Goal: Task Accomplishment & Management: Manage account settings

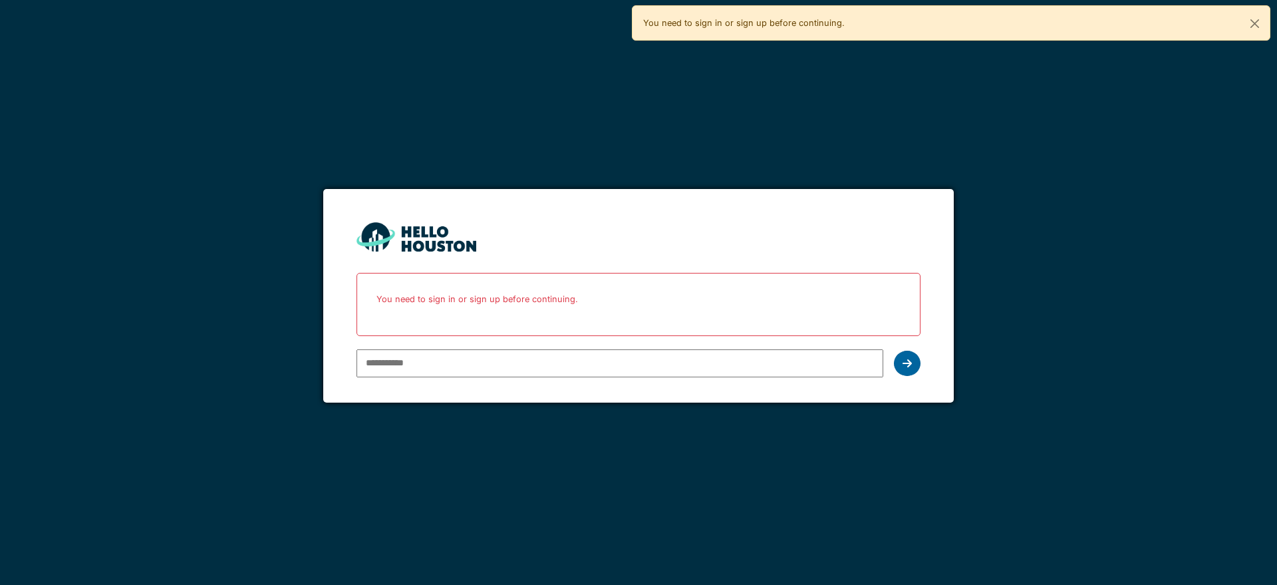
type input "**********"
click at [900, 365] on div at bounding box center [907, 363] width 27 height 25
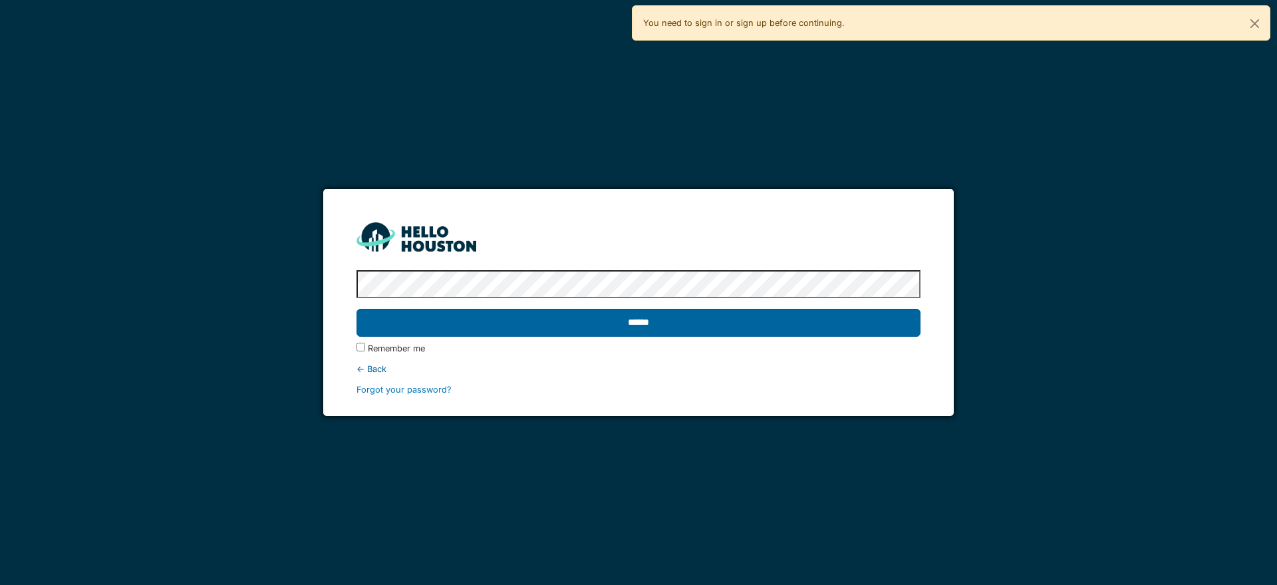
click at [728, 323] on input "******" at bounding box center [638, 323] width 563 height 28
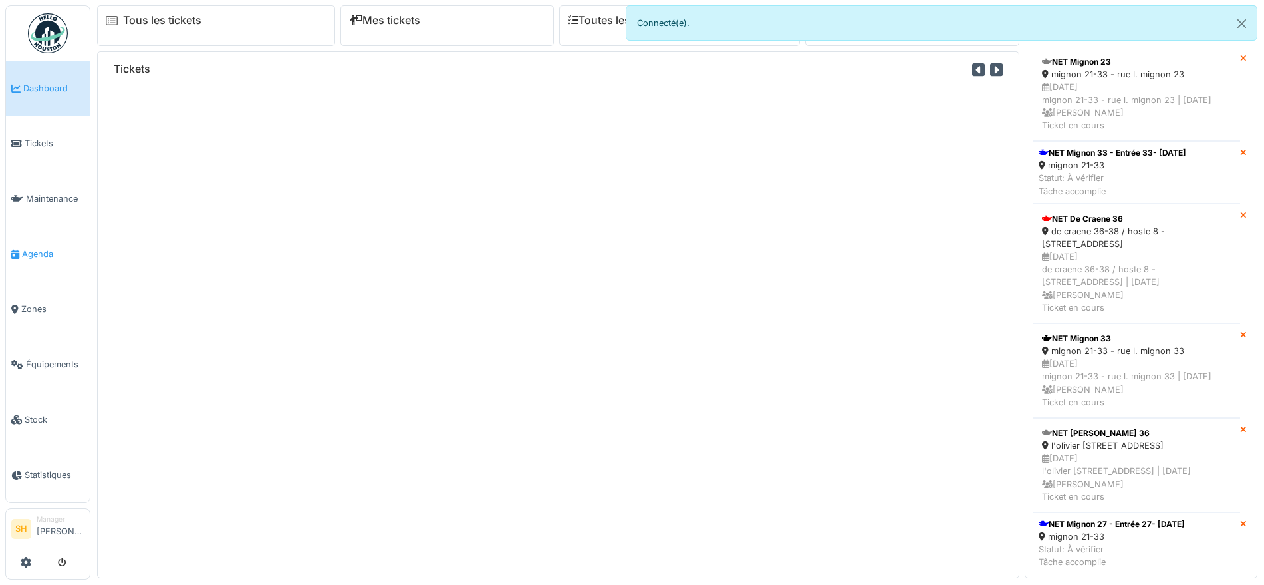
click at [41, 249] on span "Agenda" at bounding box center [53, 253] width 63 height 13
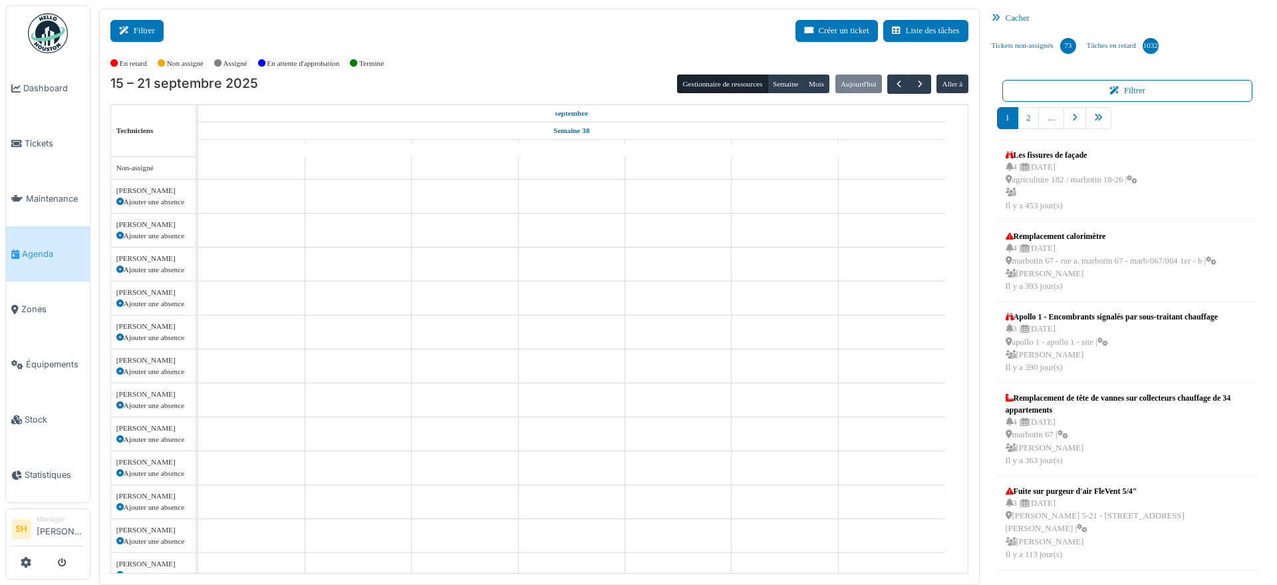
click at [137, 25] on button "Filtrer" at bounding box center [136, 31] width 53 height 22
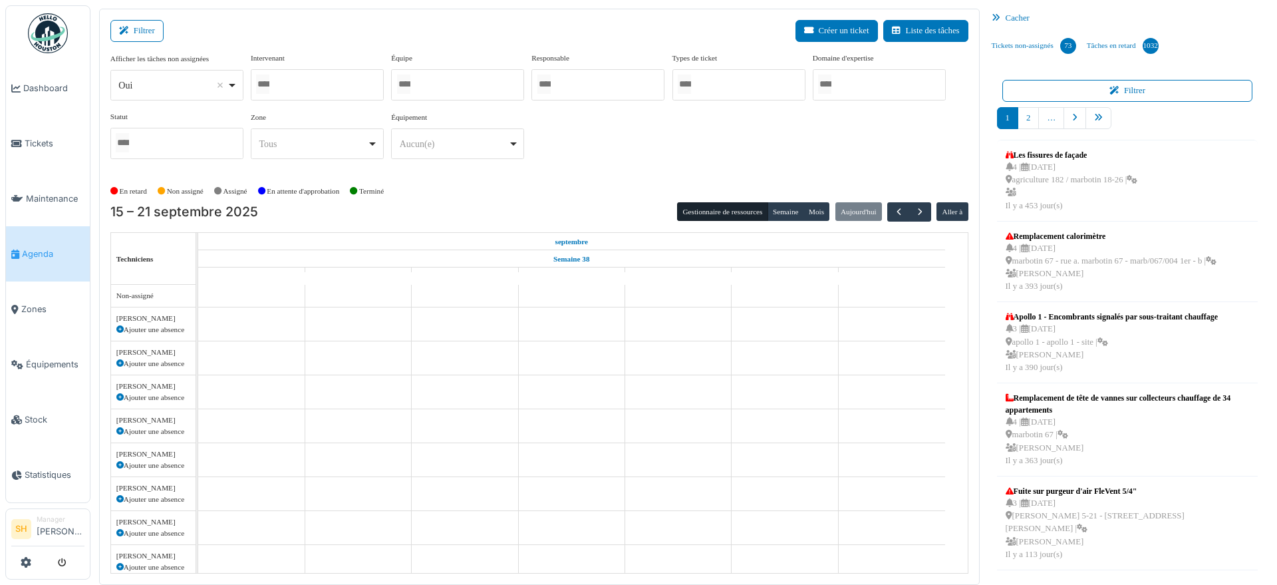
click at [432, 83] on div at bounding box center [457, 84] width 133 height 31
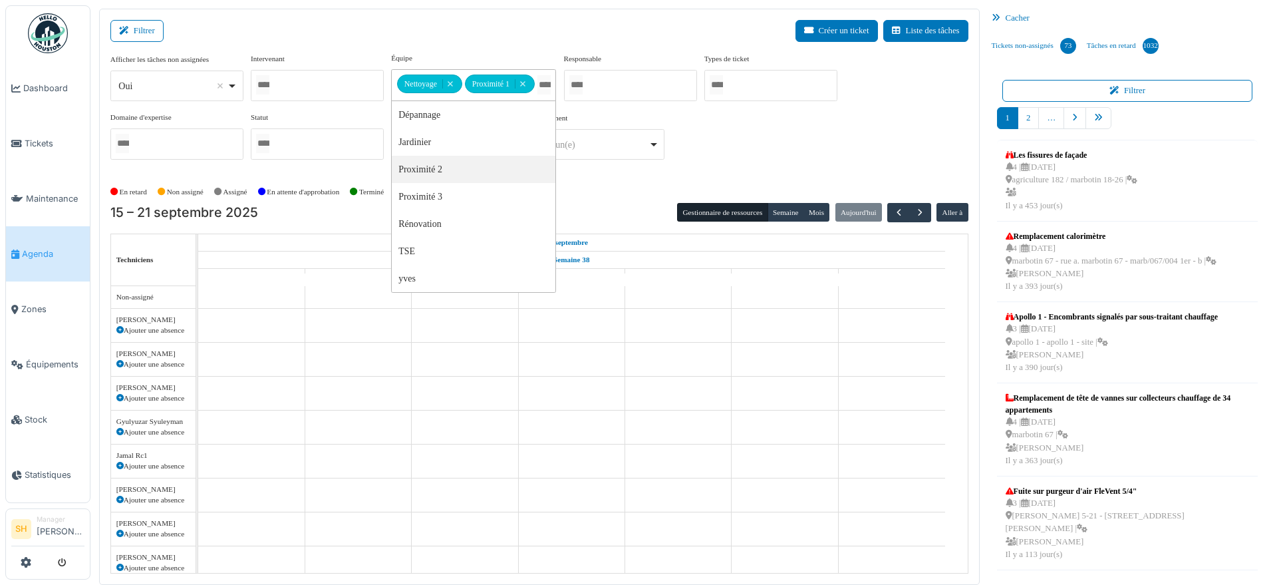
click at [581, 164] on div "Équipement ******** Aucun(e) Remove item Aucun(e) > Mélangeur > Mélangeur sous-…" at bounding box center [597, 141] width 133 height 58
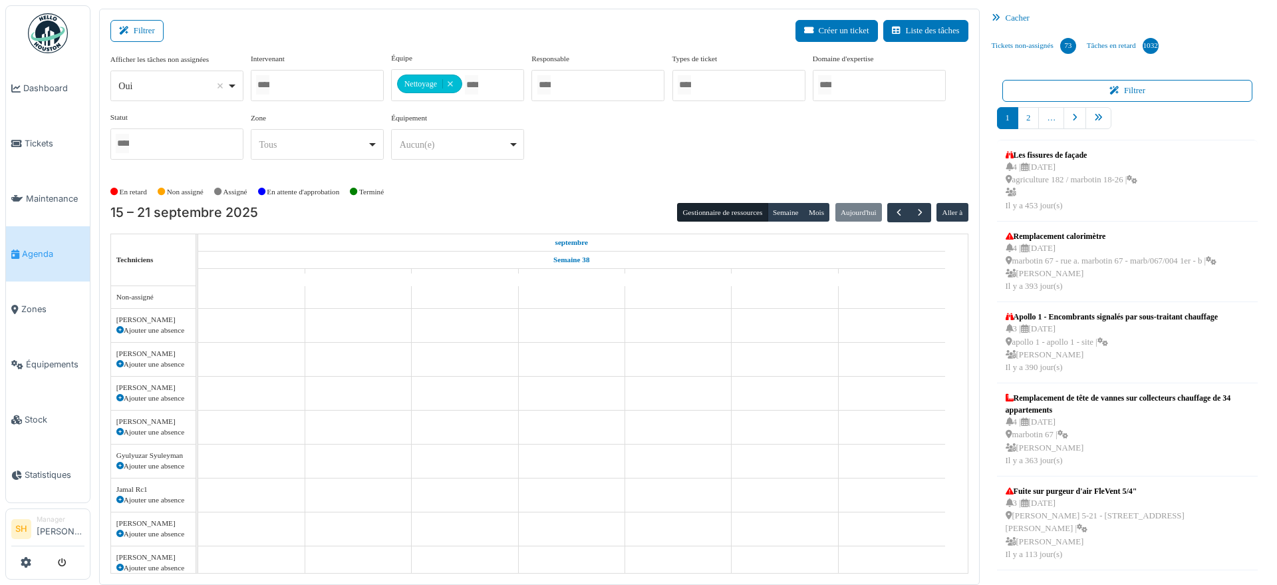
drag, startPoint x: 526, startPoint y: 155, endPoint x: 477, endPoint y: 198, distance: 65.1
click at [525, 156] on div "Afficher les tâches non assignées *** Oui Remove item Oui Non Intervenant Abdel…" at bounding box center [539, 112] width 858 height 118
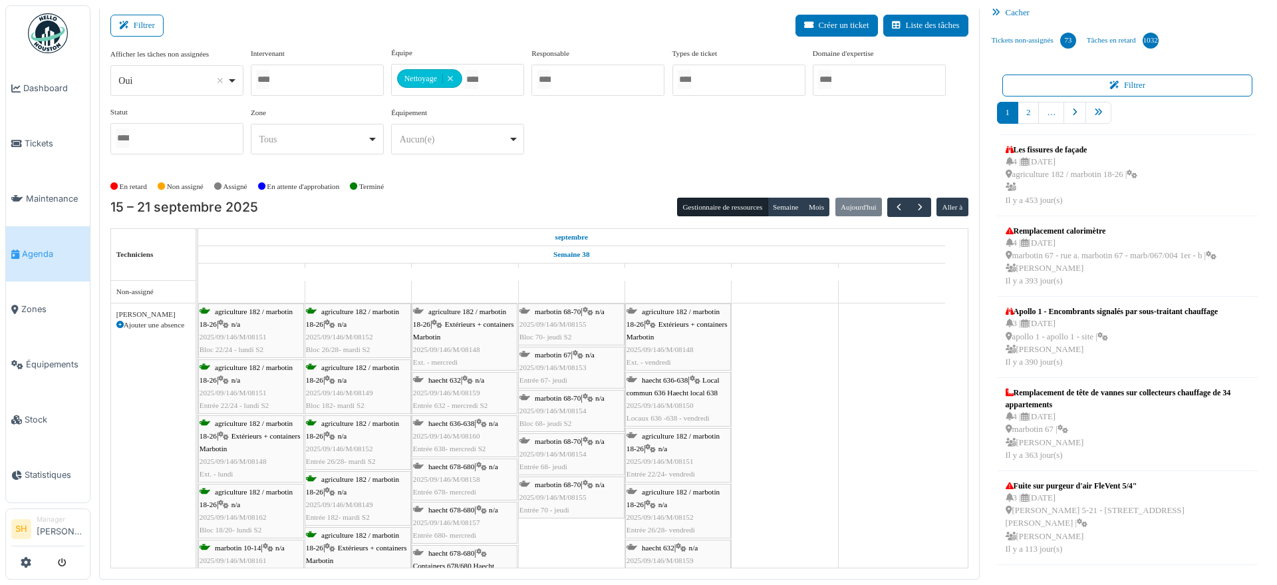
scroll to position [249, 0]
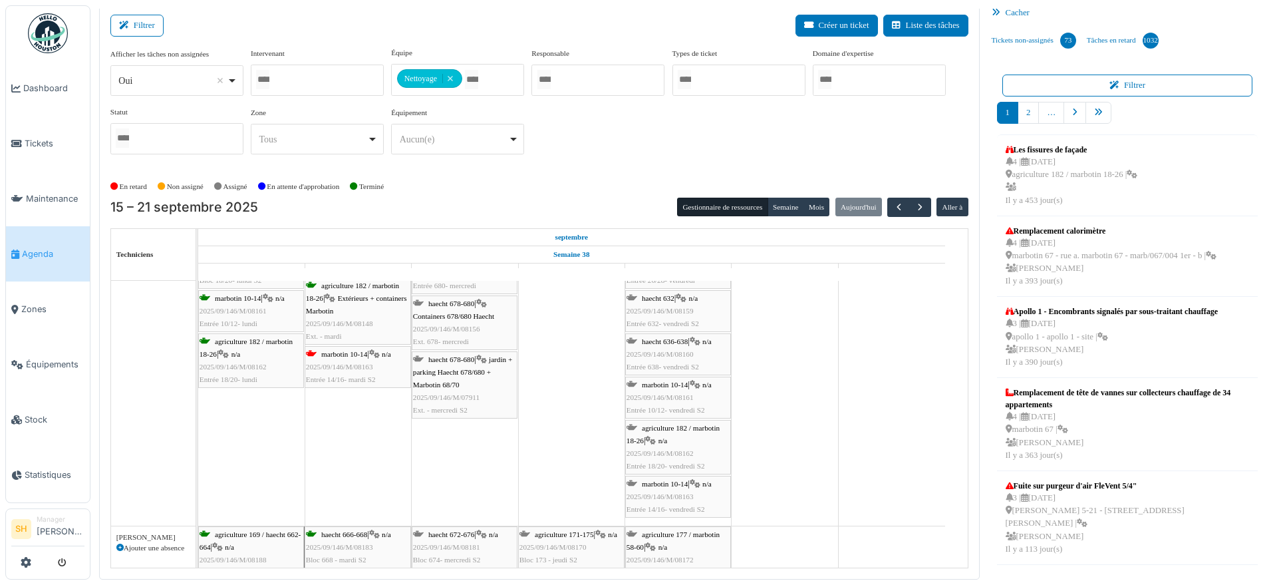
click at [355, 363] on span "2025/09/146/M/08163" at bounding box center [339, 367] width 67 height 8
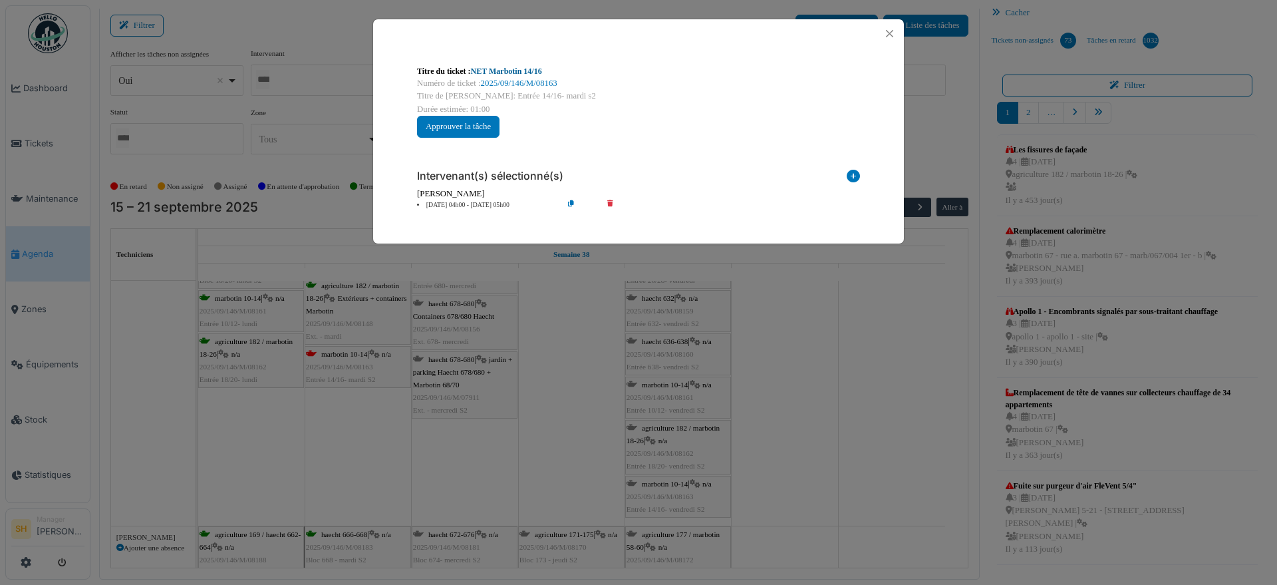
click at [501, 67] on link "NET Marbotin 14/16" at bounding box center [506, 71] width 71 height 9
click at [847, 474] on div "Titre du ticket : NET Marbotin 14/16 Numéro de ticket : 2025/09/146/M/08163 Tit…" at bounding box center [638, 292] width 1277 height 585
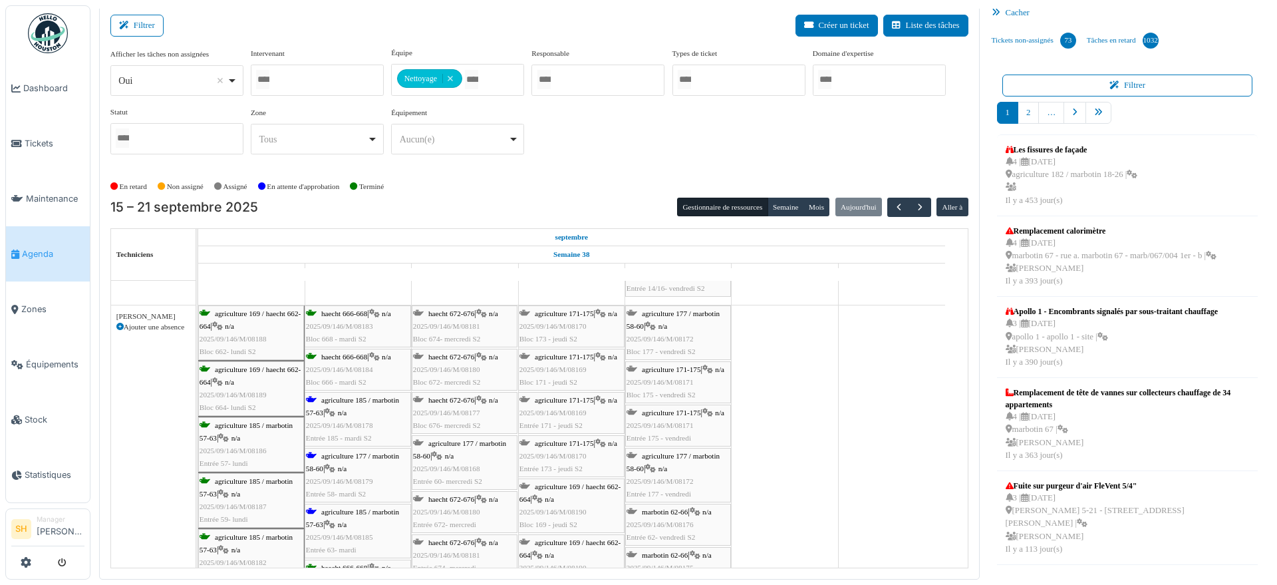
scroll to position [499, 0]
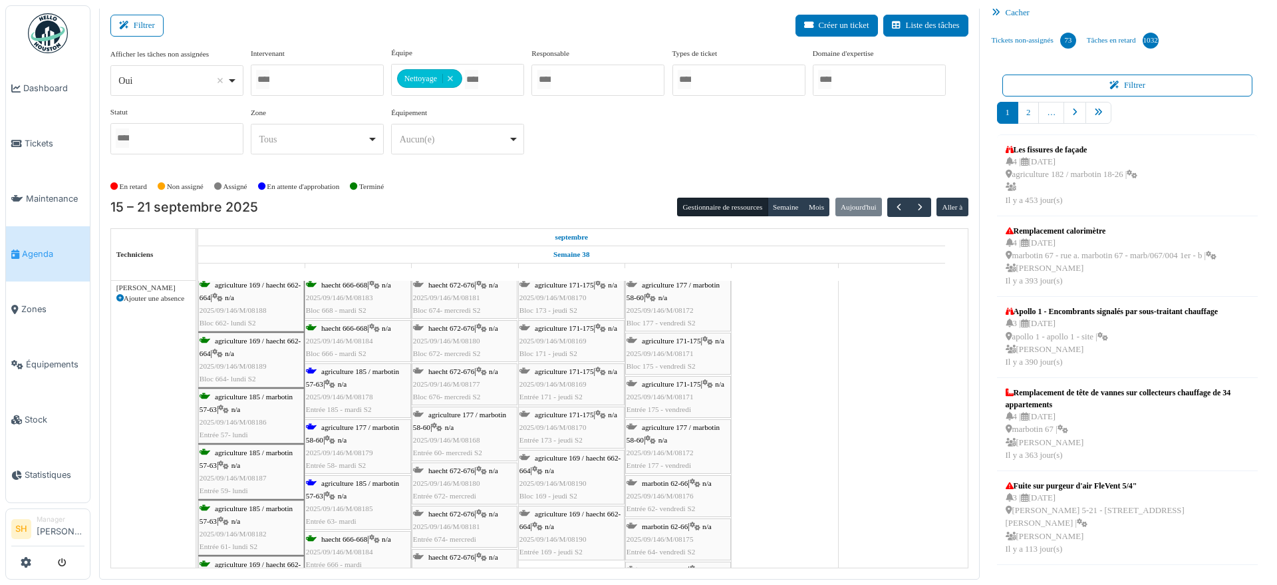
click at [325, 367] on span "agriculture 185 / marbotin 57-63" at bounding box center [352, 377] width 93 height 21
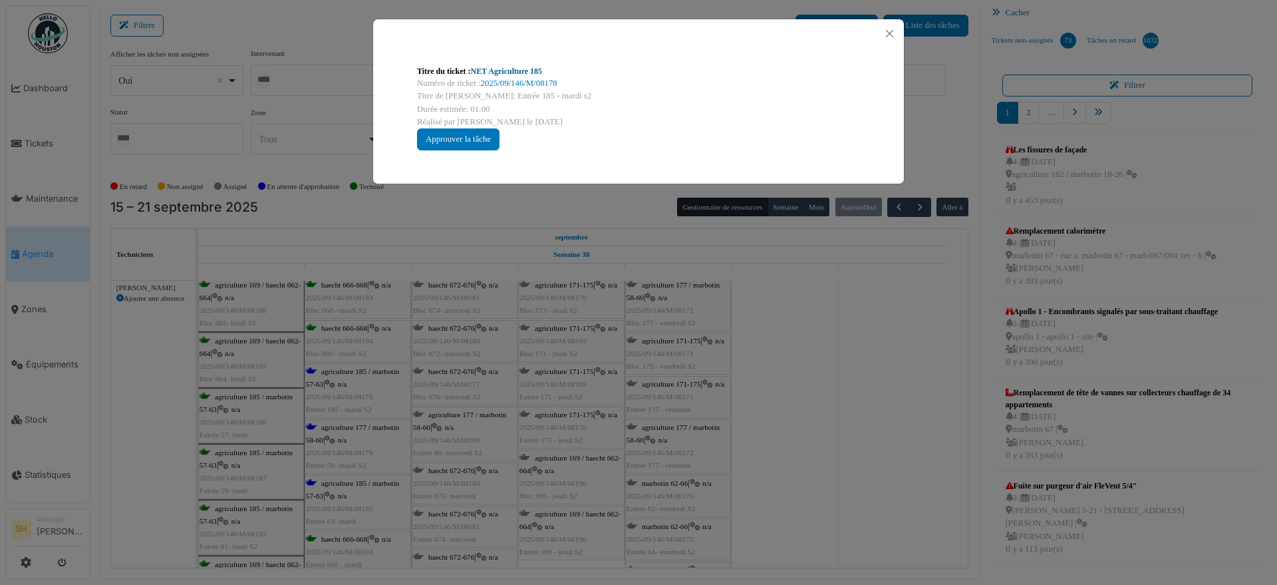
click at [498, 72] on link "NET Agriculture 185" at bounding box center [507, 71] width 72 height 9
click at [832, 394] on div "Titre du ticket : NET Agriculture 185 Numéro de ticket : 2025/09/146/M/08178 Ti…" at bounding box center [638, 292] width 1277 height 585
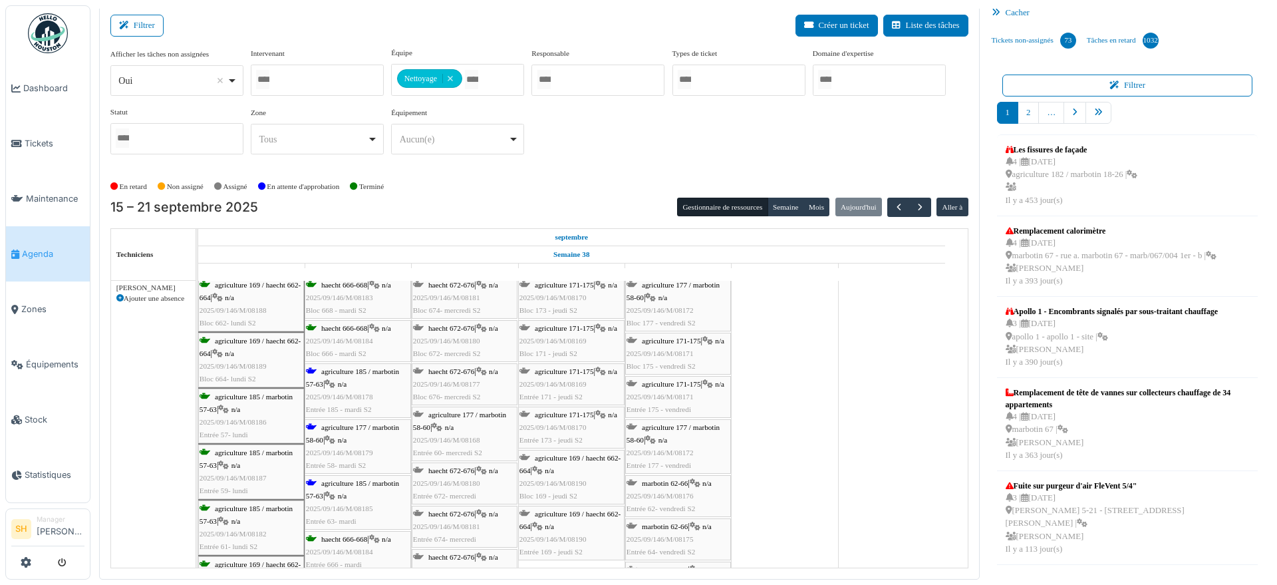
click at [335, 436] on icon at bounding box center [330, 440] width 11 height 9
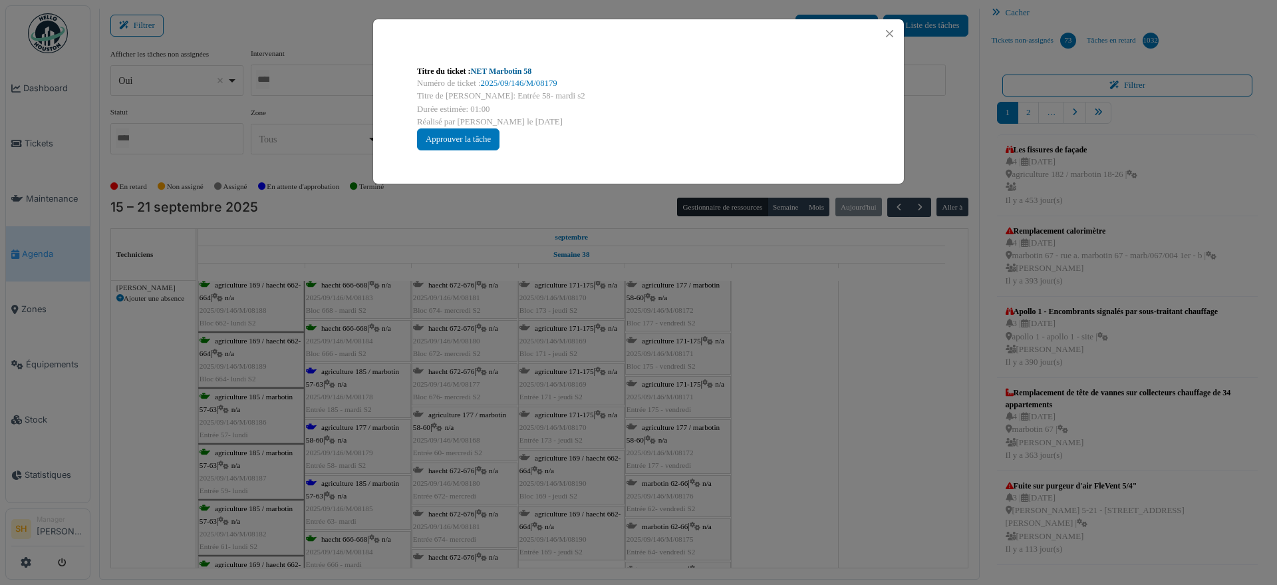
click at [521, 73] on link "NET Marbotin 58" at bounding box center [501, 71] width 61 height 9
click at [803, 424] on div "Titre du ticket : NET Marbotin 58 Numéro de ticket : 2025/09/146/M/08179 Titre …" at bounding box center [638, 292] width 1277 height 585
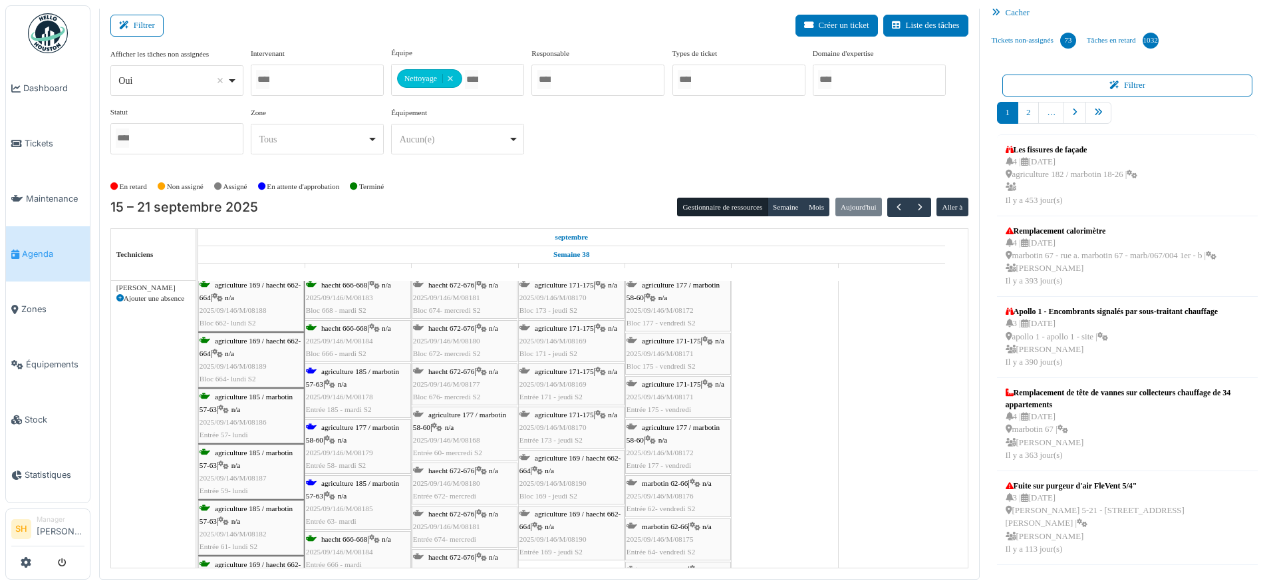
click at [333, 479] on span "agriculture 185 / marbotin 57-63" at bounding box center [352, 489] width 93 height 21
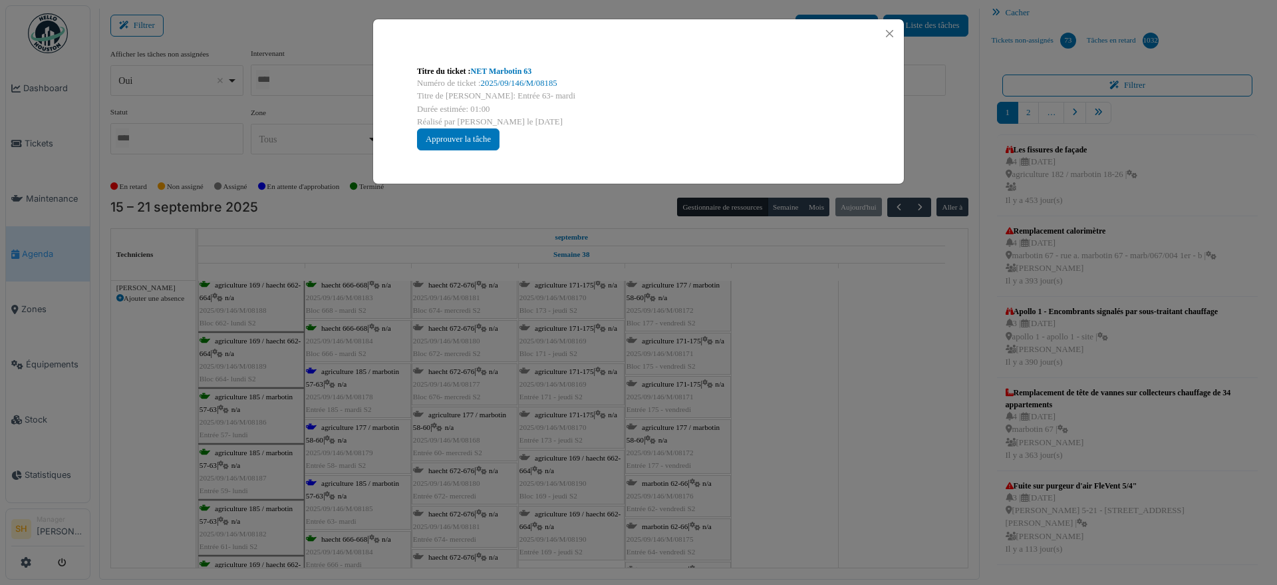
click at [486, 65] on div "Titre du ticket : NET Marbotin 63" at bounding box center [638, 71] width 443 height 12
click at [486, 70] on link "NET Marbotin 63" at bounding box center [501, 71] width 61 height 9
click at [756, 410] on div "Titre du ticket : NET Marbotin 63 Numéro de ticket : 2025/09/146/M/08185 Titre …" at bounding box center [638, 292] width 1277 height 585
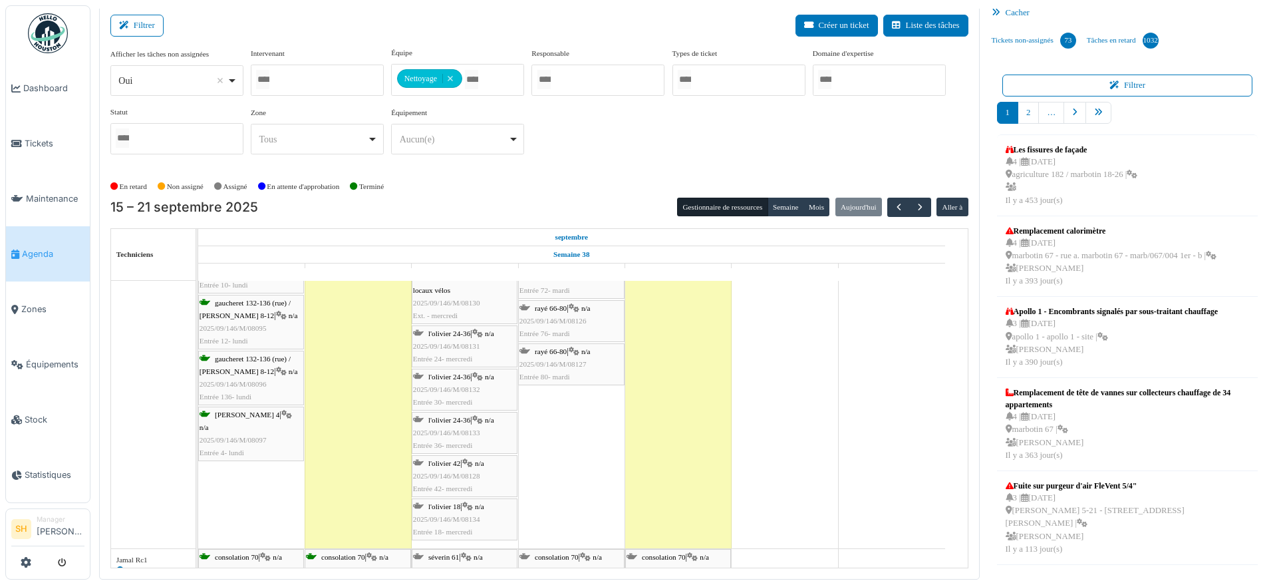
scroll to position [0, 0]
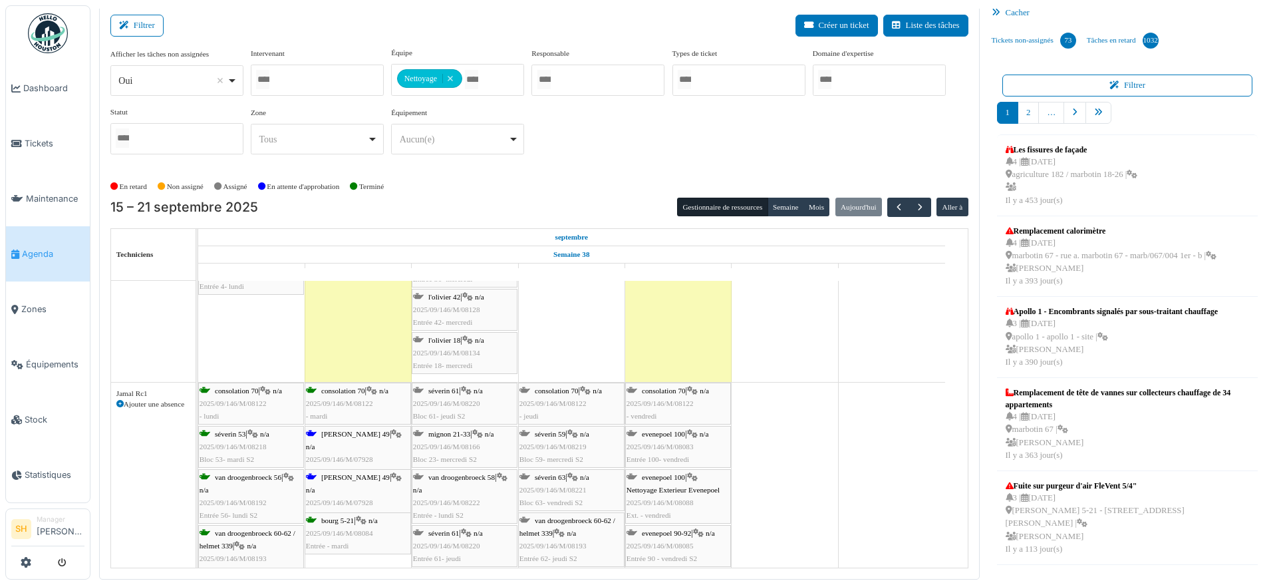
click at [333, 430] on span "wollès 49" at bounding box center [355, 434] width 69 height 8
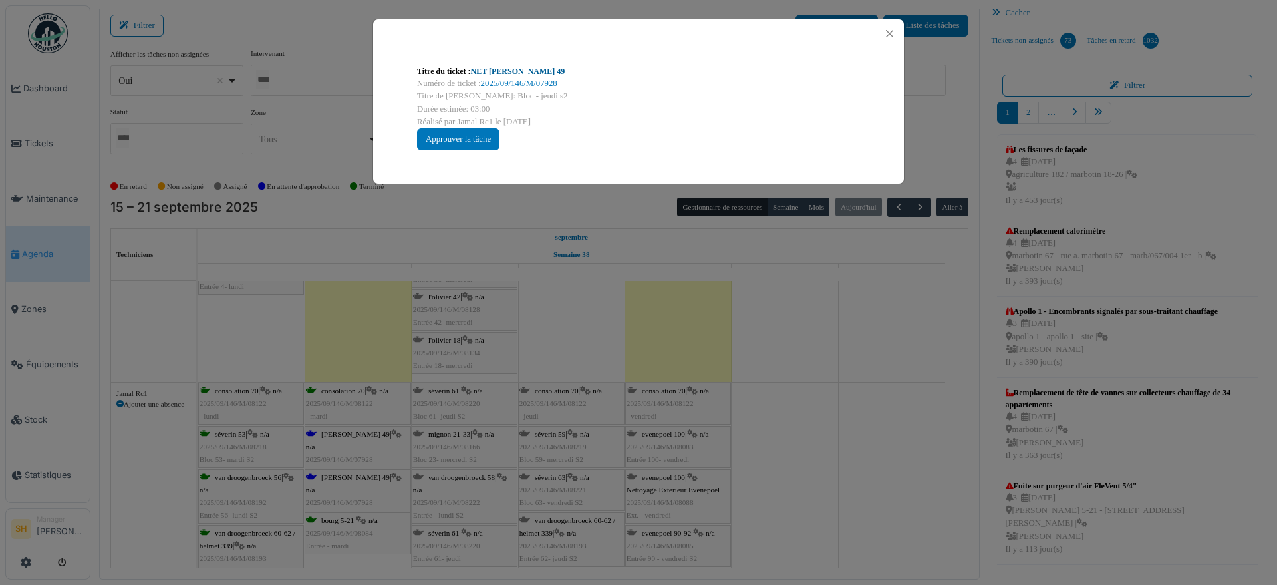
click at [507, 69] on link "NET Wolles 49" at bounding box center [518, 71] width 94 height 9
click at [775, 418] on div "Titre du ticket : NET Wolles 49 Numéro de ticket : 2025/09/146/M/07928 Titre de…" at bounding box center [638, 292] width 1277 height 585
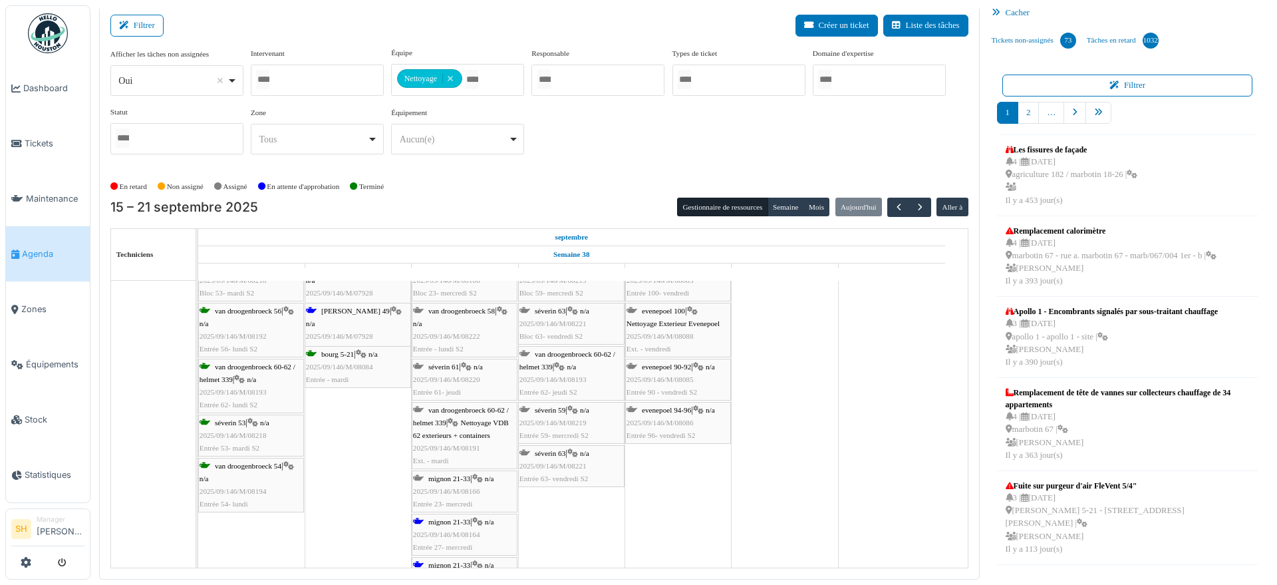
scroll to position [1494, 0]
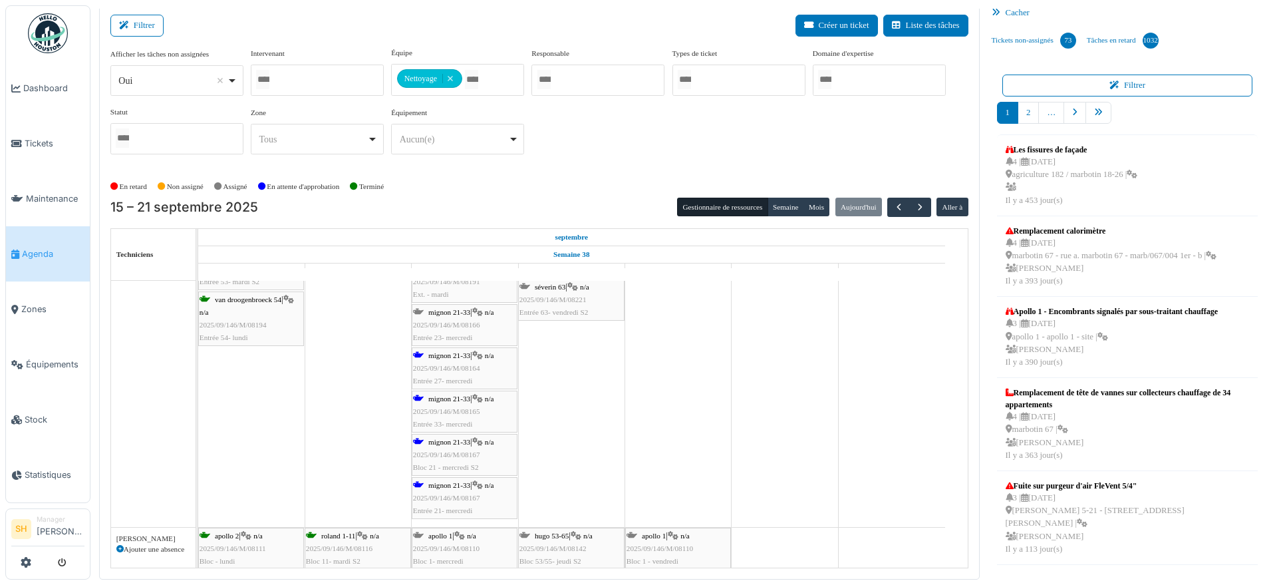
click at [458, 356] on span "mignon 21-33" at bounding box center [449, 355] width 42 height 8
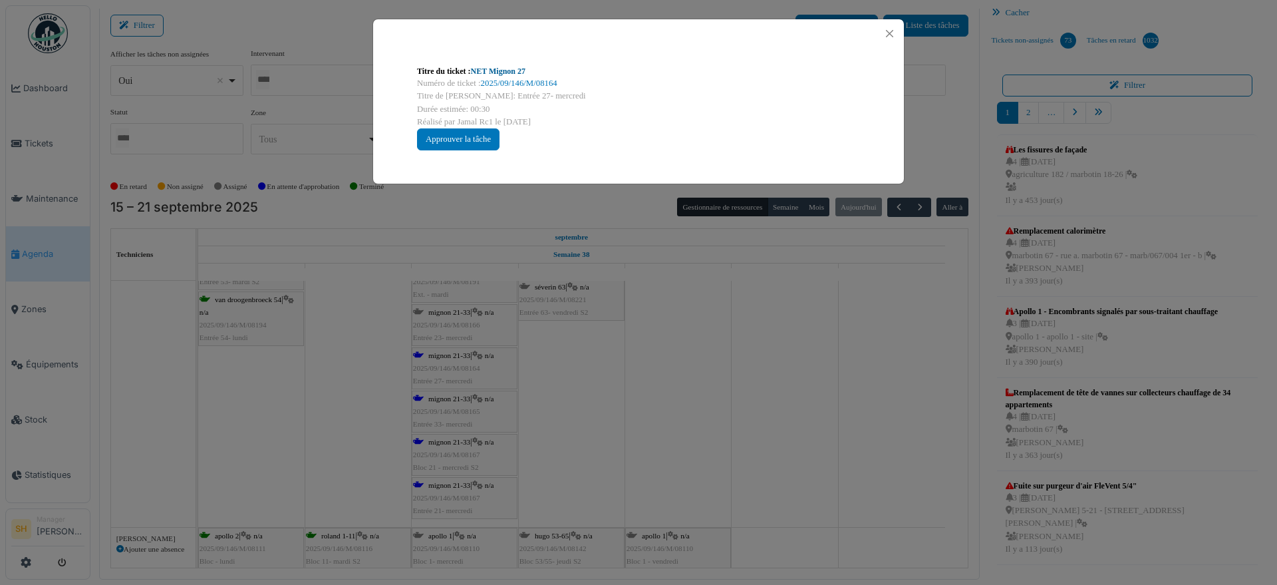
click at [501, 71] on link "NET Mignon 27" at bounding box center [498, 71] width 55 height 9
click at [605, 365] on div "Titre du ticket : NET Mignon 27 Numéro de ticket : 2025/09/146/M/08164 Titre de…" at bounding box center [638, 292] width 1277 height 585
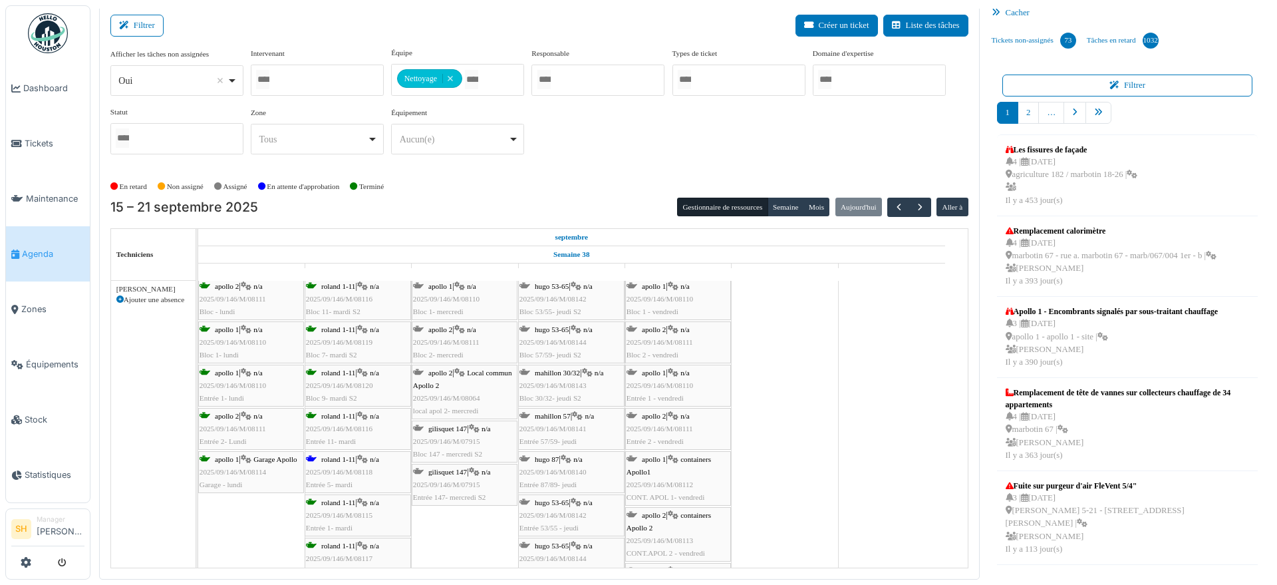
click at [330, 462] on span "roland 1-11" at bounding box center [338, 459] width 34 height 8
click at [336, 458] on span "roland 1-11" at bounding box center [338, 459] width 34 height 8
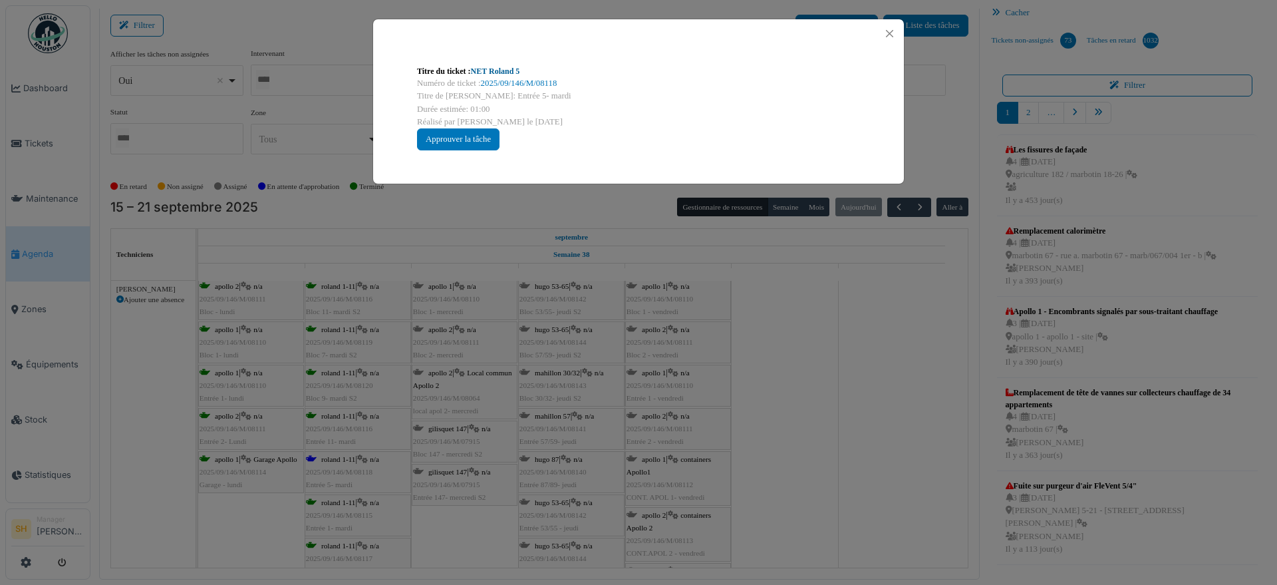
click at [502, 71] on link "NET Roland 5" at bounding box center [495, 71] width 49 height 9
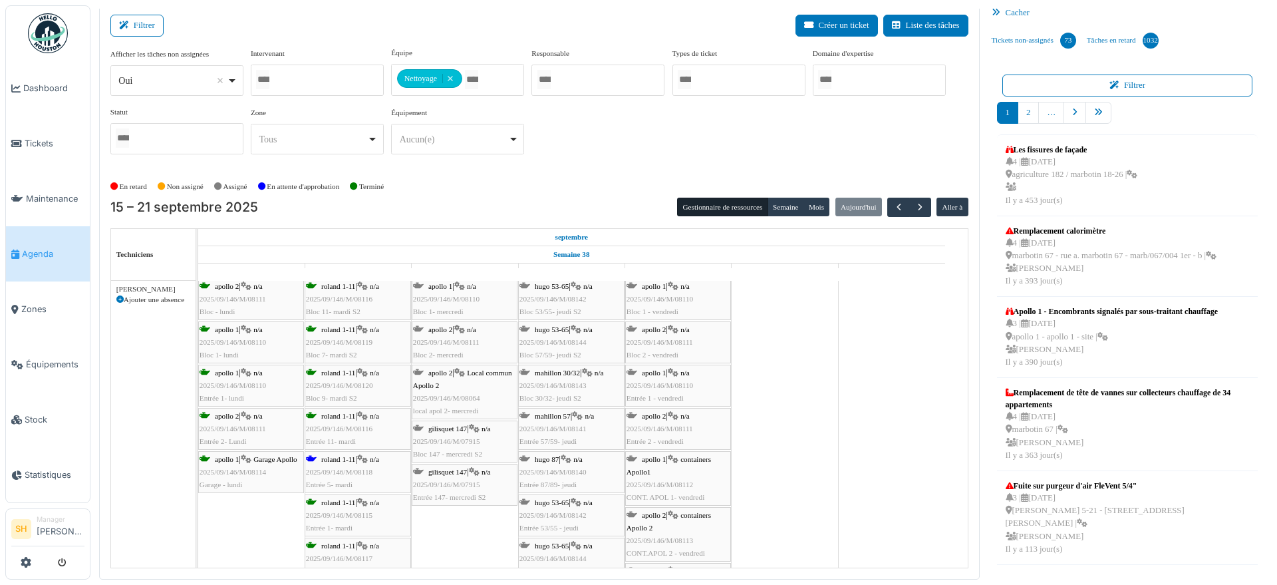
click at [344, 458] on span "roland 1-11" at bounding box center [338, 459] width 34 height 8
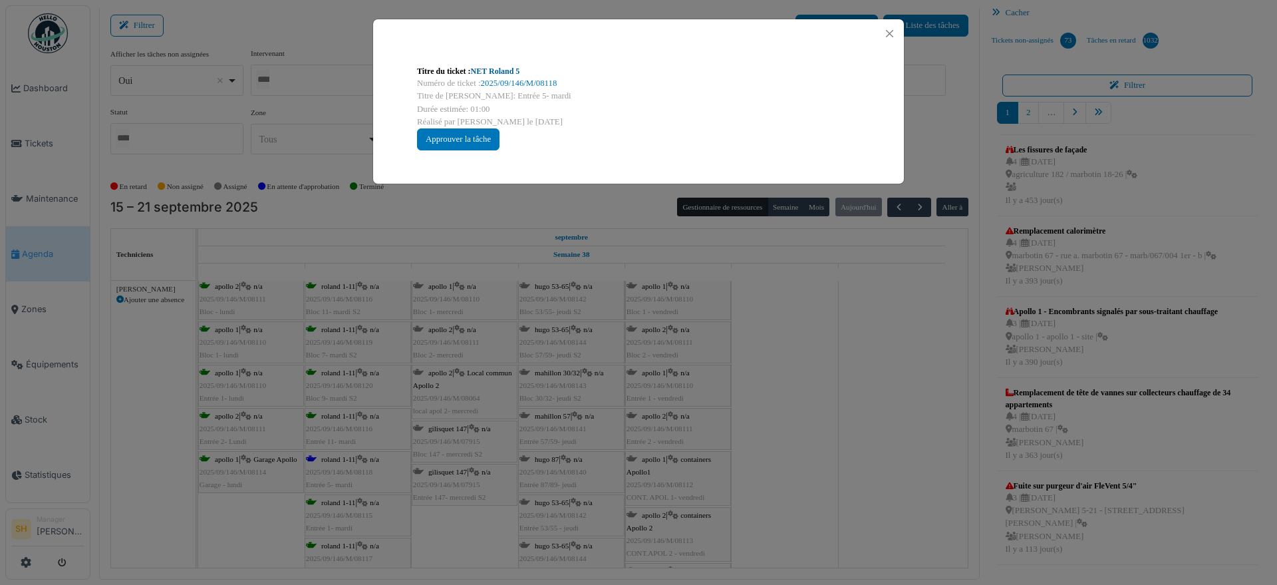
click at [501, 69] on link "NET Roland 5" at bounding box center [495, 71] width 49 height 9
drag, startPoint x: 889, startPoint y: 401, endPoint x: 518, endPoint y: 435, distance: 372.1
click at [887, 401] on div "Titre du ticket : NET Roland 5 Numéro de ticket : 2025/09/146/M/08118 Titre de …" at bounding box center [638, 292] width 1277 height 585
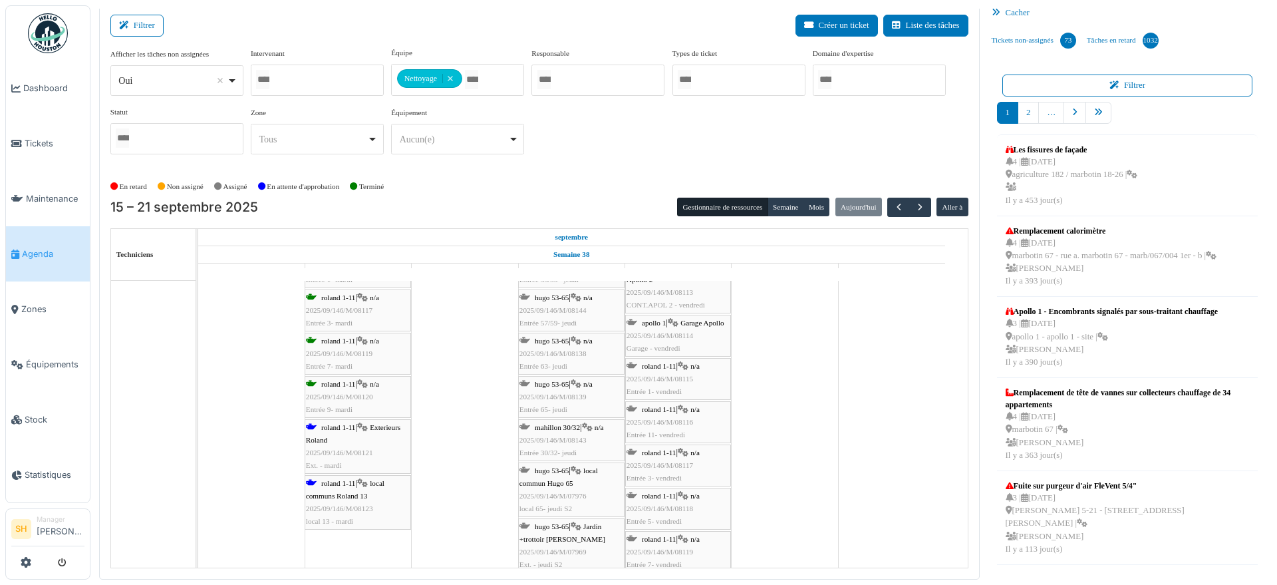
scroll to position [2079, 0]
click at [330, 428] on span "roland 1-11" at bounding box center [338, 426] width 34 height 8
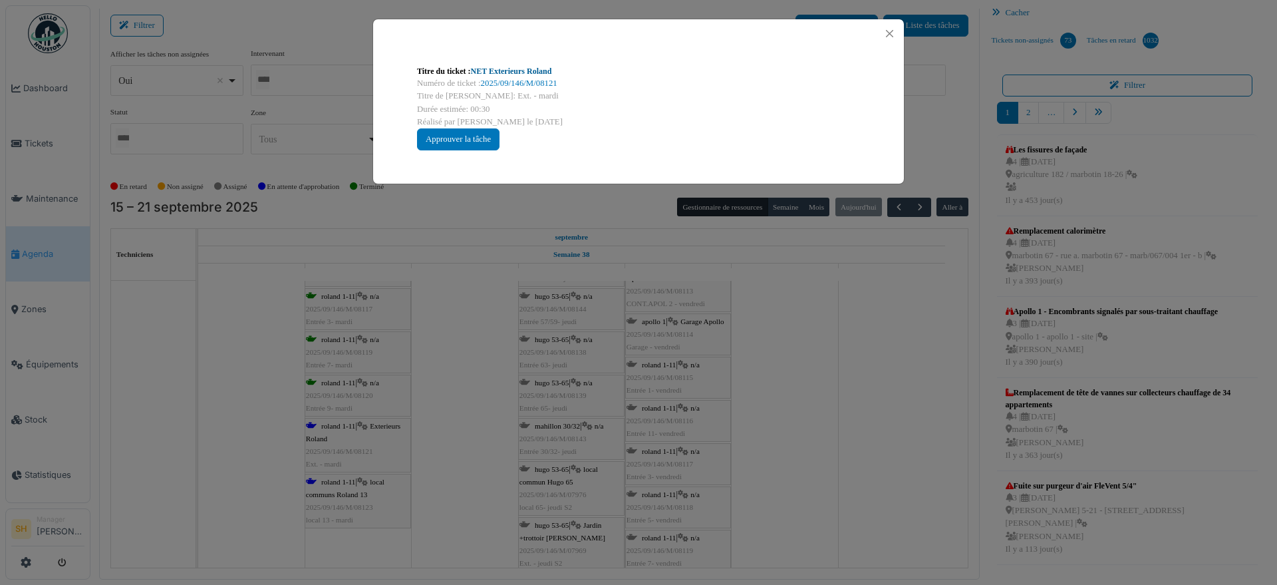
click at [503, 71] on link "NET Exterieurs Roland" at bounding box center [511, 71] width 81 height 9
drag, startPoint x: 853, startPoint y: 494, endPoint x: 774, endPoint y: 494, distance: 78.5
click at [843, 494] on div "Titre du ticket : NET Exterieurs Roland Numéro de ticket : 2025/09/146/M/08121 …" at bounding box center [638, 292] width 1277 height 585
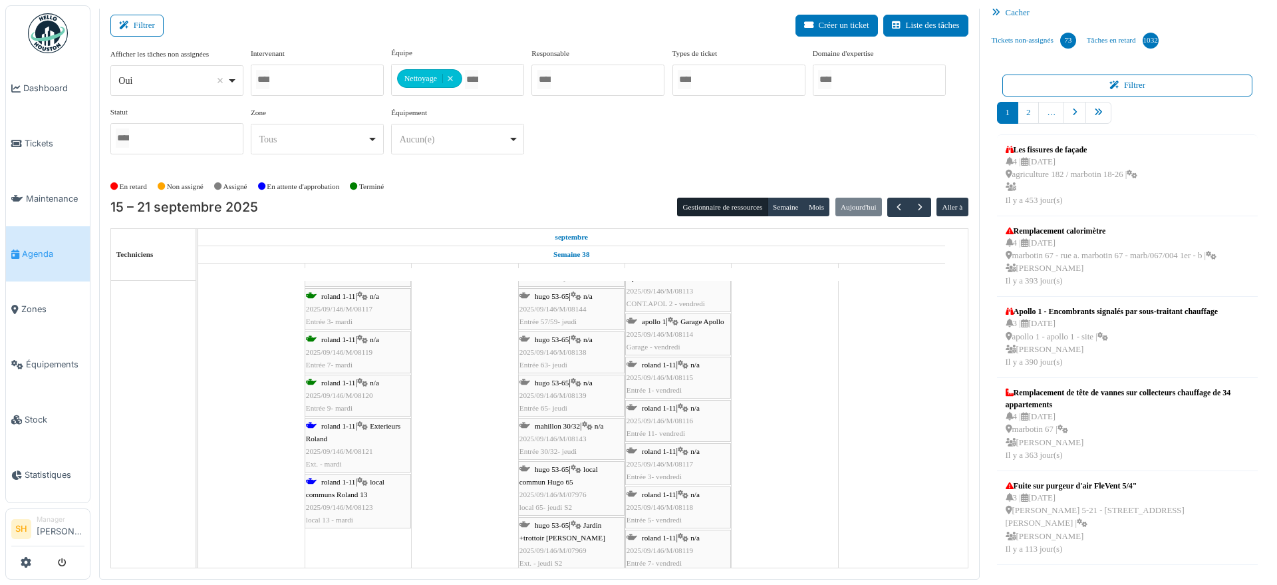
click at [350, 489] on span "local communs Roland 13" at bounding box center [345, 488] width 78 height 21
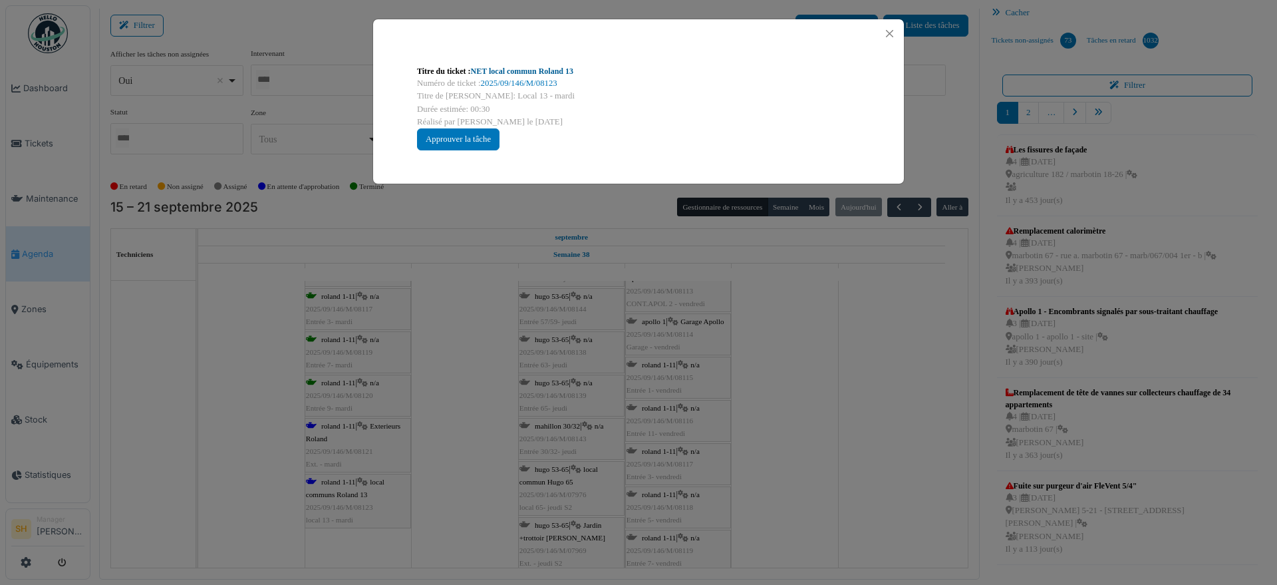
click at [498, 71] on link "NET local commun Roland 13" at bounding box center [522, 71] width 102 height 9
click at [816, 531] on div "Titre du ticket : NET local commun Roland 13 Numéro de ticket : 2025/09/146/M/0…" at bounding box center [638, 292] width 1277 height 585
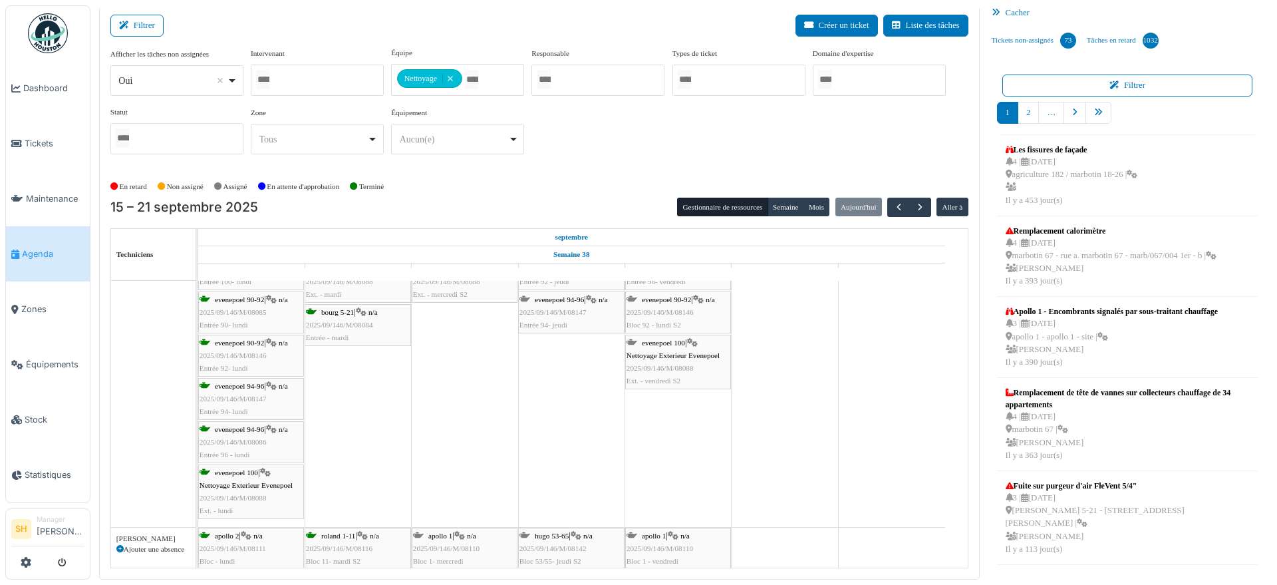
scroll to position [3076, 0]
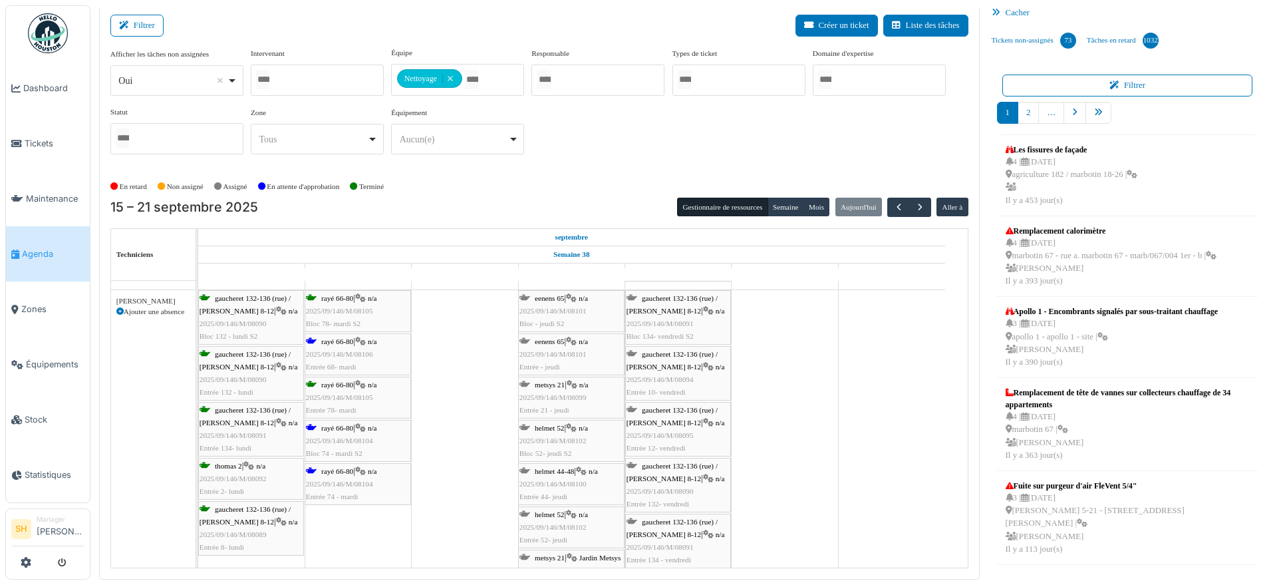
click at [340, 340] on span "rayé 66-80" at bounding box center [337, 341] width 32 height 8
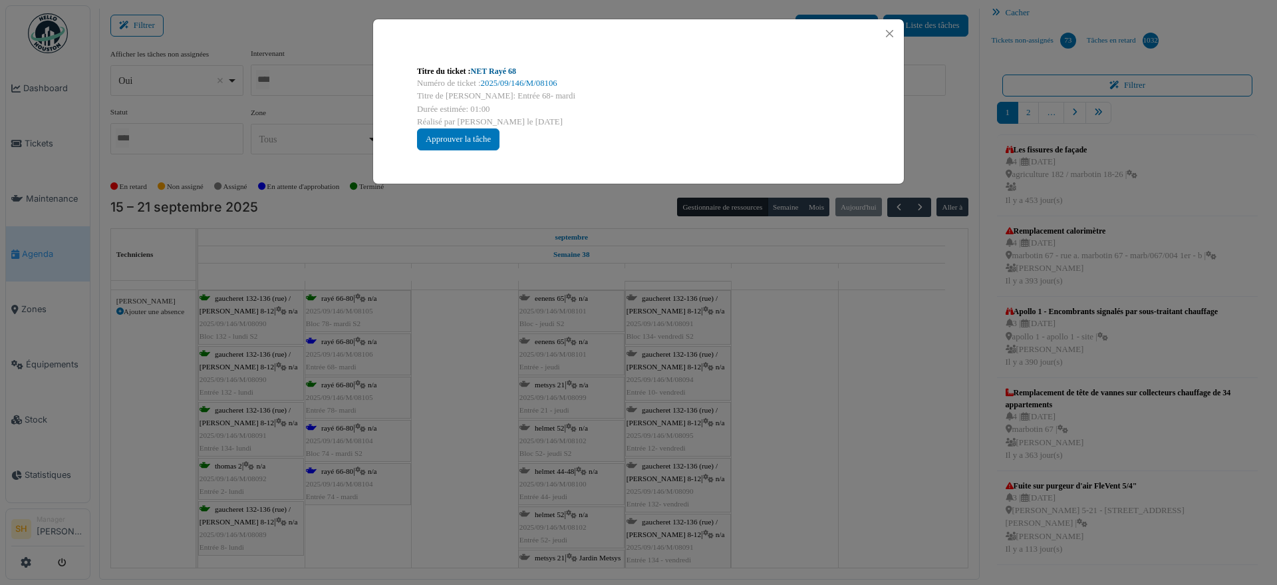
click at [492, 70] on link "NET Rayé 68" at bounding box center [493, 71] width 45 height 9
click at [851, 450] on div "Titre du ticket : NET Rayé 68 Numéro de ticket : 2025/09/146/M/08106 Titre de l…" at bounding box center [638, 292] width 1277 height 585
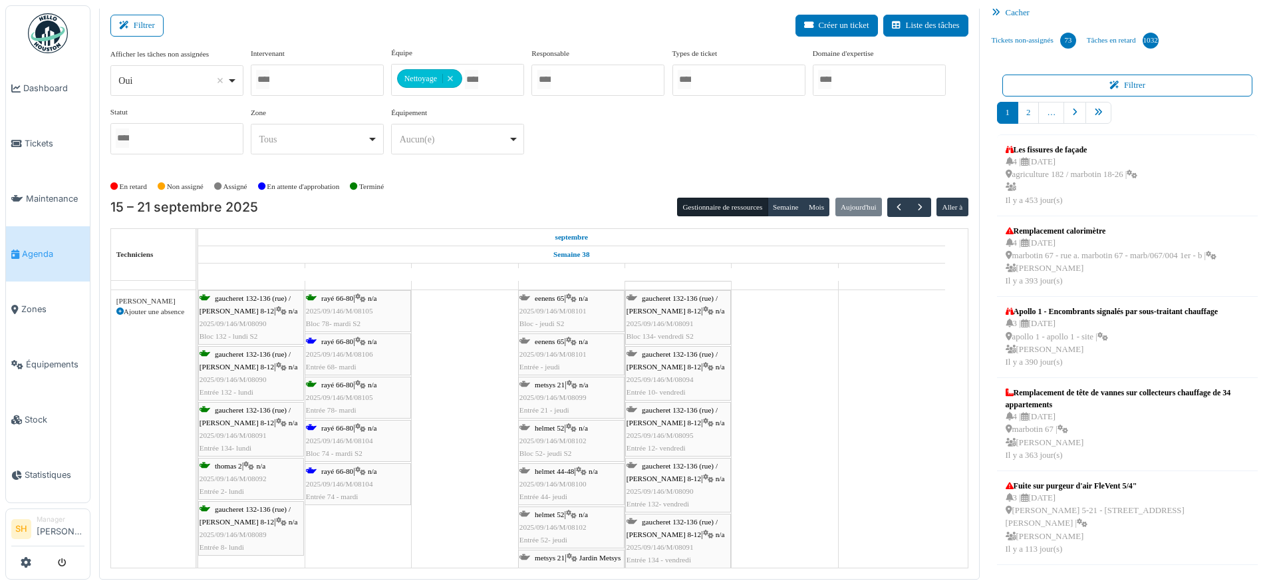
click at [361, 426] on icon at bounding box center [360, 428] width 11 height 9
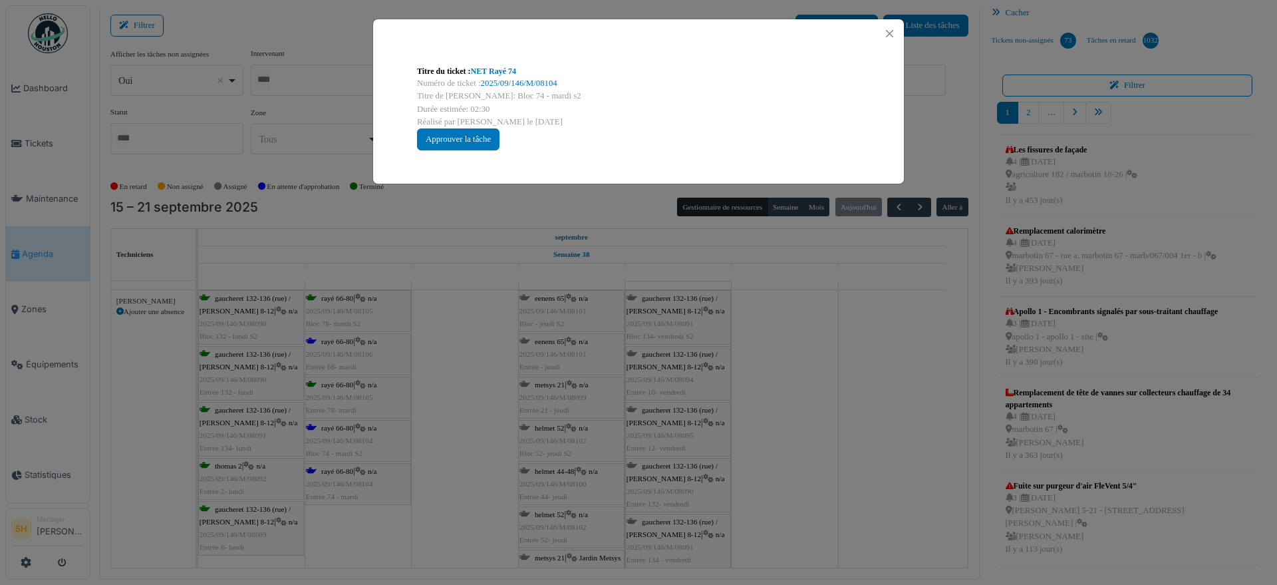
click at [498, 75] on link "NET Rayé 74" at bounding box center [493, 71] width 45 height 9
drag, startPoint x: 924, startPoint y: 421, endPoint x: 824, endPoint y: 461, distance: 107.5
click at [921, 423] on div "Titre du ticket : NET Rayé 74 Numéro de ticket : 2025/09/146/M/08104 Titre de l…" at bounding box center [638, 292] width 1277 height 585
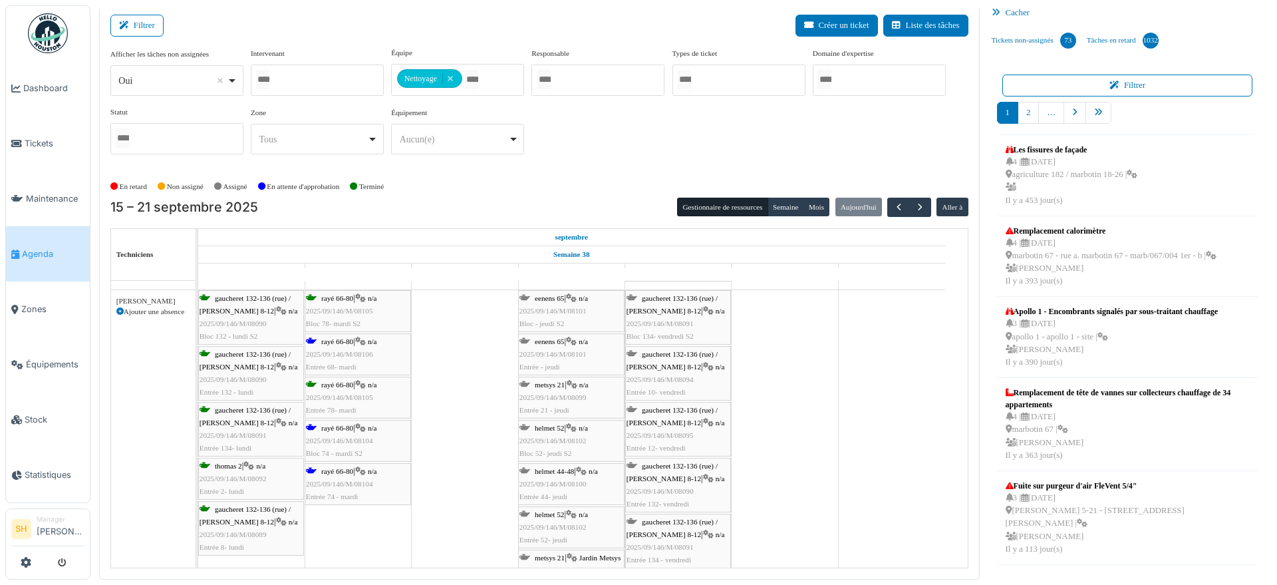
click at [363, 474] on div "rayé 66-80 | n/a 2025/09/146/M/08104 Entrée 74 - mardi" at bounding box center [358, 484] width 104 height 39
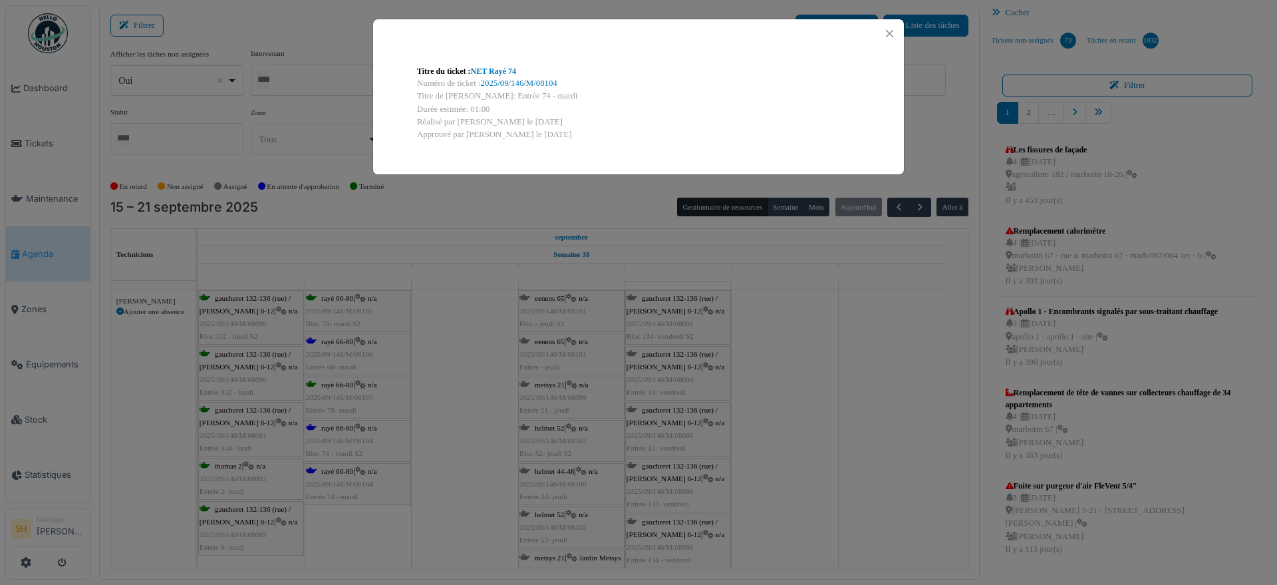
click at [436, 463] on div "Titre du ticket : NET Rayé 74 Numéro de ticket : 2025/09/146/M/08104 Titre de l…" at bounding box center [638, 292] width 1277 height 585
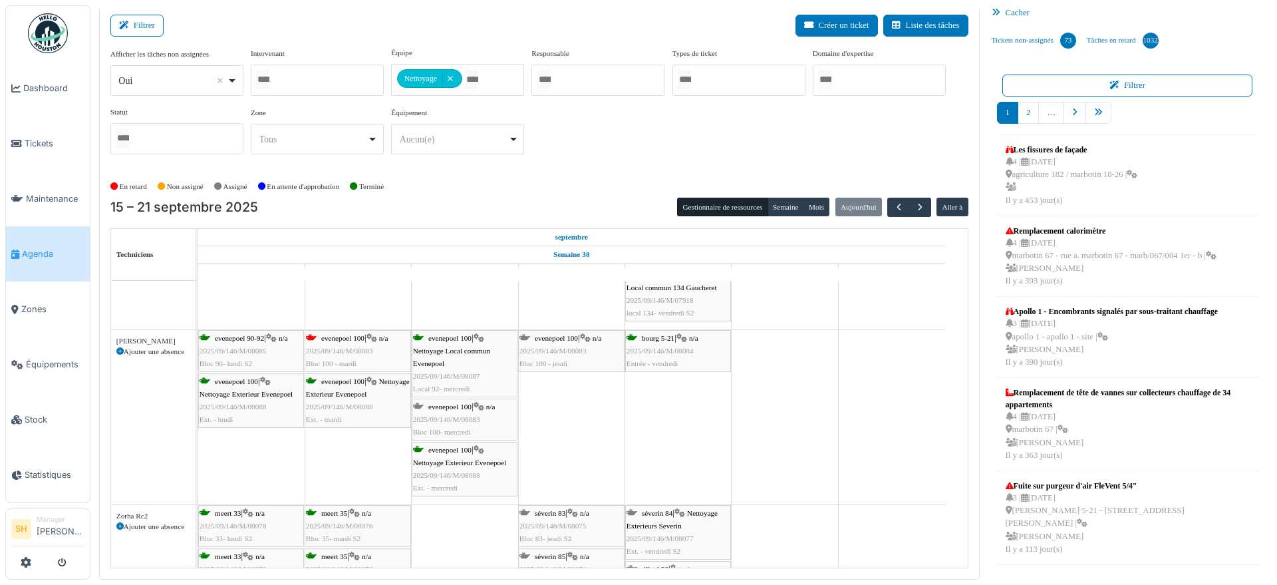
click at [340, 338] on span "evenepoel 100" at bounding box center [342, 338] width 43 height 8
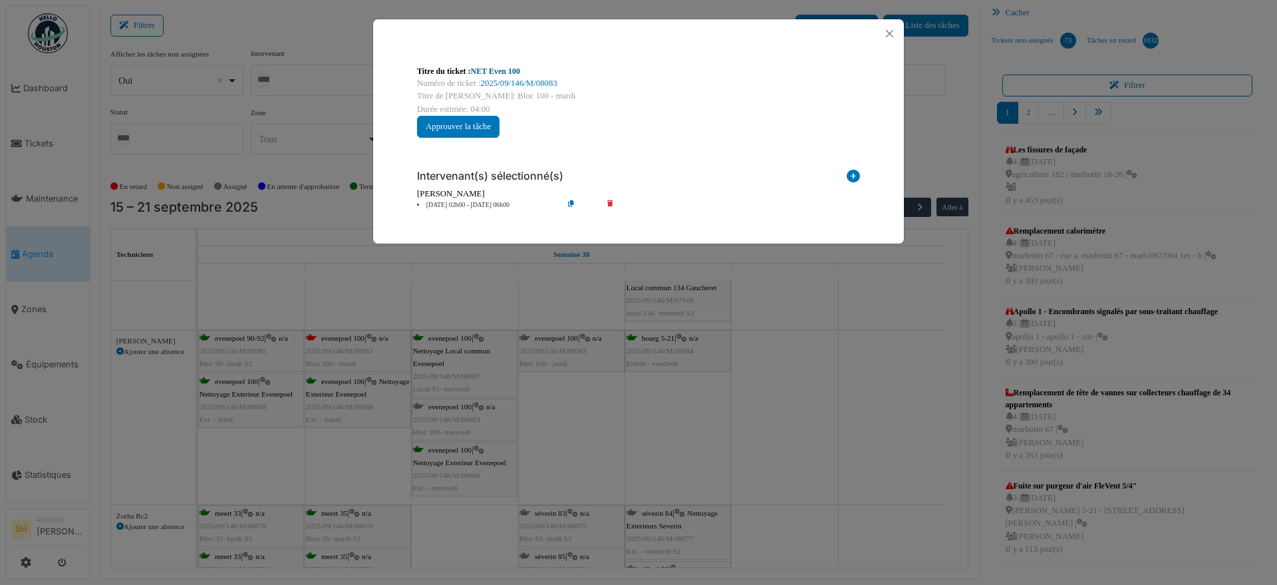
click at [483, 67] on link "NET Even 100" at bounding box center [495, 71] width 49 height 9
drag, startPoint x: 857, startPoint y: 369, endPoint x: 518, endPoint y: 452, distance: 348.6
click at [855, 371] on div "Titre du ticket : NET Even 100 Numéro de ticket : 2025/09/146/M/08083 Titre de …" at bounding box center [638, 292] width 1277 height 585
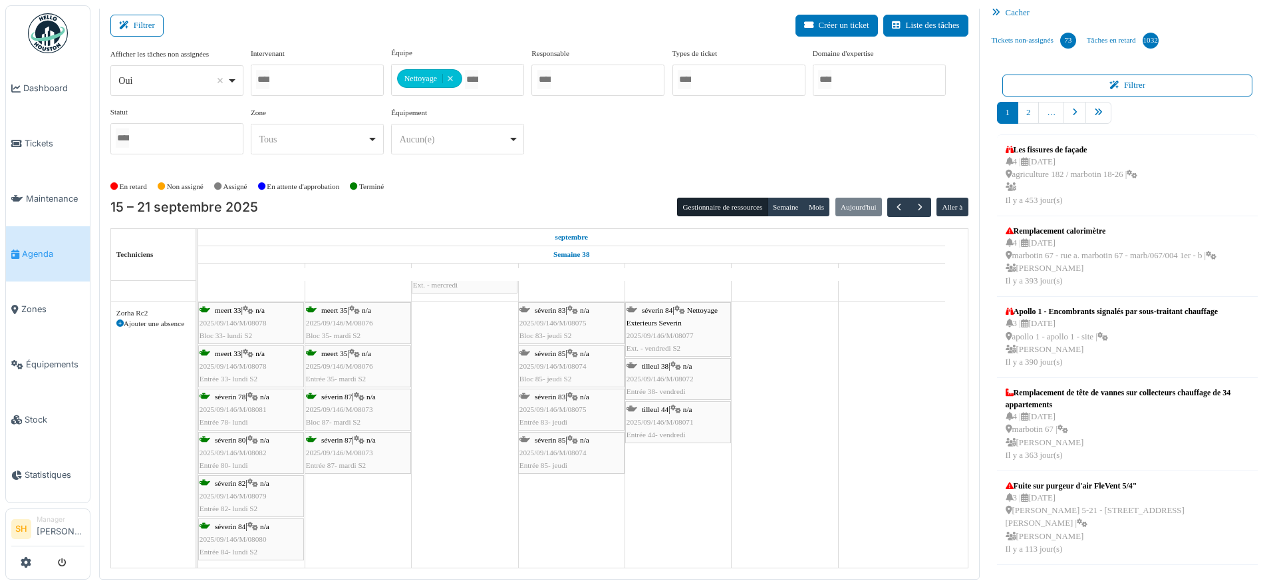
scroll to position [4378, 0]
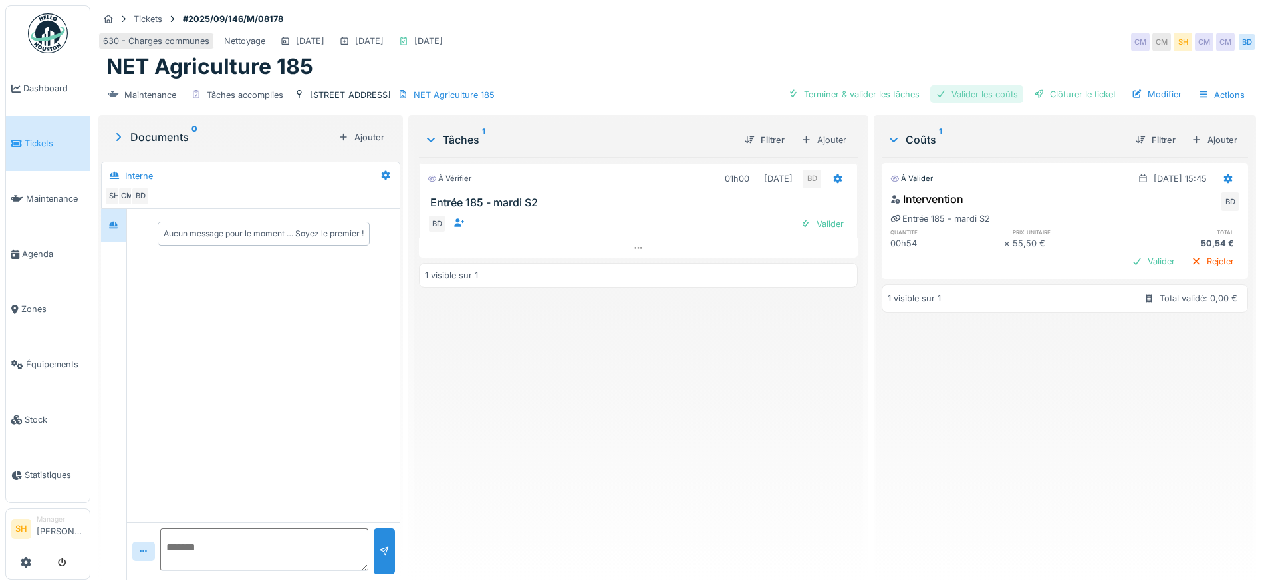
drag, startPoint x: 857, startPoint y: 92, endPoint x: 992, endPoint y: 85, distance: 135.2
click at [877, 92] on div "Terminer & valider les tâches" at bounding box center [854, 94] width 142 height 18
click at [992, 92] on div "Valider les coûts" at bounding box center [977, 94] width 93 height 18
click at [1060, 93] on div "Clôturer le ticket" at bounding box center [1075, 94] width 92 height 18
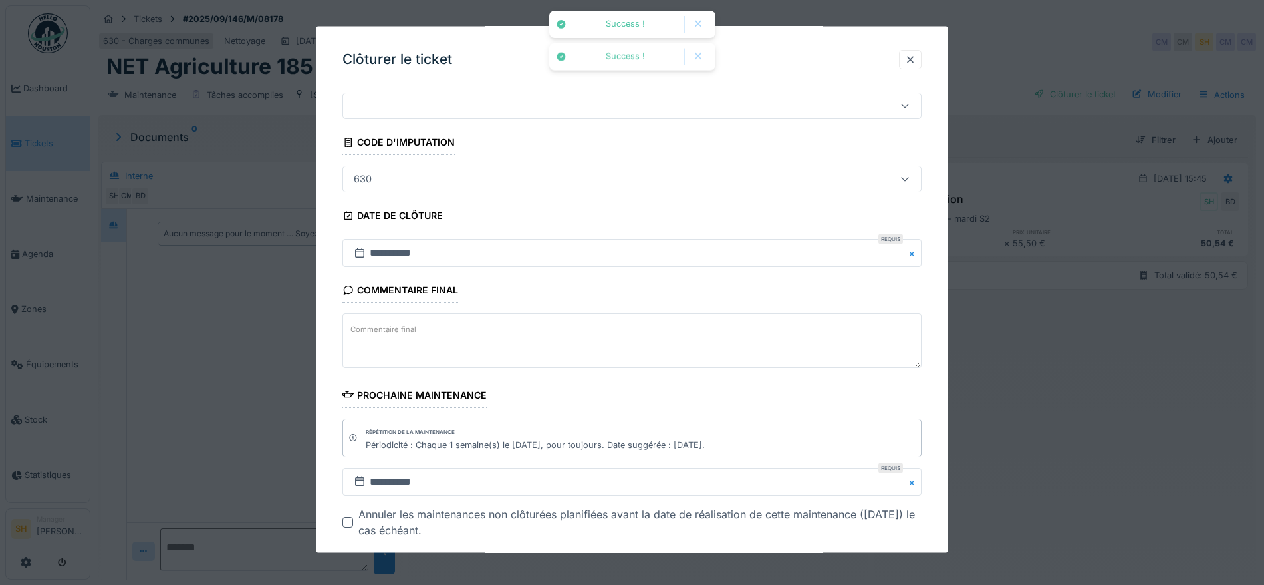
scroll to position [114, 0]
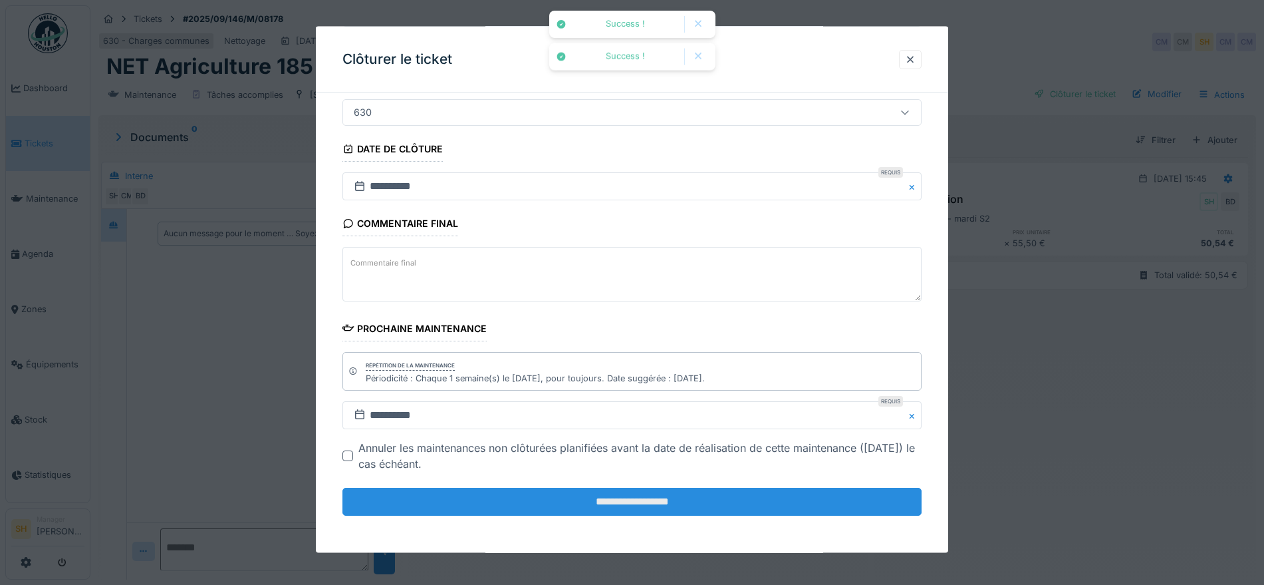
click at [690, 506] on input "**********" at bounding box center [632, 502] width 579 height 28
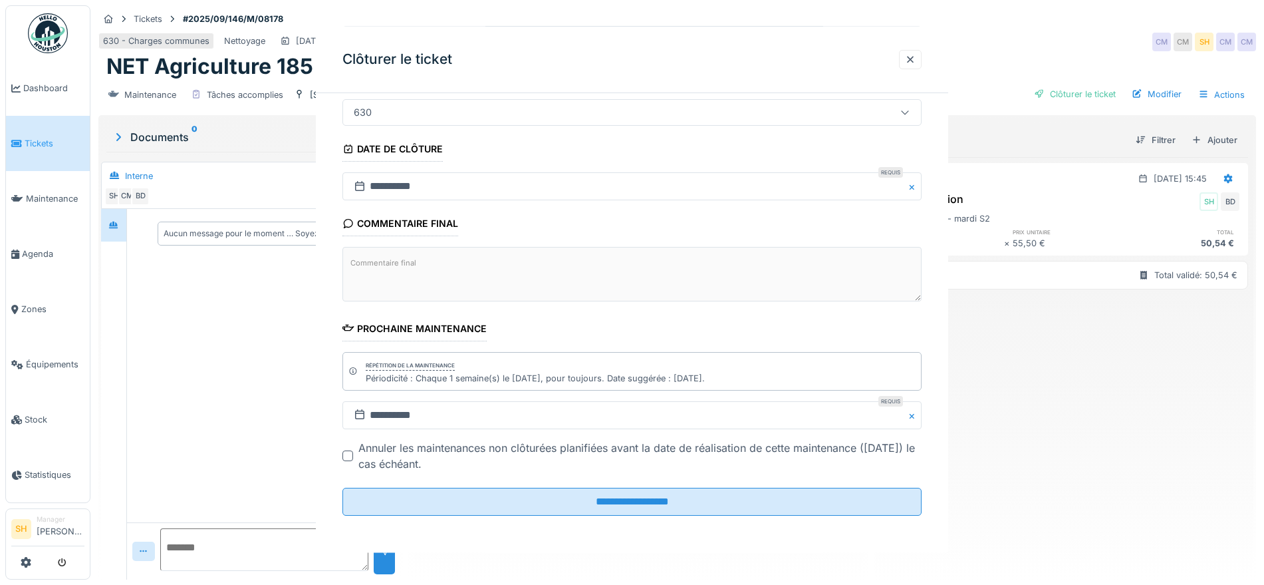
scroll to position [0, 0]
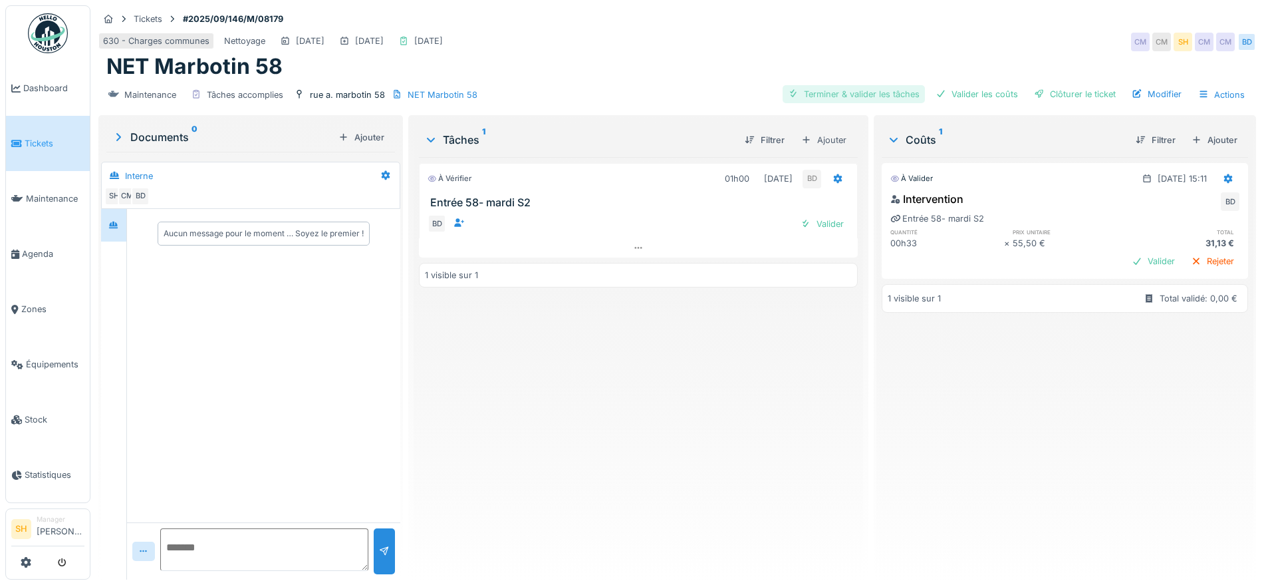
click at [867, 90] on div "Terminer & valider les tâches" at bounding box center [854, 94] width 142 height 18
click at [963, 91] on div "Valider les coûts" at bounding box center [977, 94] width 93 height 18
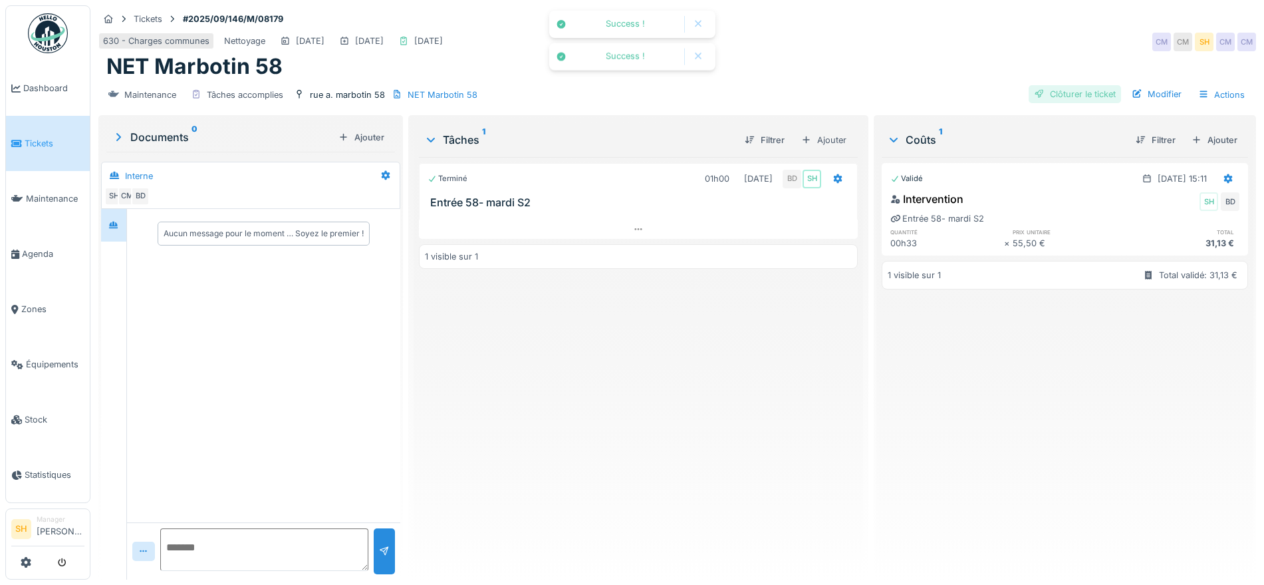
click at [1044, 92] on div "Clôturer le ticket" at bounding box center [1075, 94] width 92 height 18
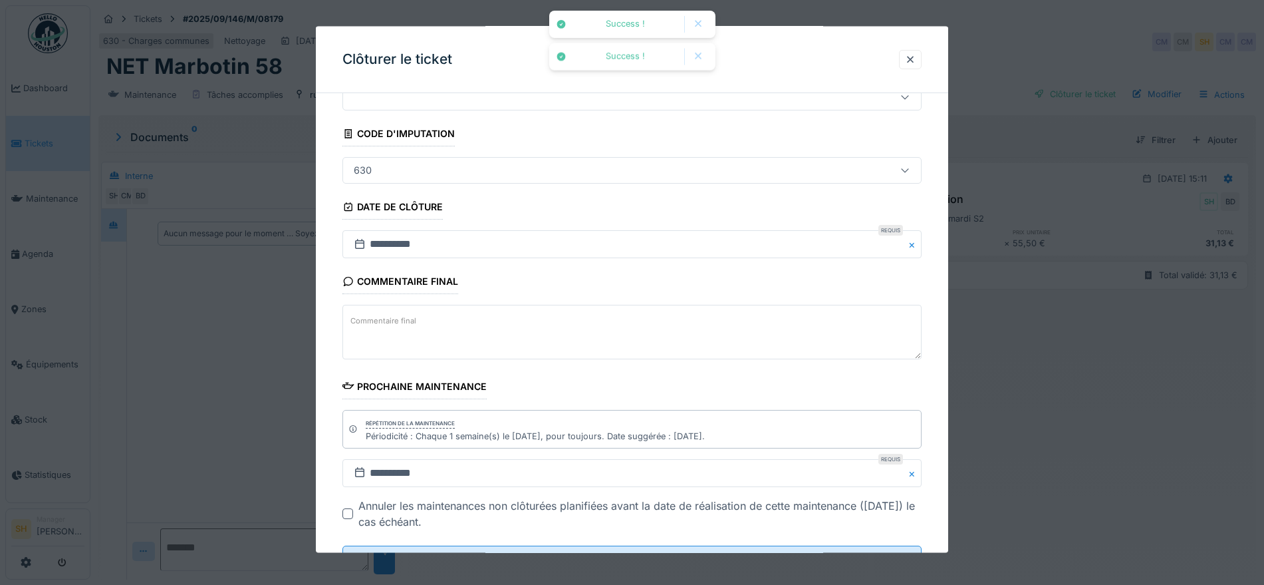
scroll to position [114, 0]
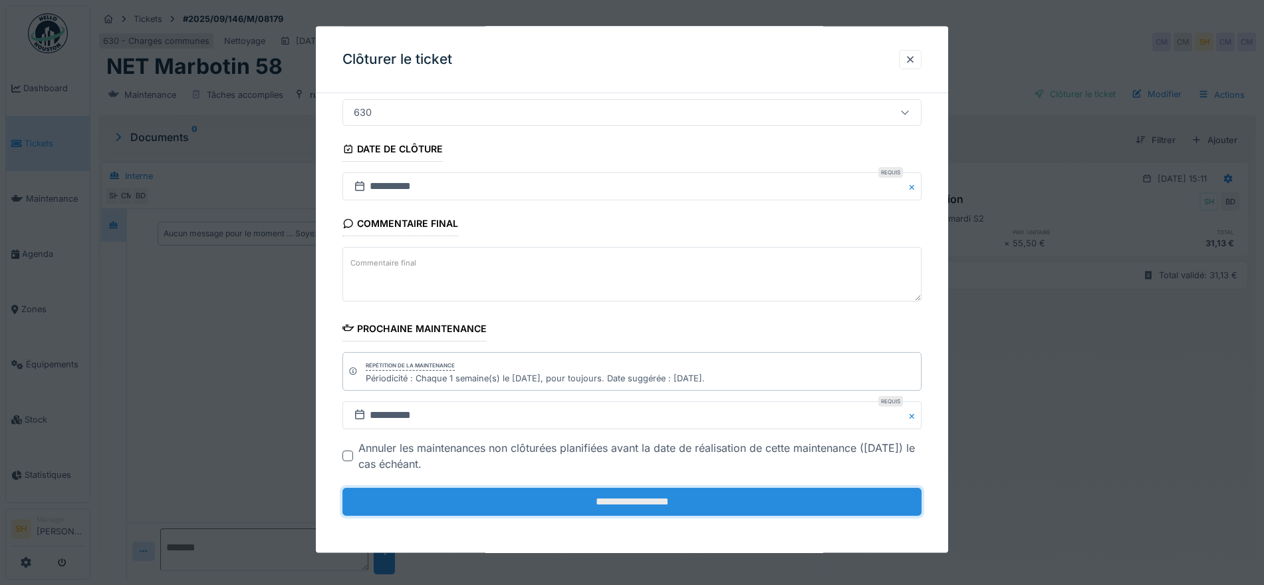
click at [509, 496] on input "**********" at bounding box center [632, 502] width 579 height 28
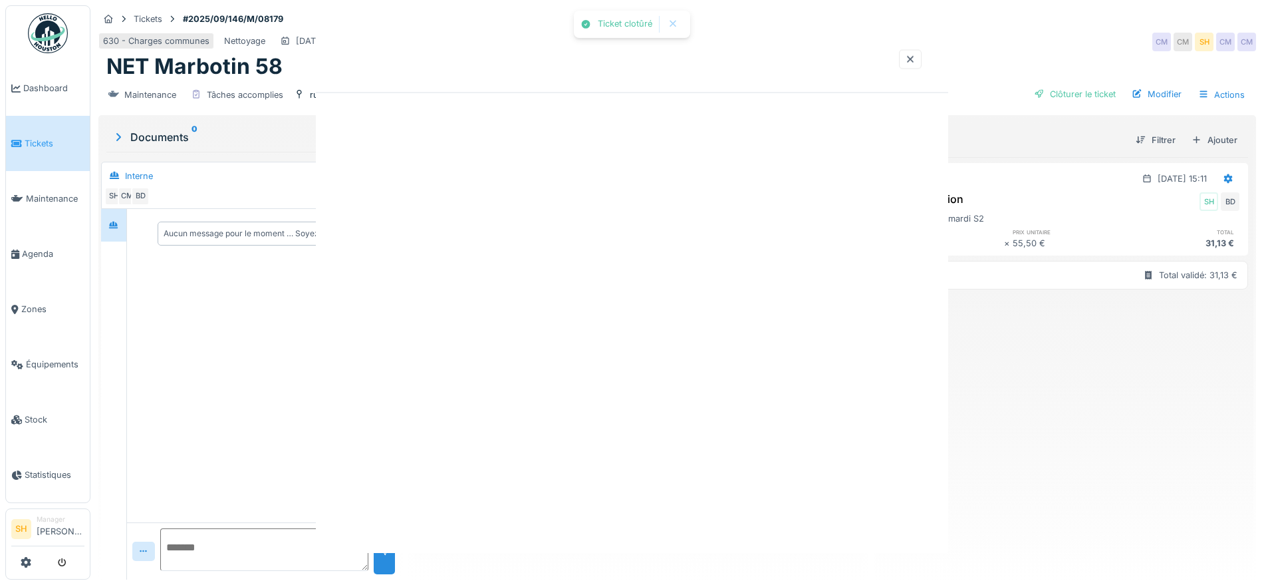
scroll to position [0, 0]
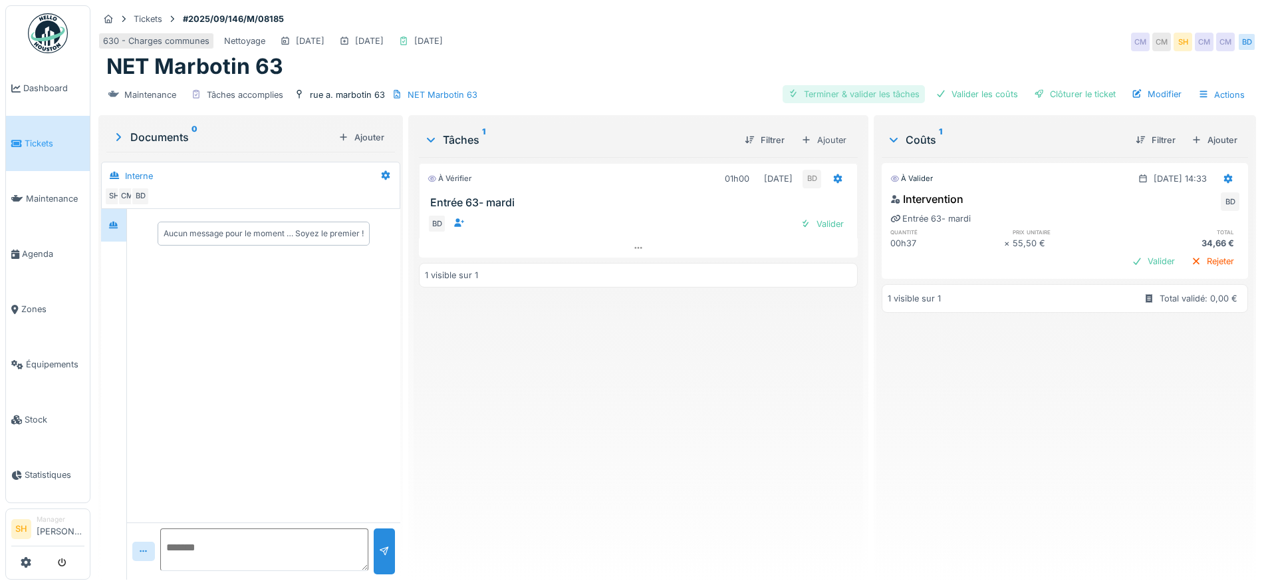
click at [853, 92] on div "Terminer & valider les tâches" at bounding box center [854, 94] width 142 height 18
drag, startPoint x: 941, startPoint y: 92, endPoint x: 1003, endPoint y: 89, distance: 62.0
click at [945, 92] on div "Valider les coûts" at bounding box center [977, 94] width 93 height 18
click at [1038, 90] on div "Clôturer le ticket" at bounding box center [1075, 94] width 92 height 18
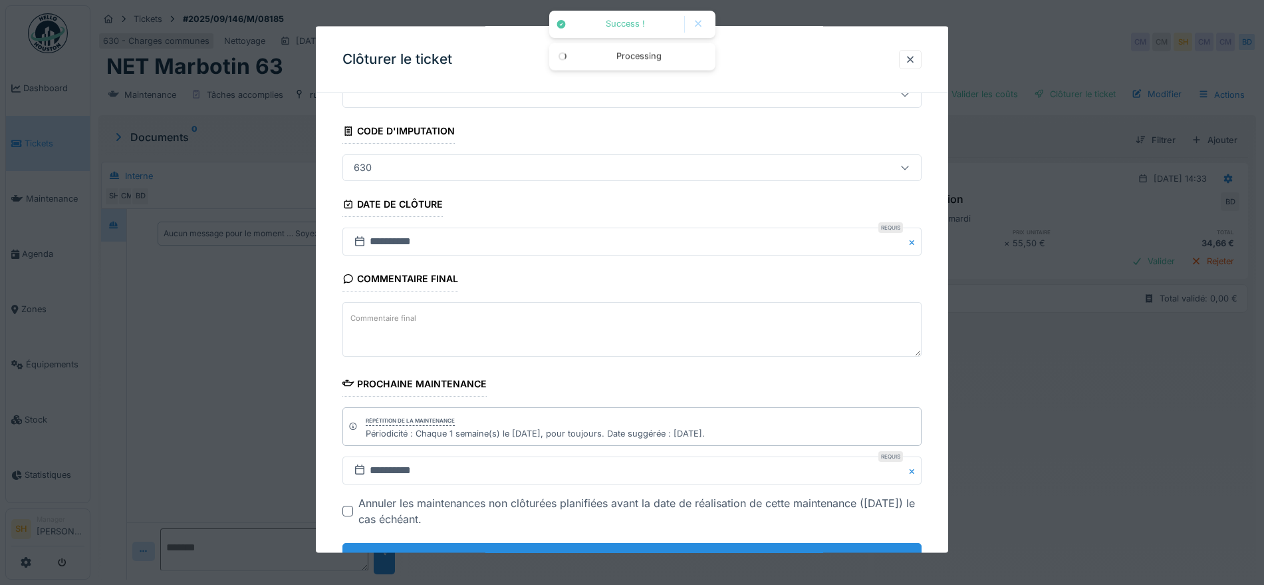
scroll to position [114, 0]
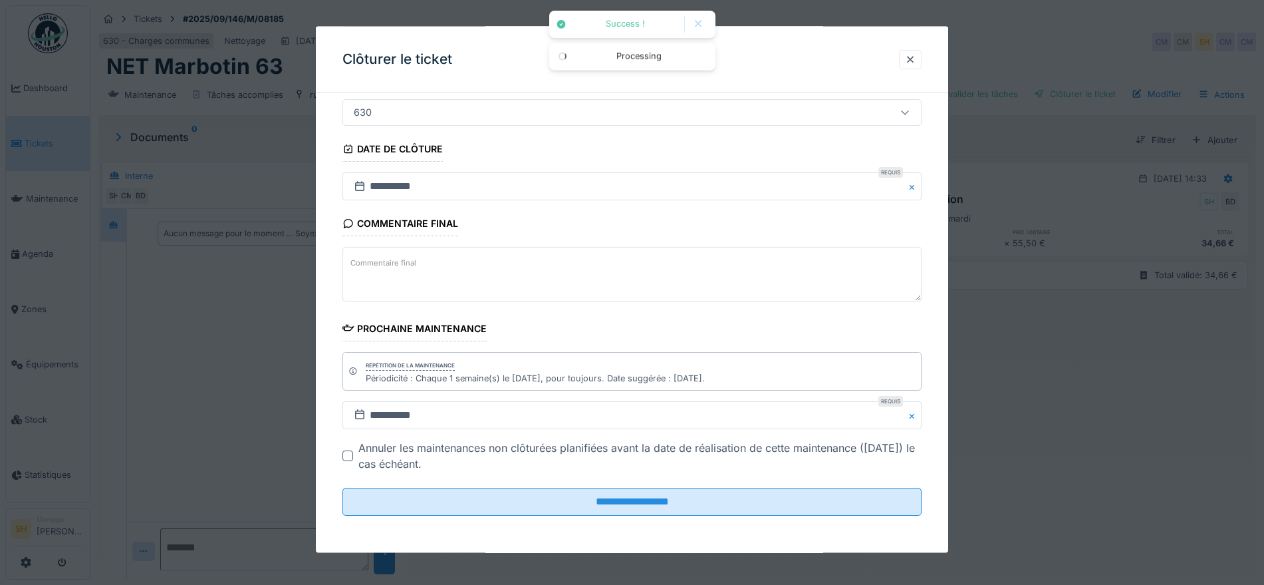
drag, startPoint x: 682, startPoint y: 506, endPoint x: 724, endPoint y: 474, distance: 52.7
click at [682, 505] on input "**********" at bounding box center [632, 502] width 579 height 28
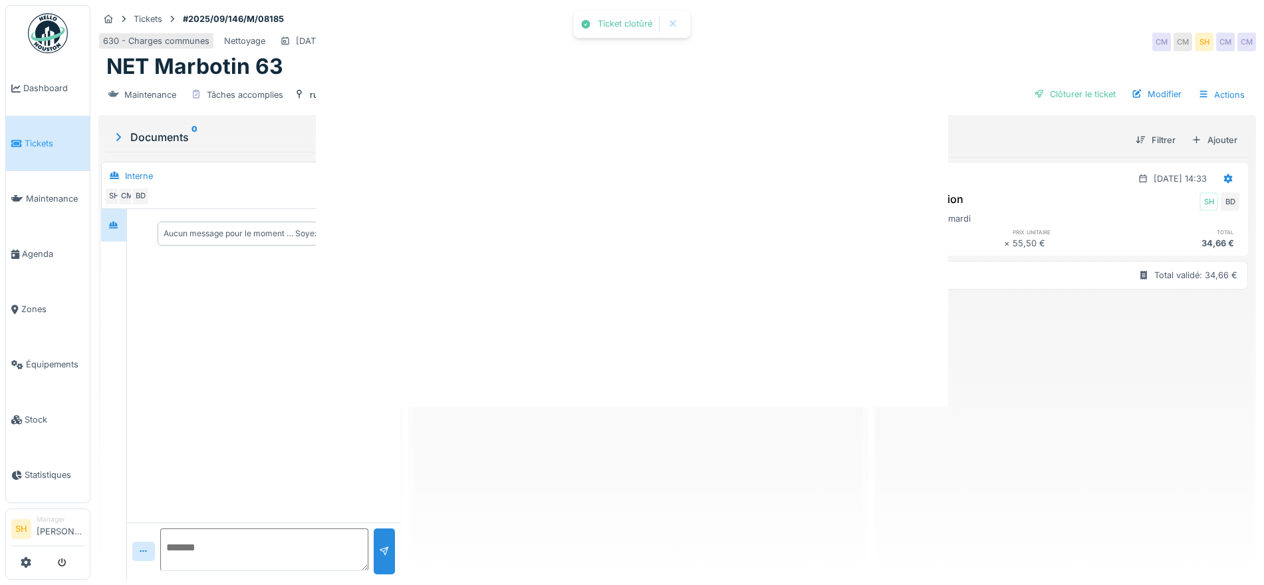
scroll to position [0, 0]
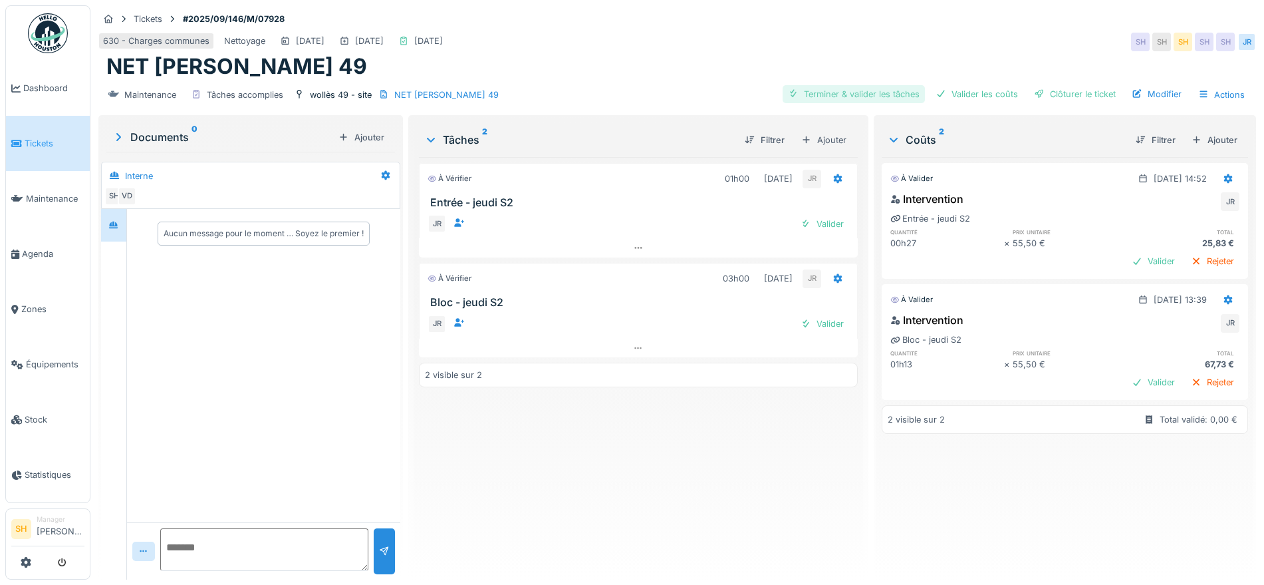
click at [855, 97] on div "Terminer & valider les tâches" at bounding box center [854, 94] width 142 height 18
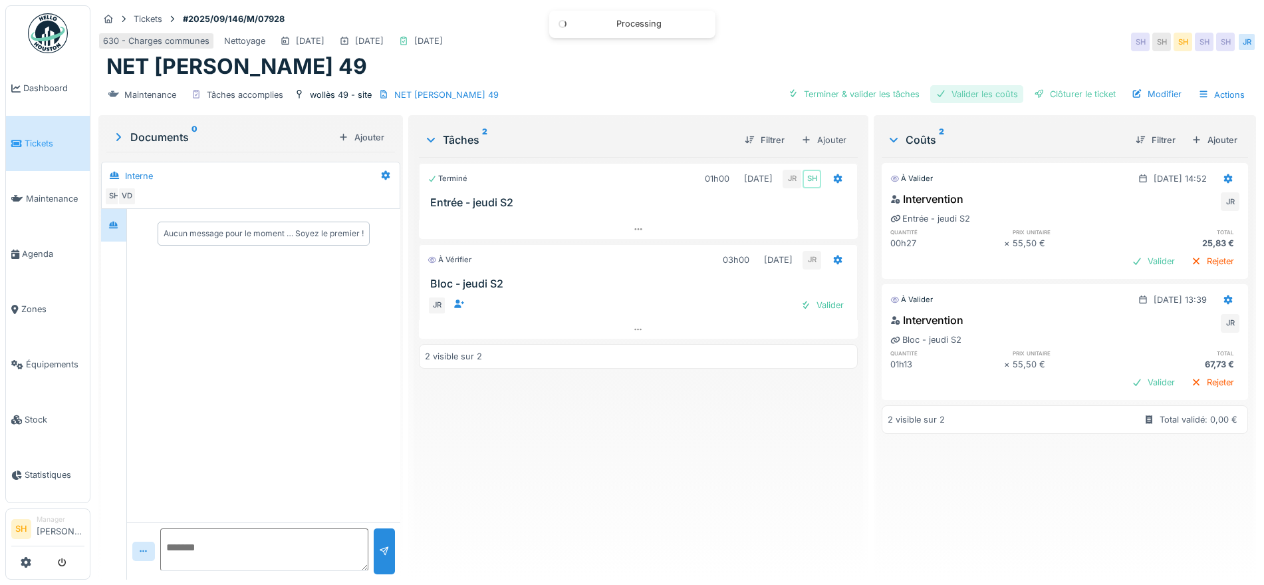
drag, startPoint x: 935, startPoint y: 95, endPoint x: 1005, endPoint y: 96, distance: 69.9
click at [943, 96] on div "Valider les coûts" at bounding box center [977, 94] width 93 height 18
click at [1029, 96] on div "Clôturer le ticket" at bounding box center [1075, 94] width 92 height 18
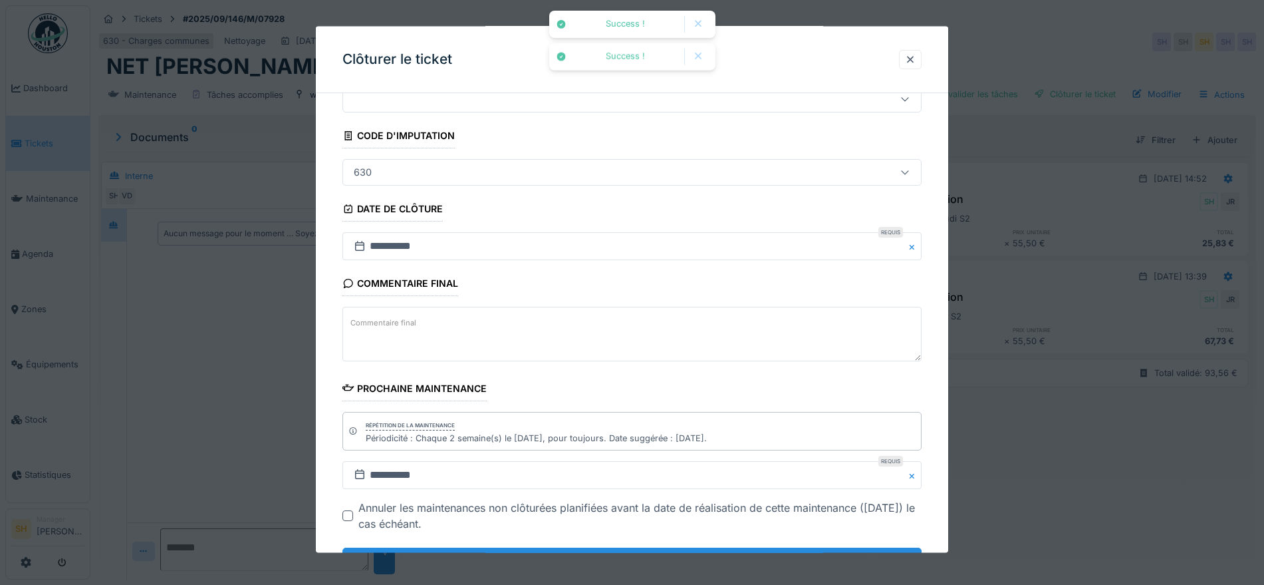
scroll to position [114, 0]
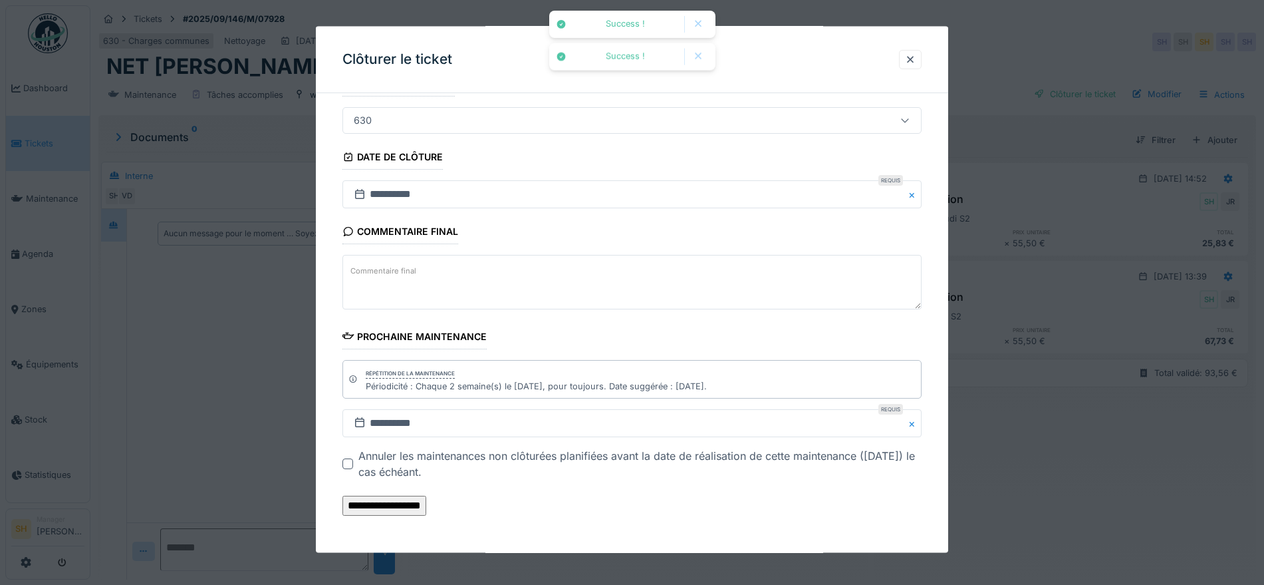
click at [426, 499] on input "**********" at bounding box center [385, 506] width 84 height 20
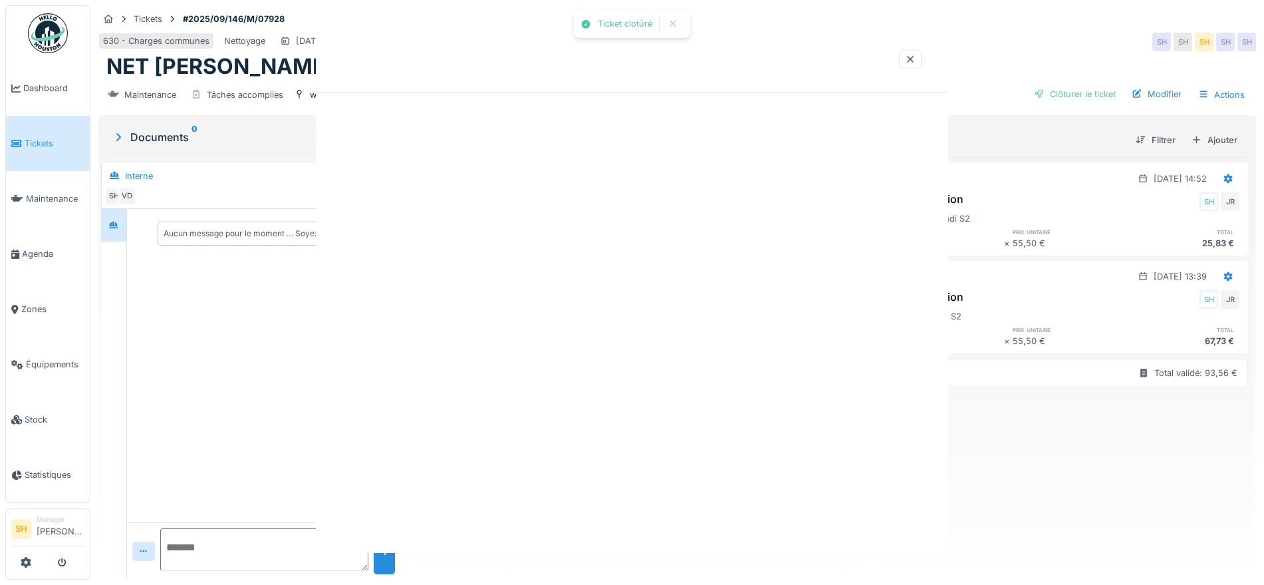
scroll to position [0, 0]
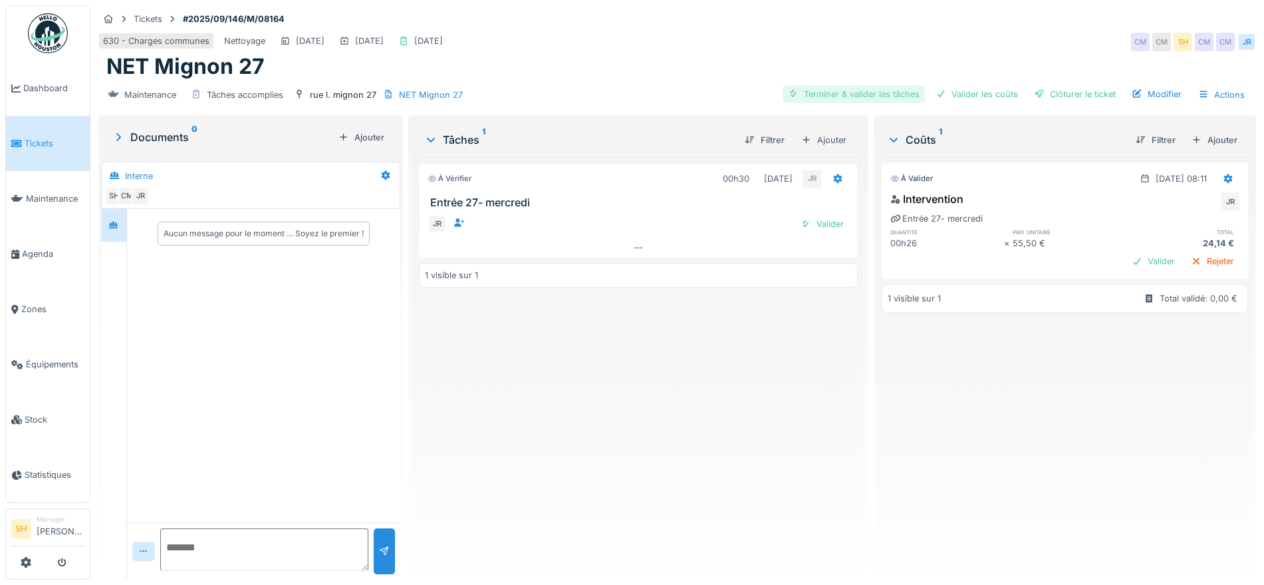
click at [850, 90] on div "Terminer & valider les tâches" at bounding box center [854, 94] width 142 height 18
drag, startPoint x: 963, startPoint y: 96, endPoint x: 1008, endPoint y: 96, distance: 45.2
click at [965, 96] on div "Valider les coûts" at bounding box center [977, 94] width 93 height 18
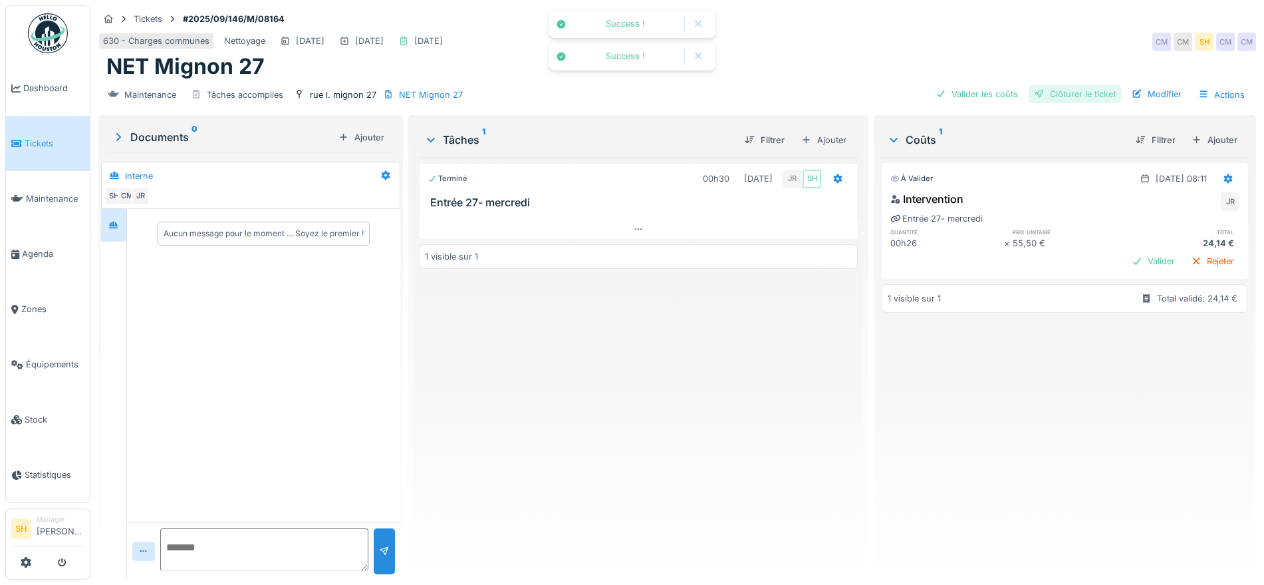
click at [1053, 88] on div "Clôturer le ticket" at bounding box center [1075, 94] width 92 height 18
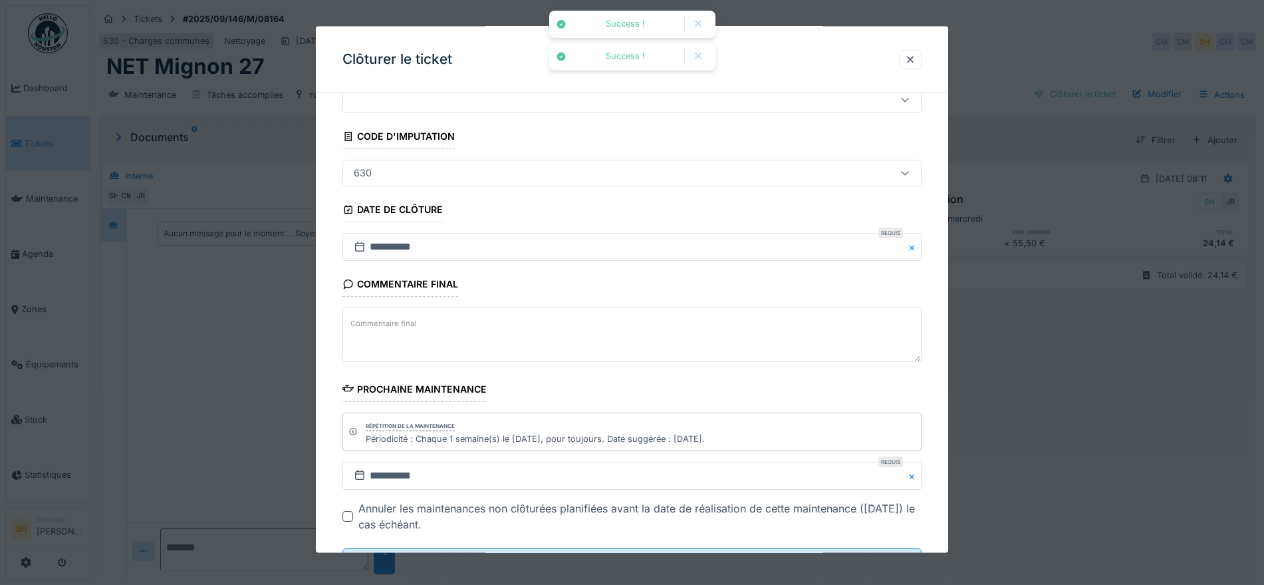
scroll to position [114, 0]
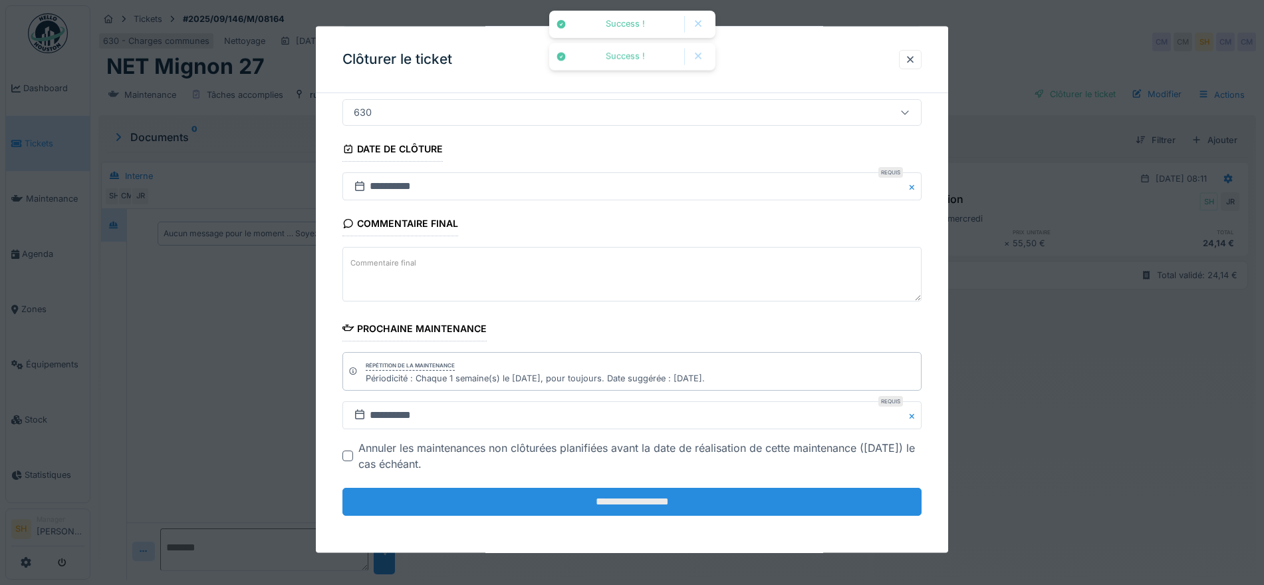
click at [657, 498] on input "**********" at bounding box center [632, 502] width 579 height 28
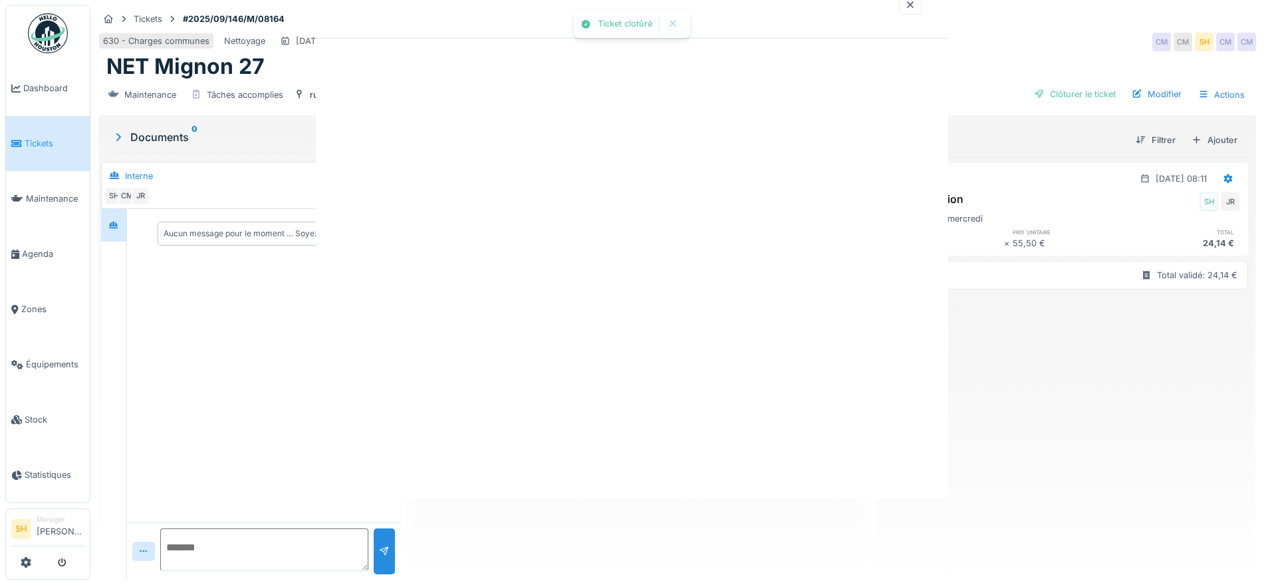
scroll to position [0, 0]
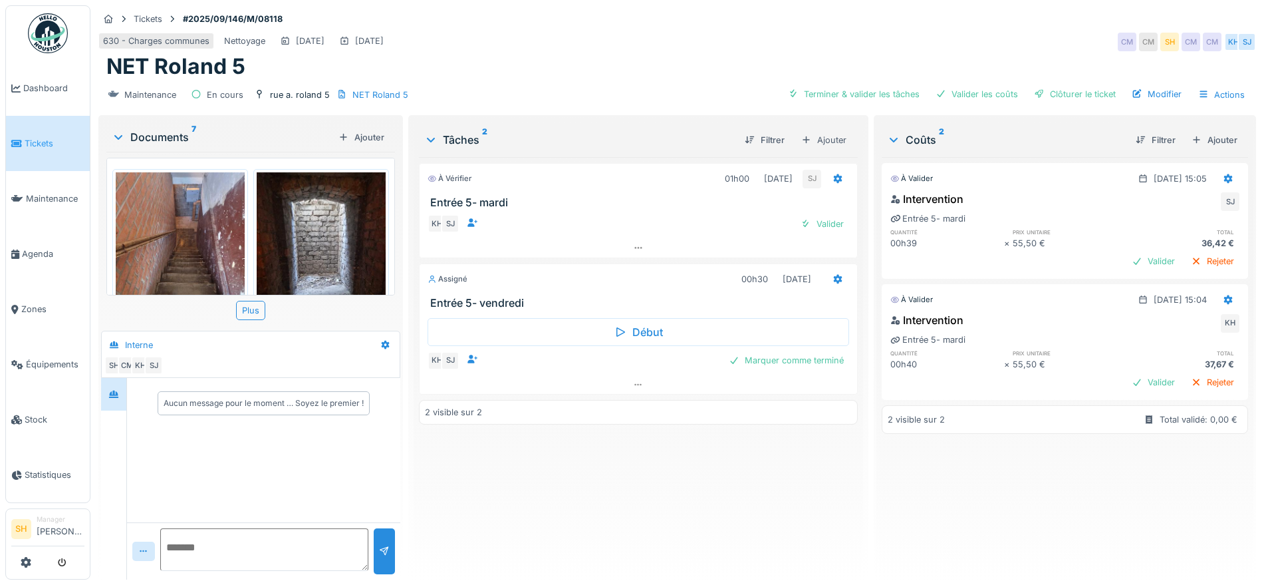
click at [327, 249] on img at bounding box center [321, 258] width 129 height 172
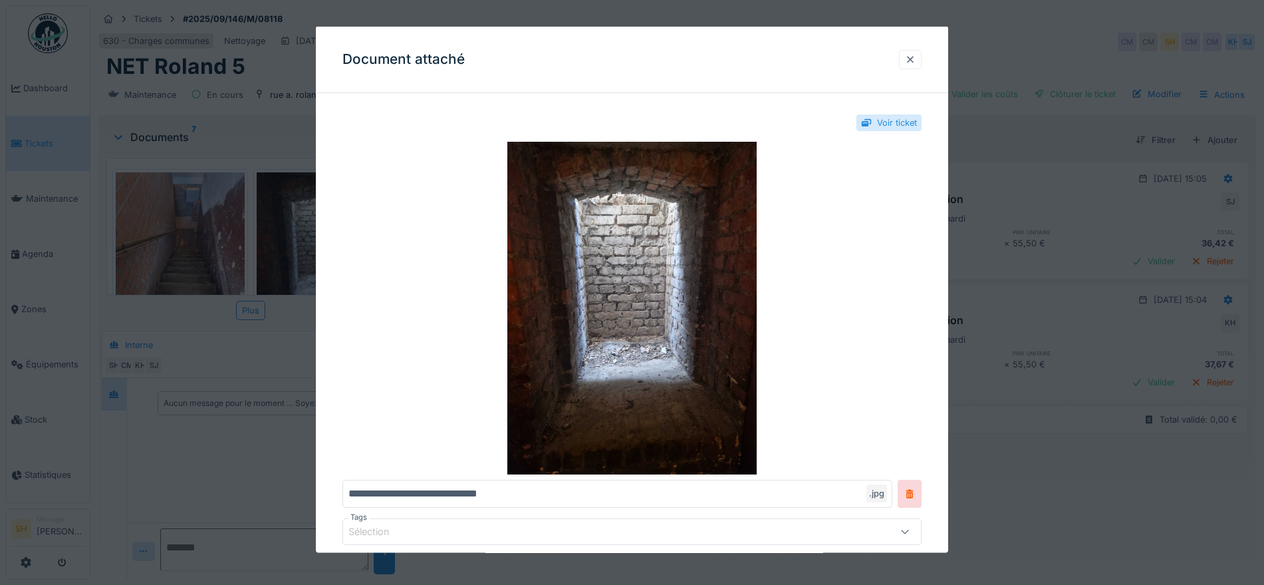
click at [915, 57] on div at bounding box center [910, 59] width 11 height 13
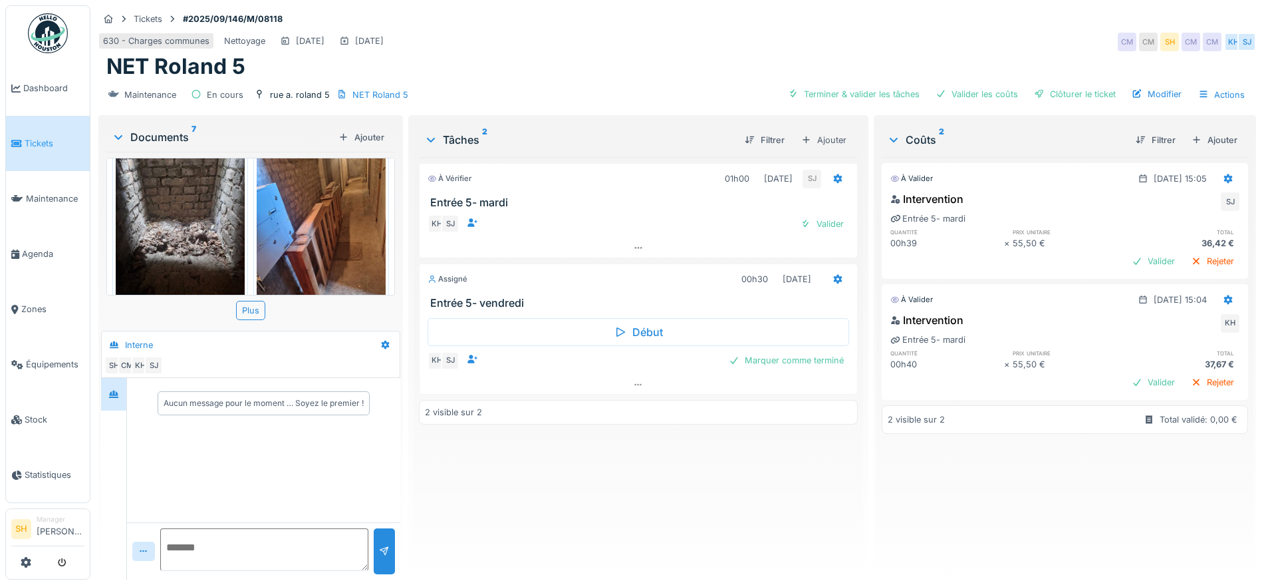
scroll to position [249, 0]
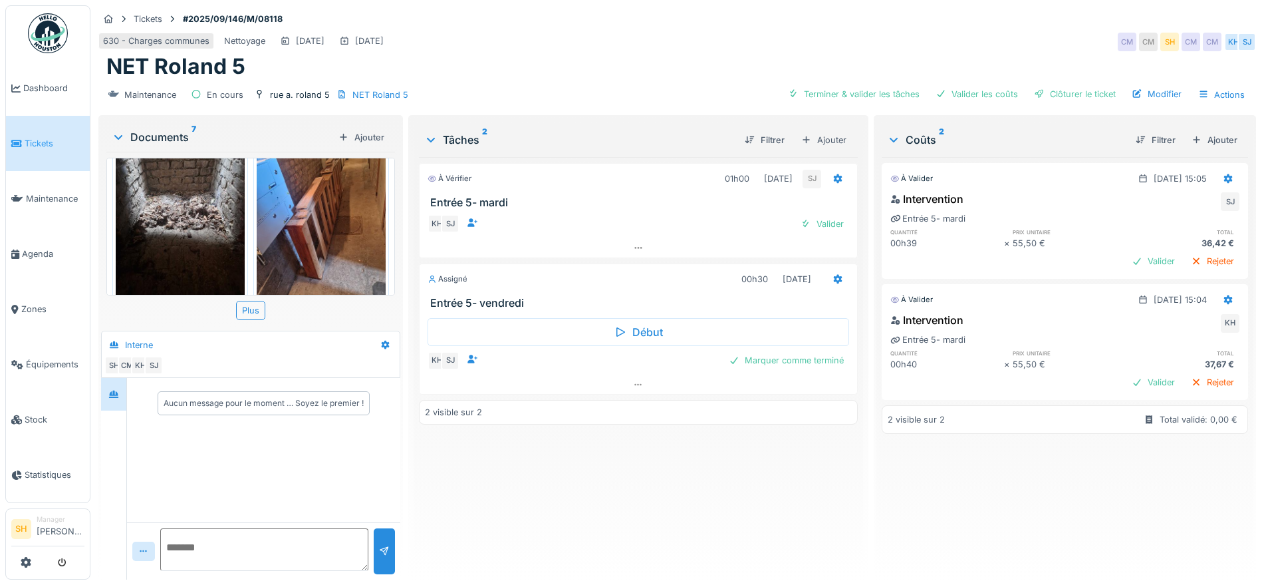
click at [206, 233] on img at bounding box center [180, 216] width 129 height 172
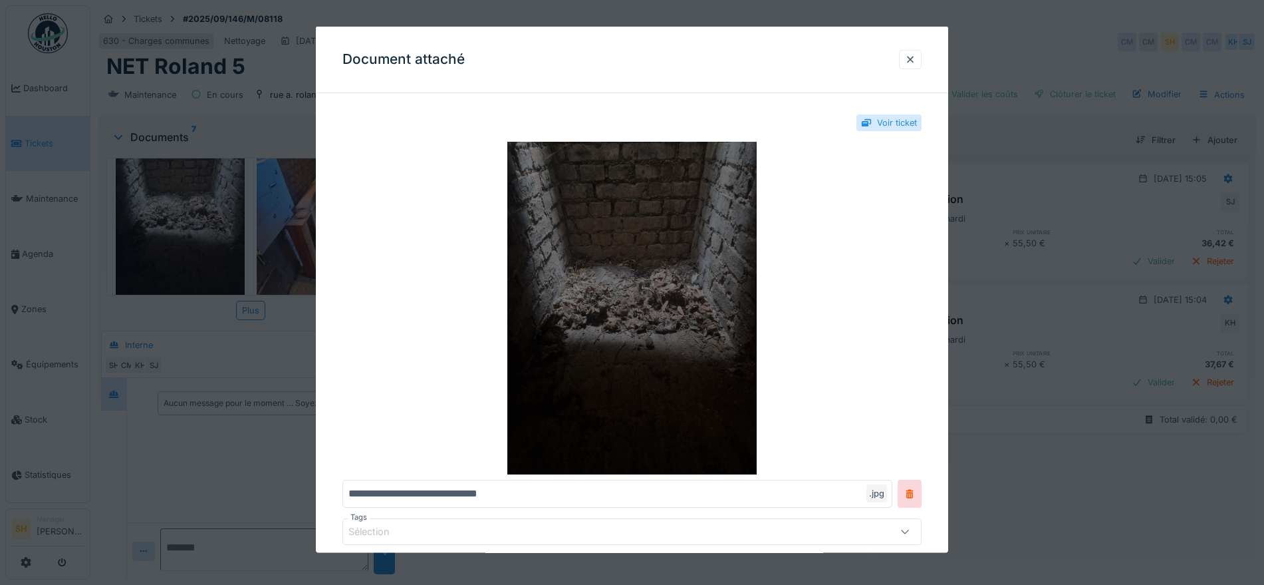
click at [680, 307] on img at bounding box center [632, 308] width 579 height 333
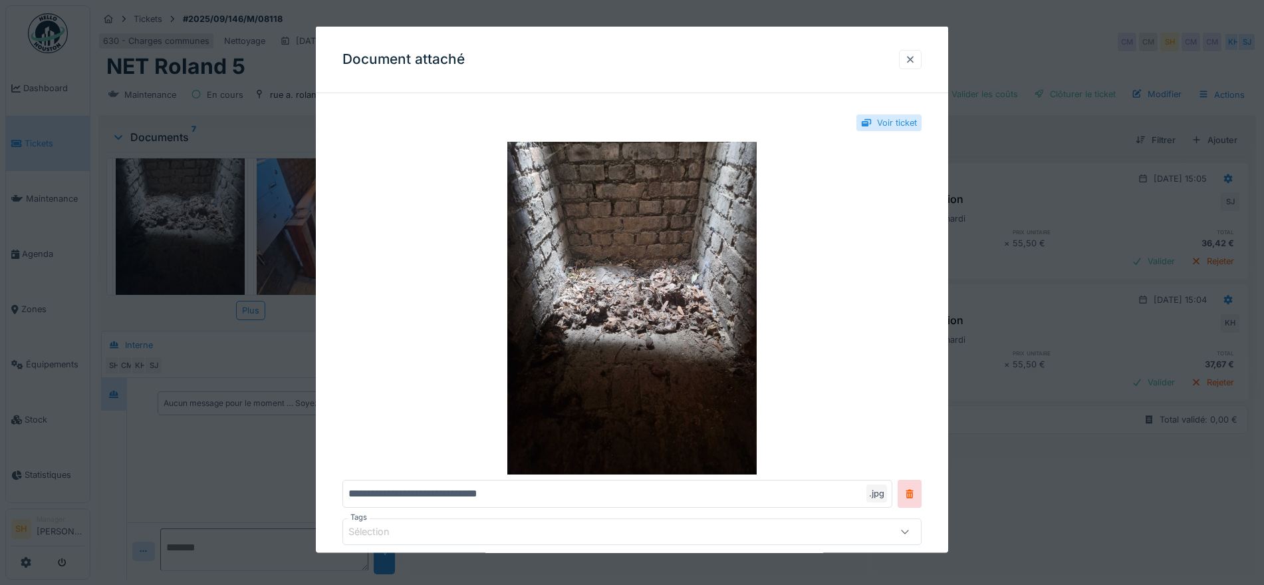
click at [916, 60] on div at bounding box center [910, 59] width 11 height 13
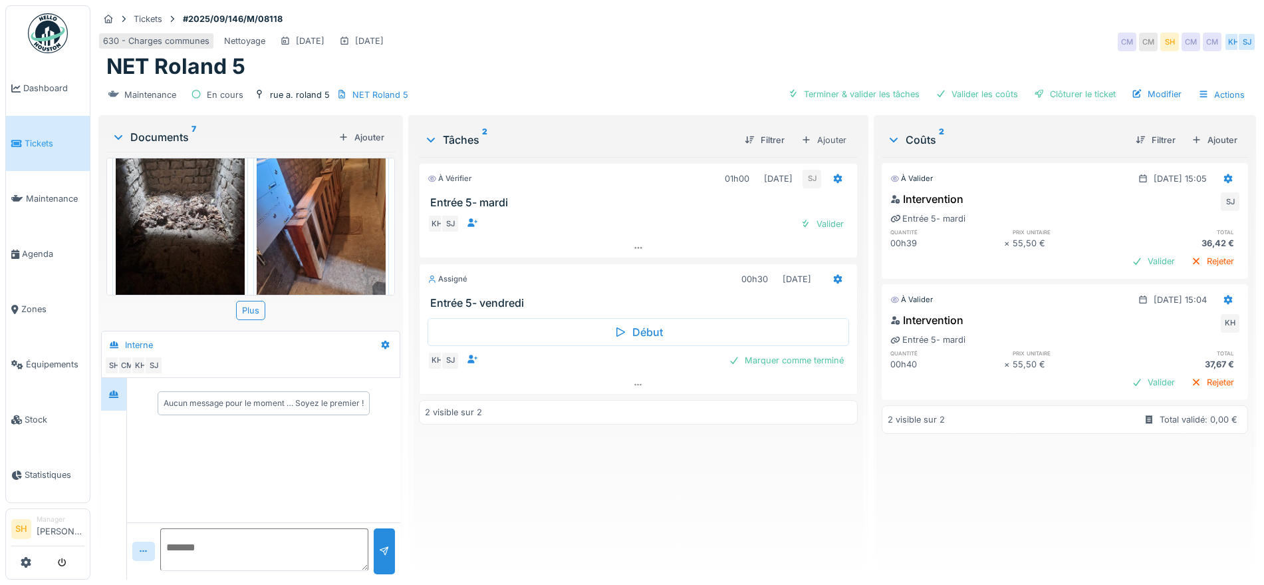
click at [314, 216] on img at bounding box center [321, 216] width 129 height 172
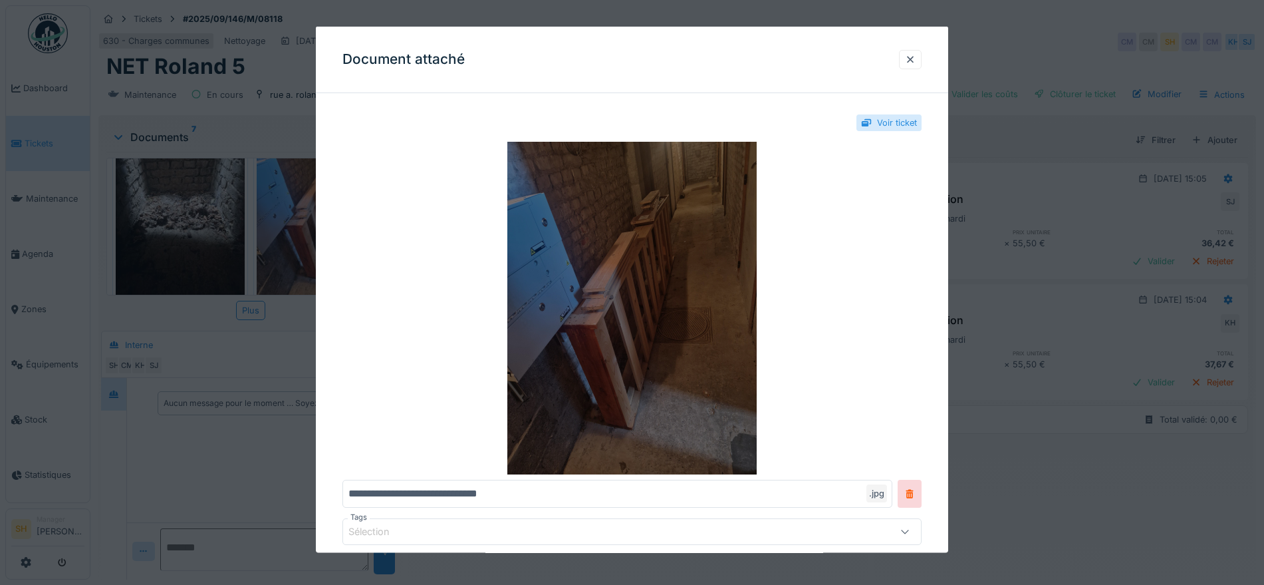
click at [627, 259] on img at bounding box center [632, 308] width 579 height 333
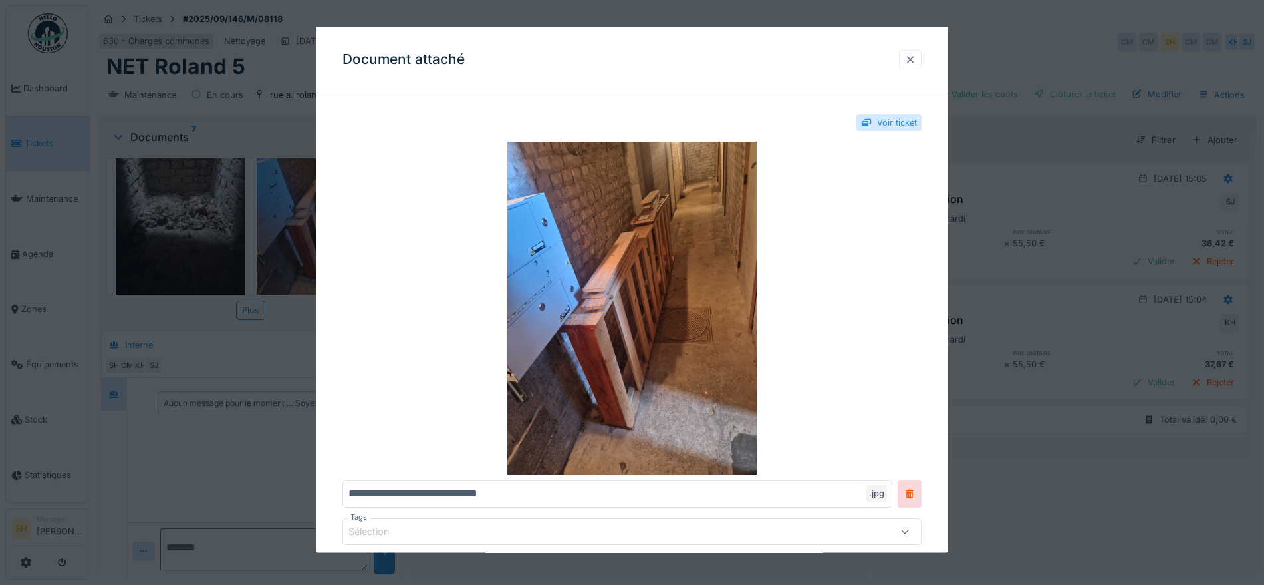
click at [914, 62] on div at bounding box center [910, 59] width 11 height 13
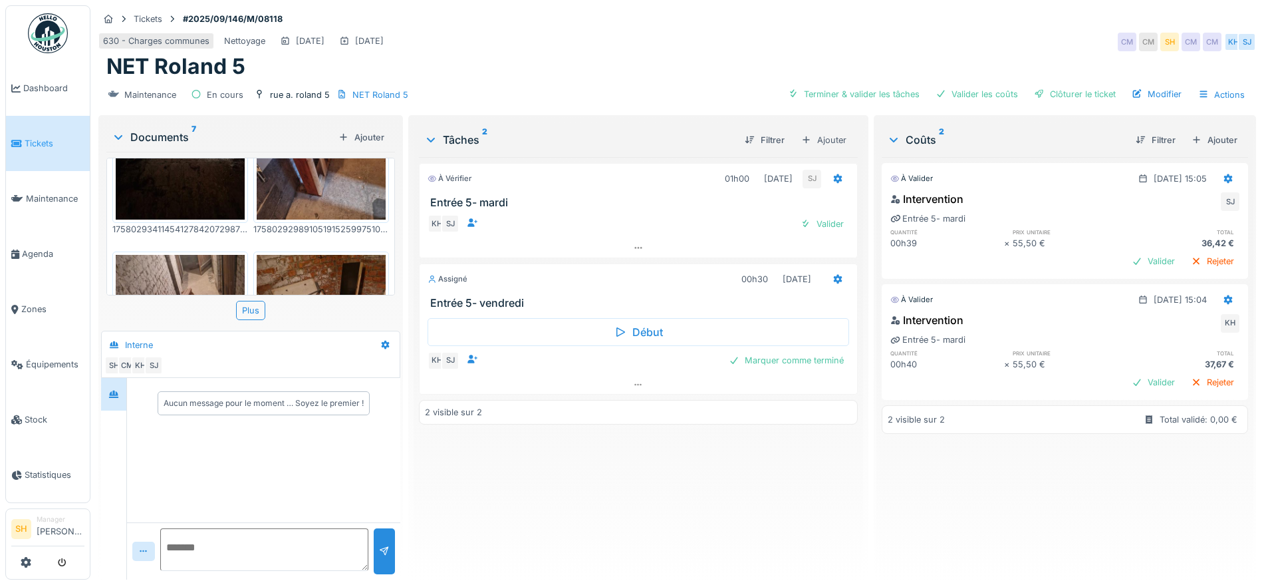
scroll to position [416, 0]
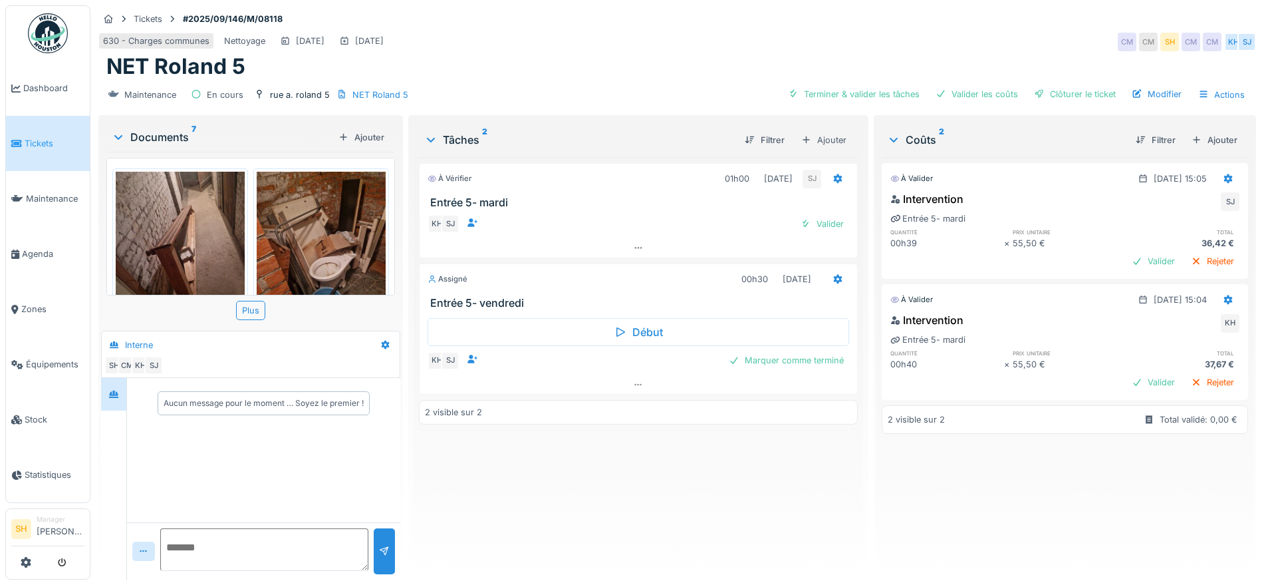
click at [317, 225] on img at bounding box center [321, 258] width 129 height 172
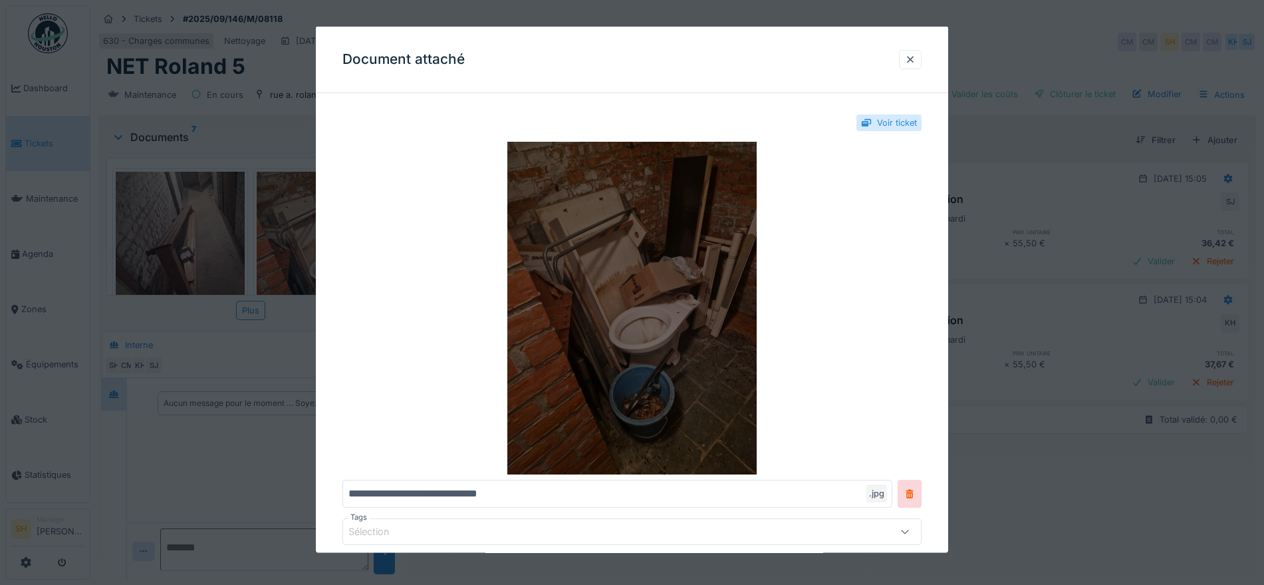
click at [595, 257] on img at bounding box center [632, 308] width 579 height 333
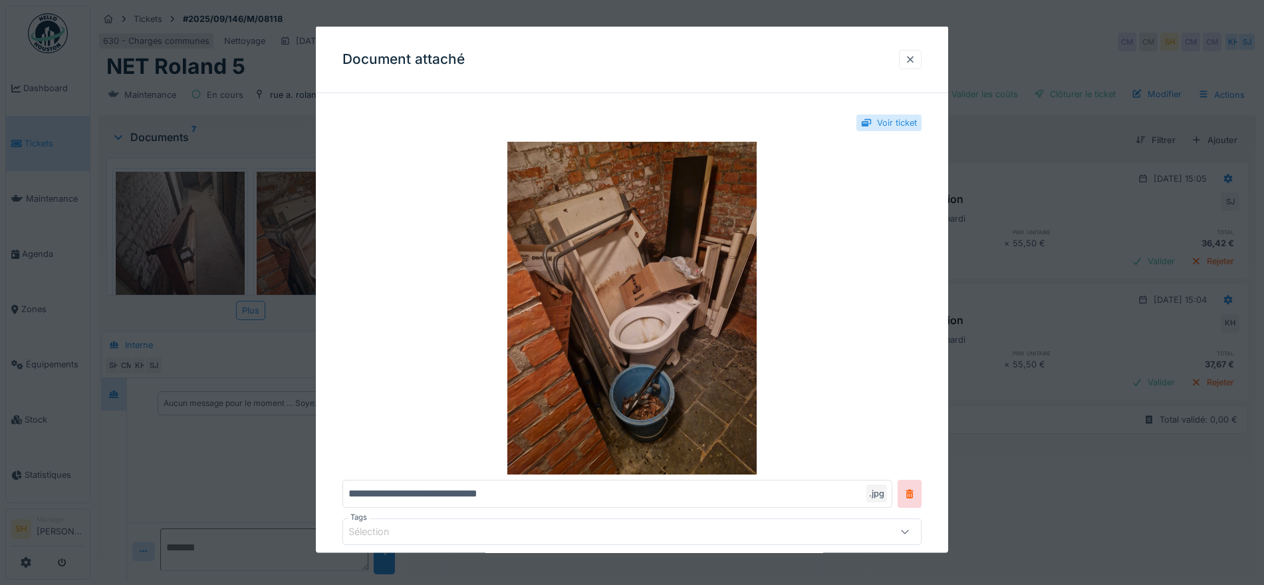
click at [914, 58] on div at bounding box center [910, 59] width 11 height 13
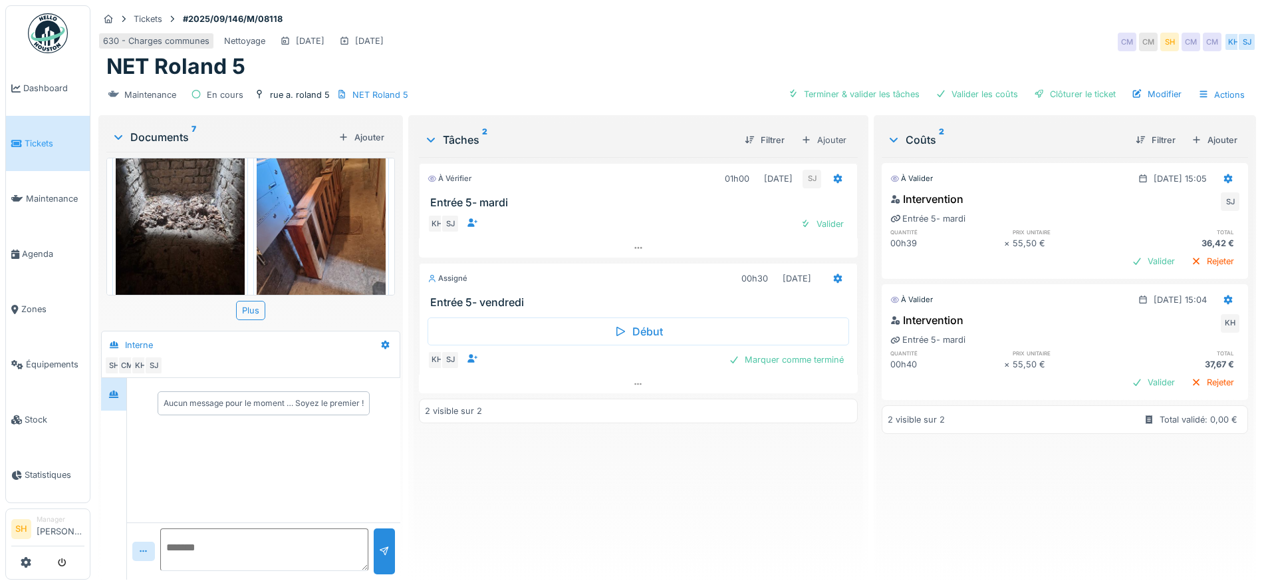
scroll to position [582, 0]
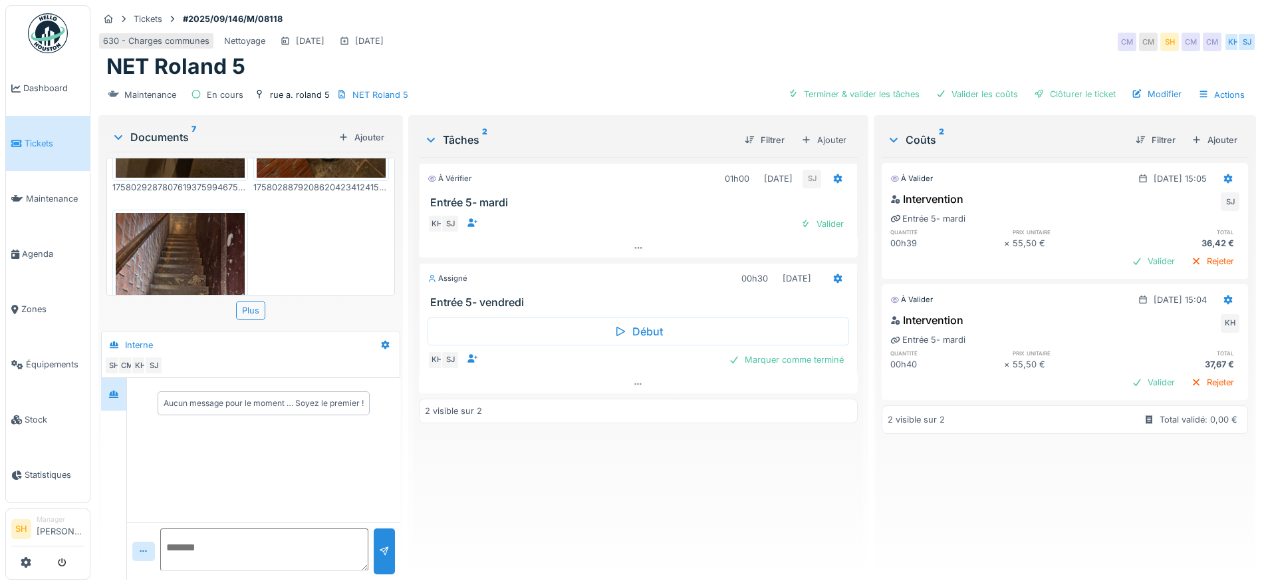
click at [149, 243] on img at bounding box center [180, 299] width 129 height 172
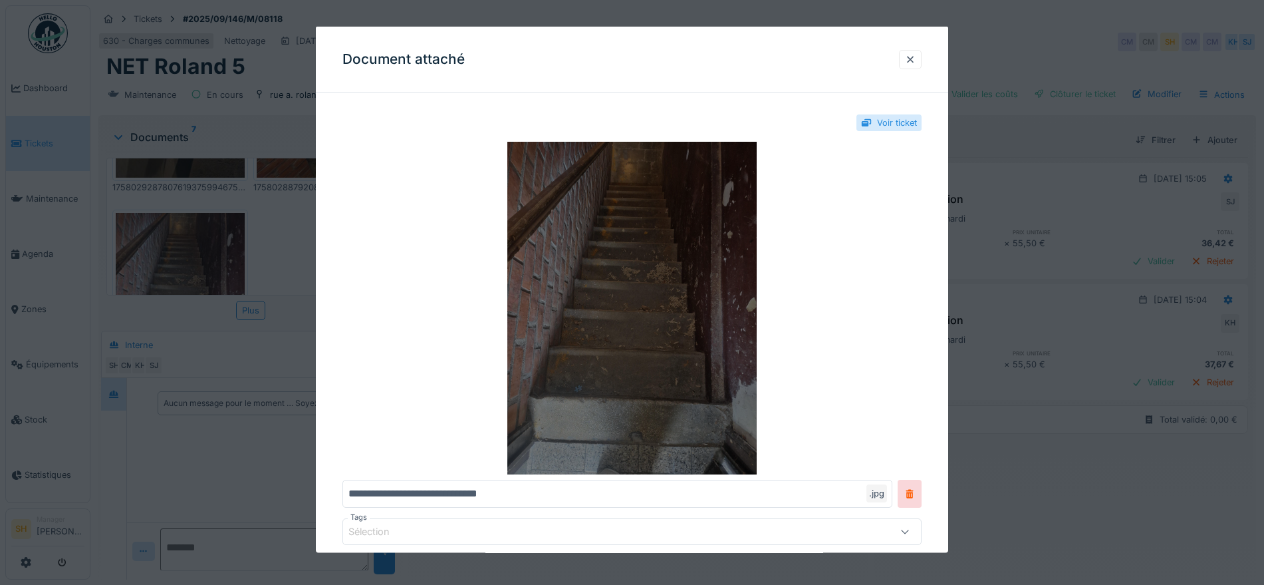
click at [709, 339] on img at bounding box center [632, 308] width 579 height 333
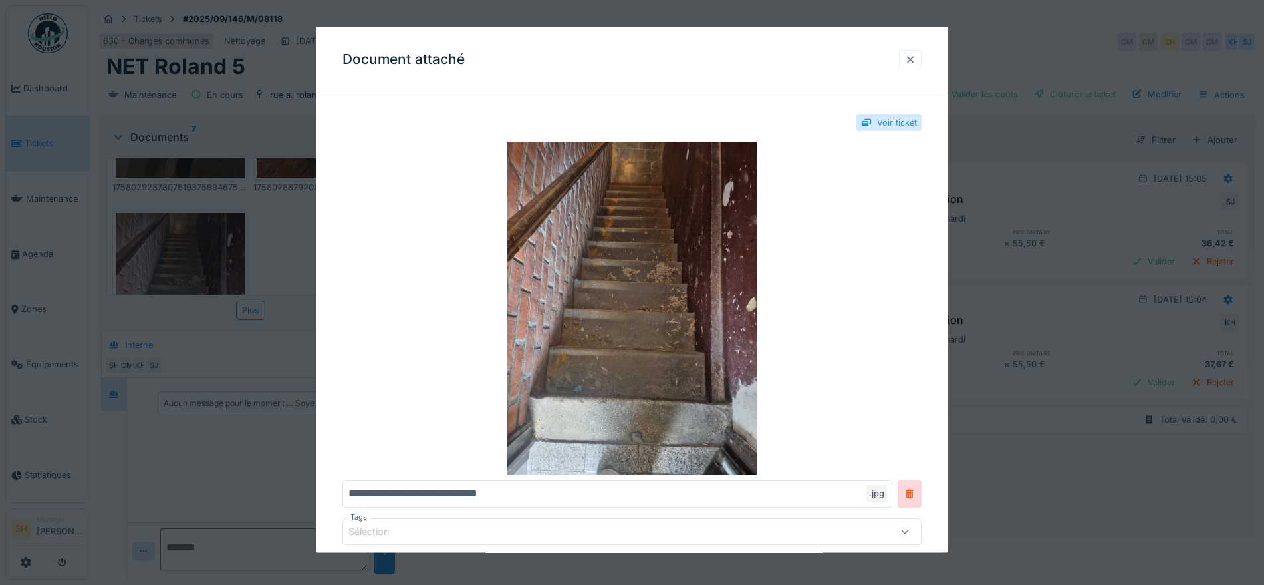
click at [922, 57] on div at bounding box center [910, 58] width 23 height 19
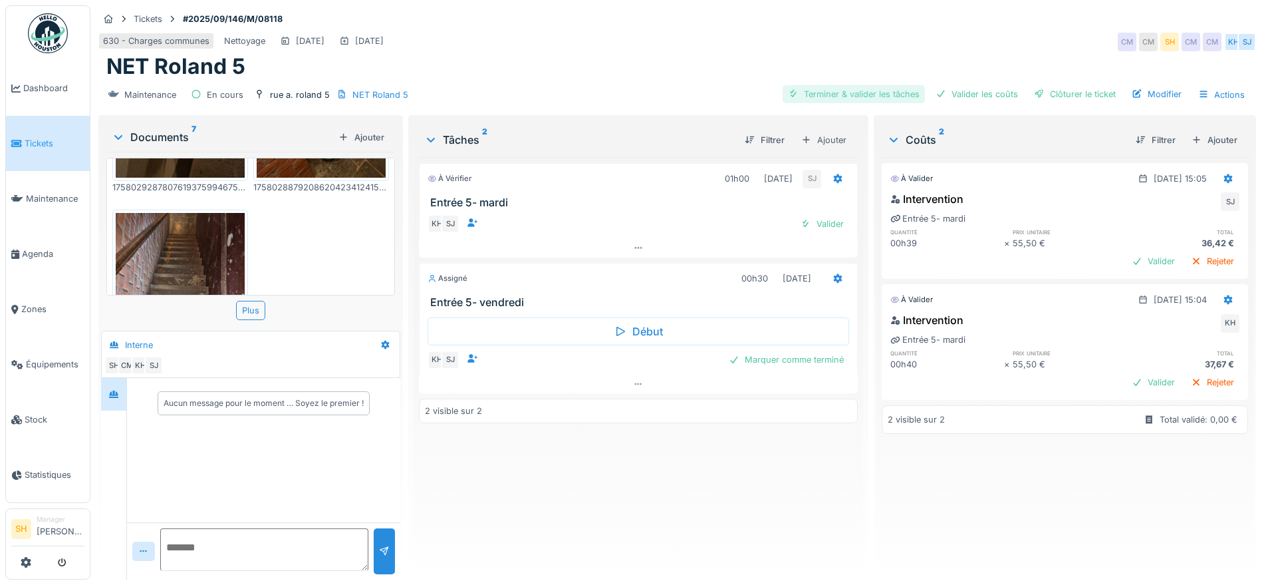
click at [883, 94] on div "Terminer & valider les tâches" at bounding box center [854, 94] width 142 height 18
click at [966, 92] on div "Valider les coûts" at bounding box center [977, 94] width 93 height 18
click at [1057, 97] on div "Clôturer le ticket" at bounding box center [1075, 94] width 92 height 18
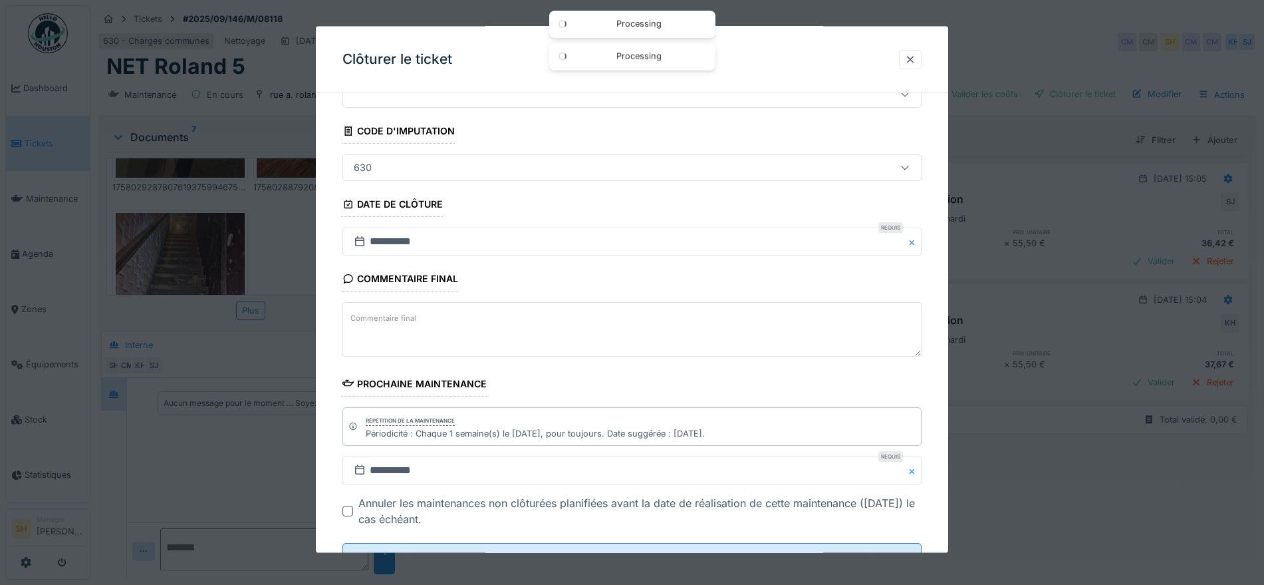
scroll to position [114, 0]
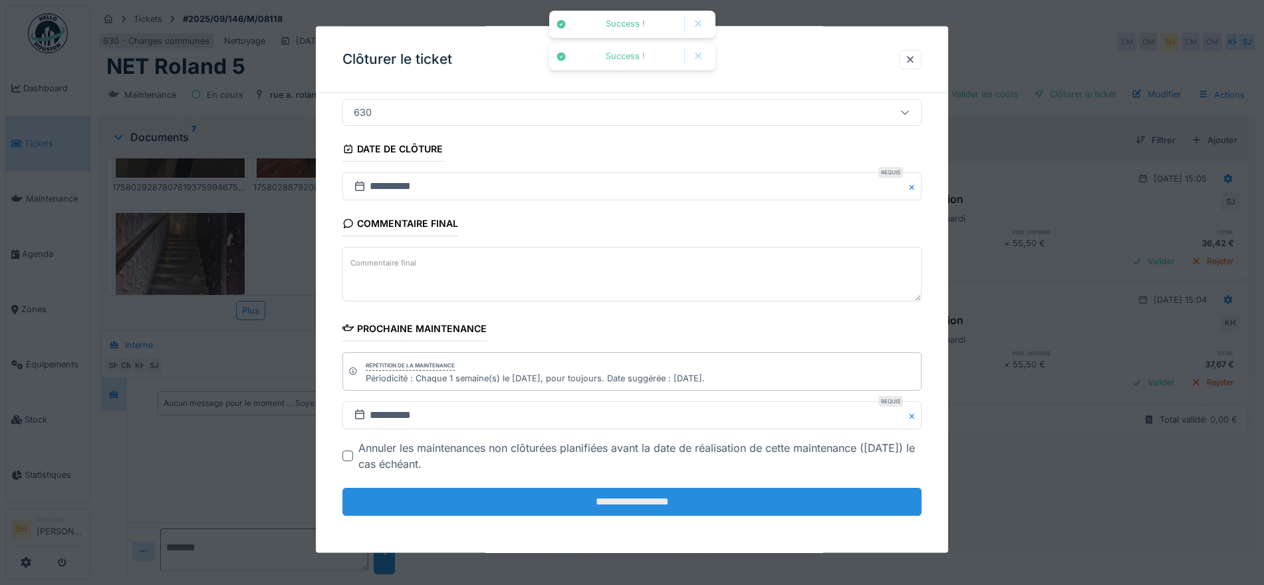
click at [557, 506] on input "**********" at bounding box center [632, 502] width 579 height 28
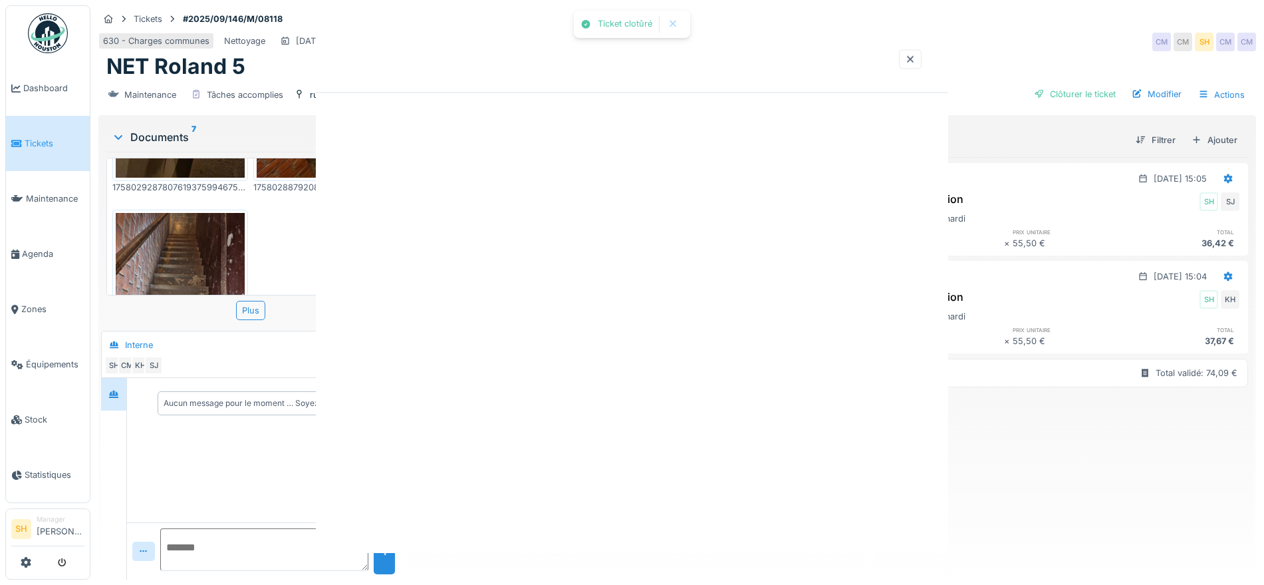
scroll to position [0, 0]
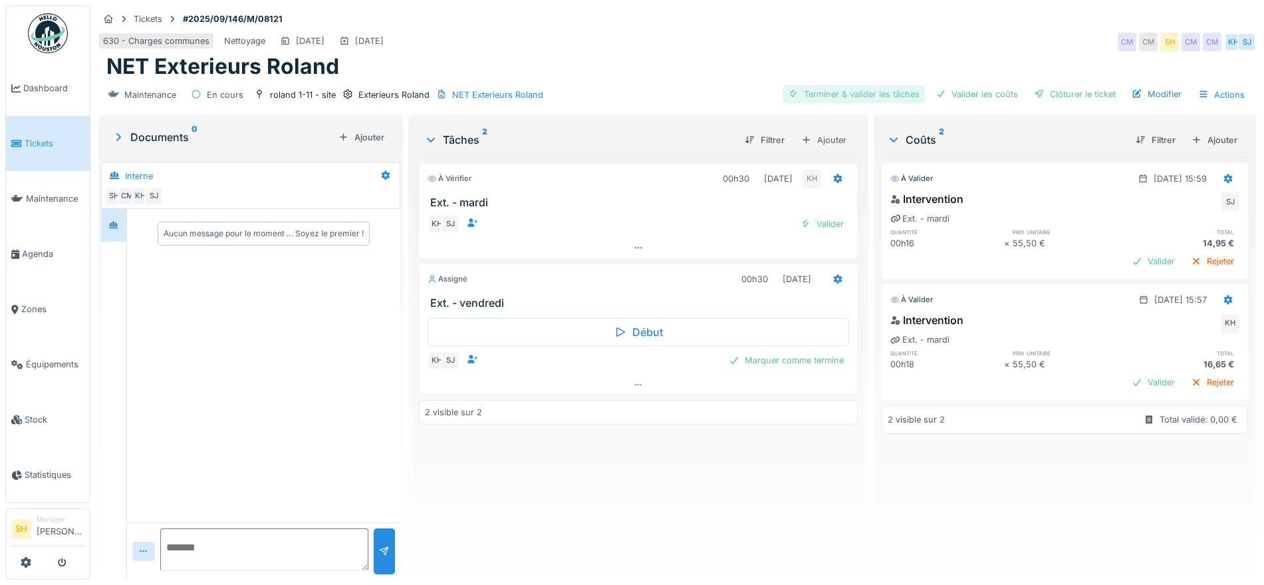
click at [839, 86] on div "Terminer & valider les tâches" at bounding box center [854, 94] width 142 height 18
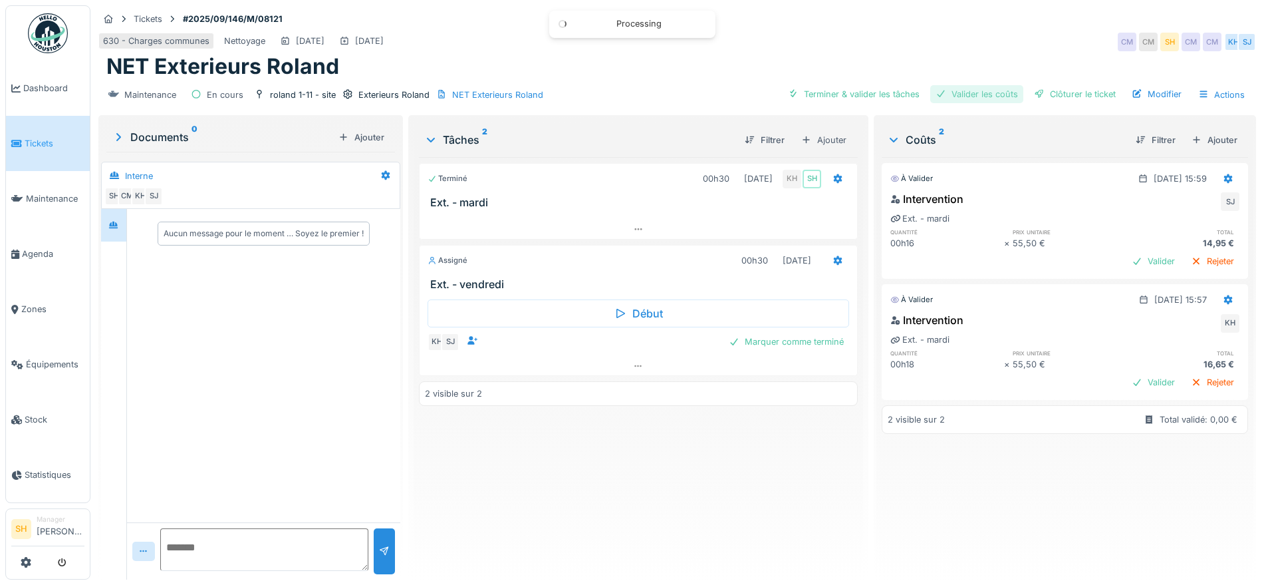
click at [958, 95] on div "Valider les coûts" at bounding box center [977, 94] width 93 height 18
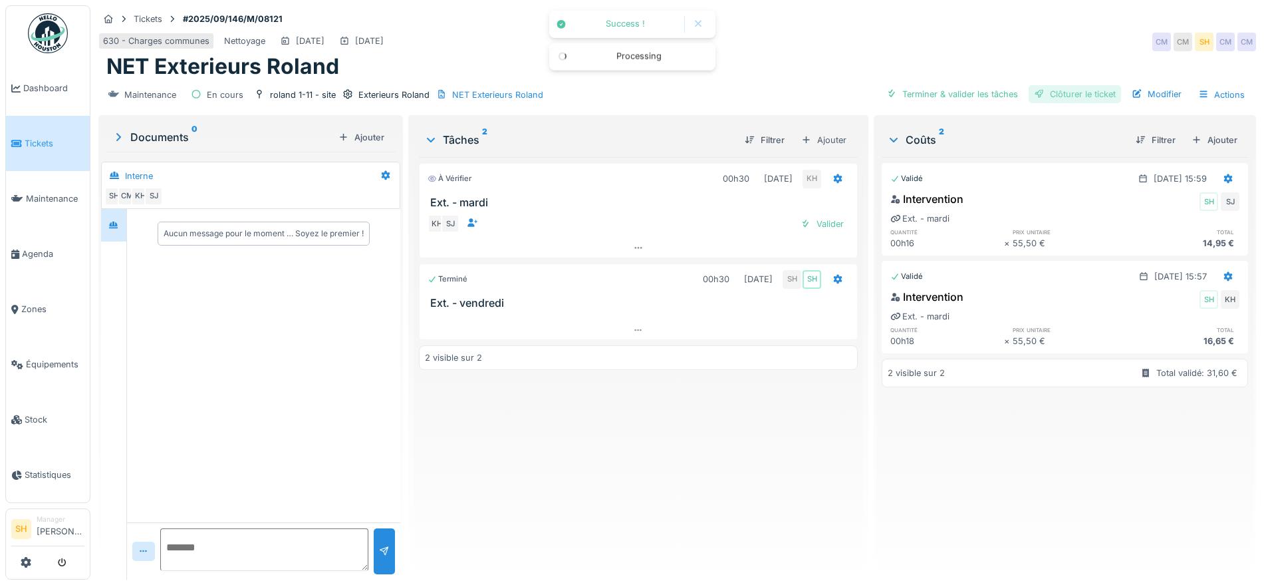
click at [1062, 92] on div "Clôturer le ticket" at bounding box center [1075, 94] width 92 height 18
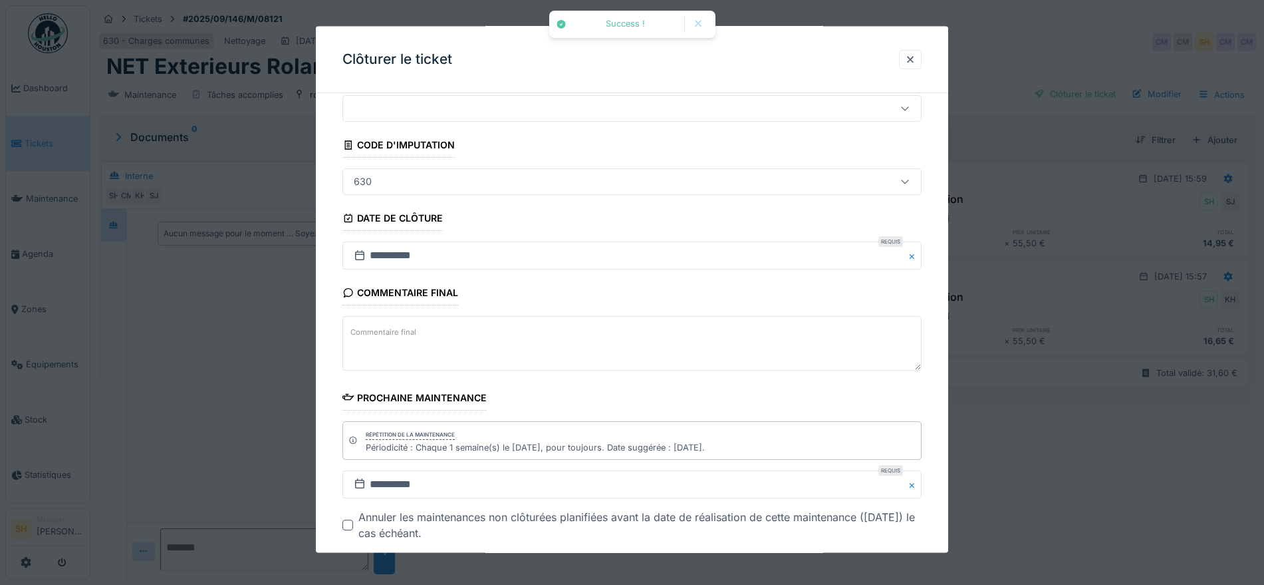
scroll to position [114, 0]
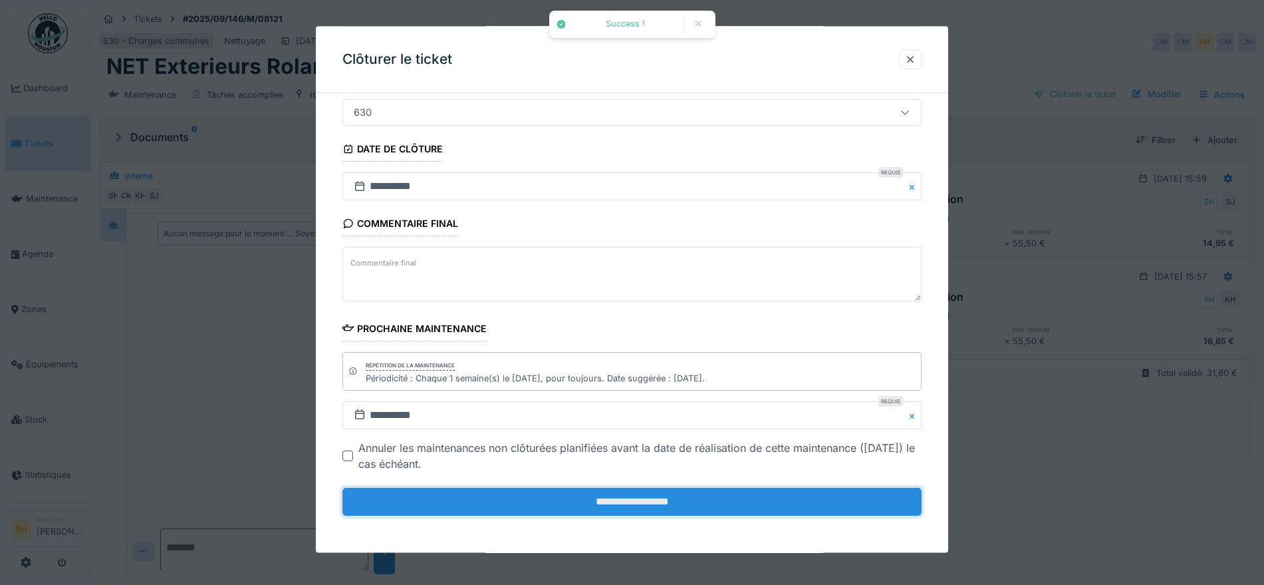
click at [649, 500] on input "**********" at bounding box center [632, 502] width 579 height 28
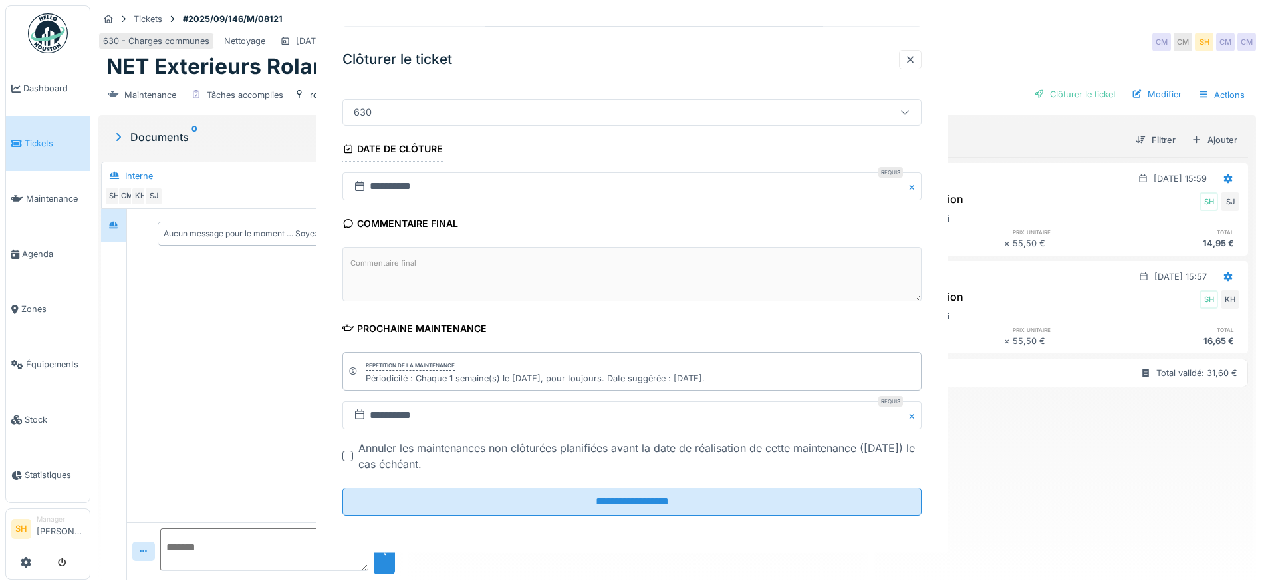
scroll to position [0, 0]
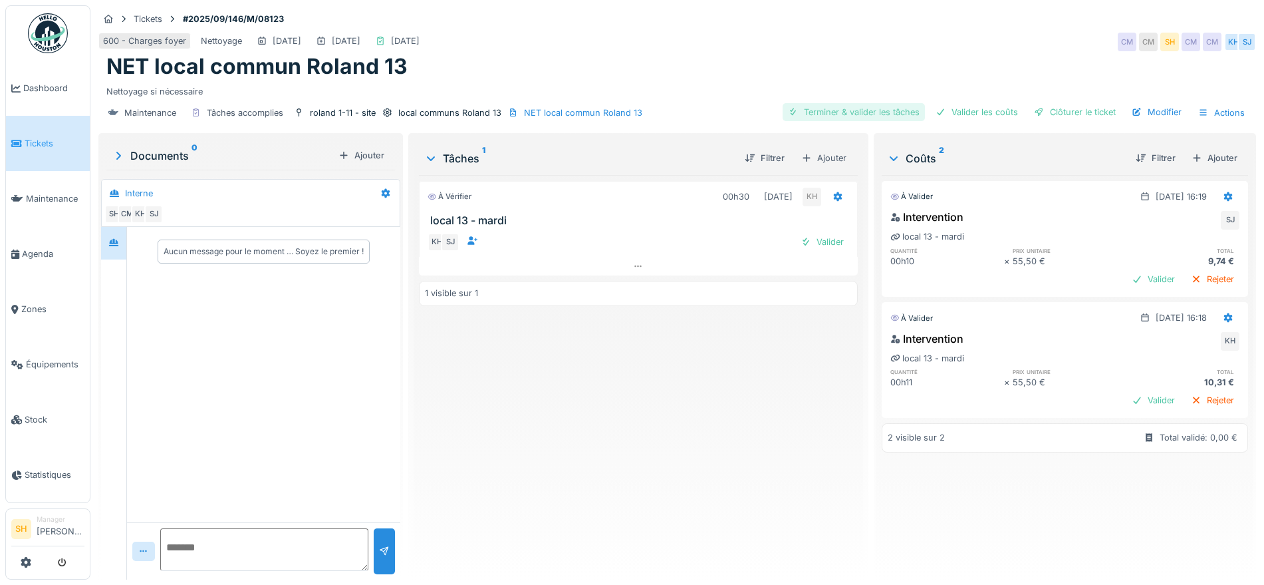
drag, startPoint x: 856, startPoint y: 105, endPoint x: 923, endPoint y: 107, distance: 67.2
click at [857, 106] on div "Terminer & valider les tâches" at bounding box center [854, 112] width 142 height 18
drag, startPoint x: 966, startPoint y: 116, endPoint x: 1013, endPoint y: 119, distance: 46.6
click at [971, 117] on div "Valider les coûts" at bounding box center [977, 112] width 93 height 18
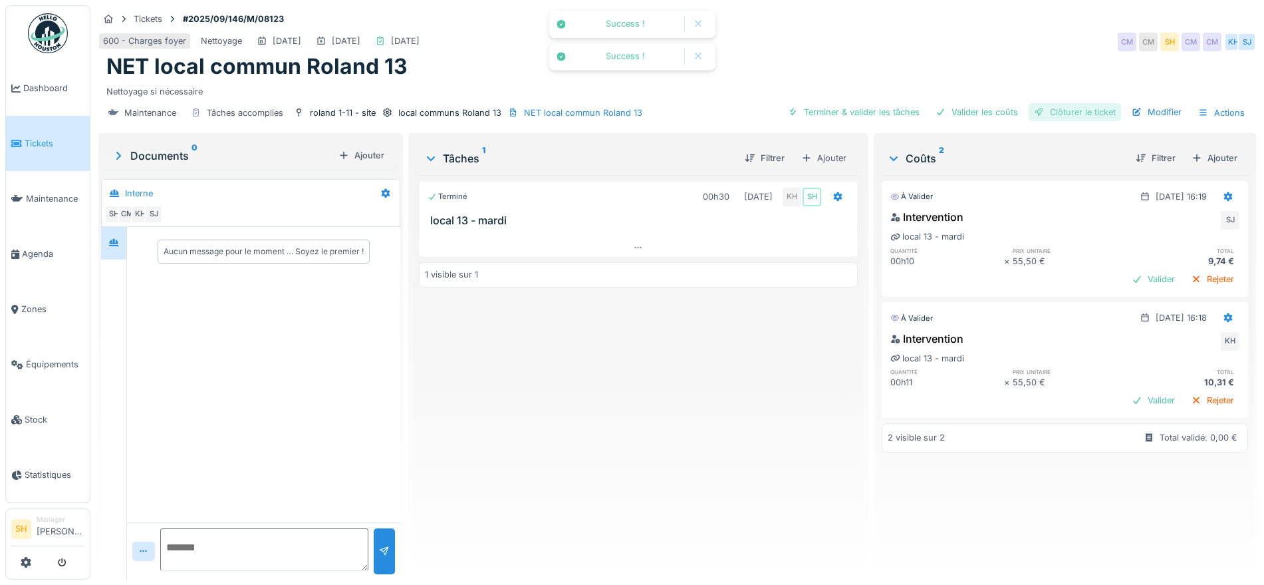
click at [1066, 116] on div "Clôturer le ticket" at bounding box center [1075, 112] width 92 height 18
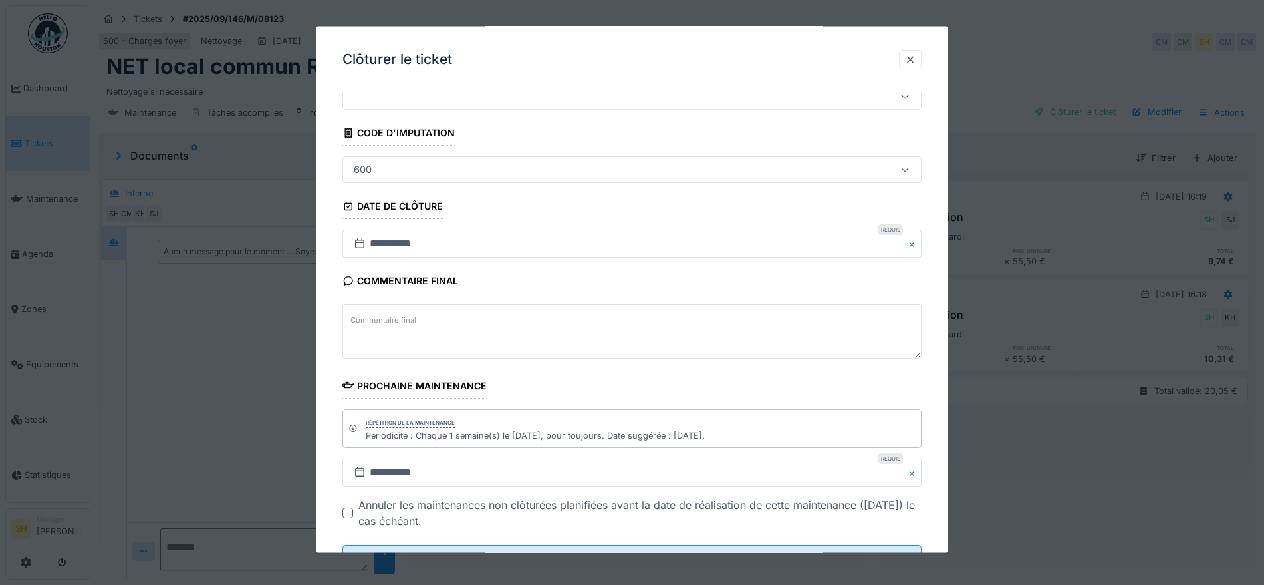
scroll to position [114, 0]
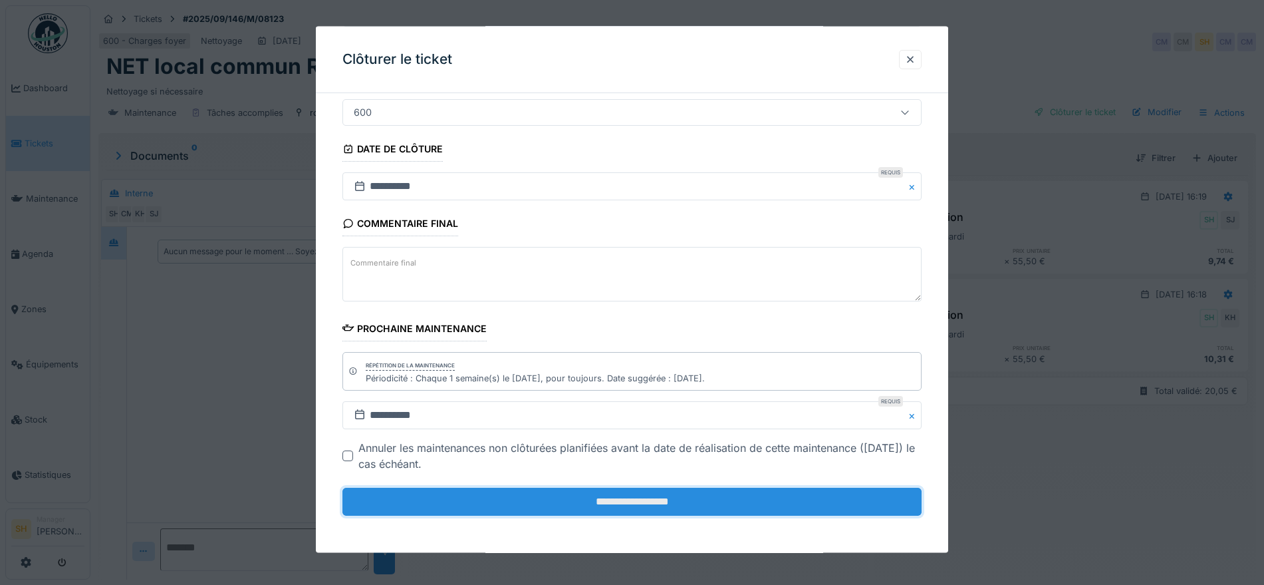
click at [681, 506] on input "**********" at bounding box center [632, 502] width 579 height 28
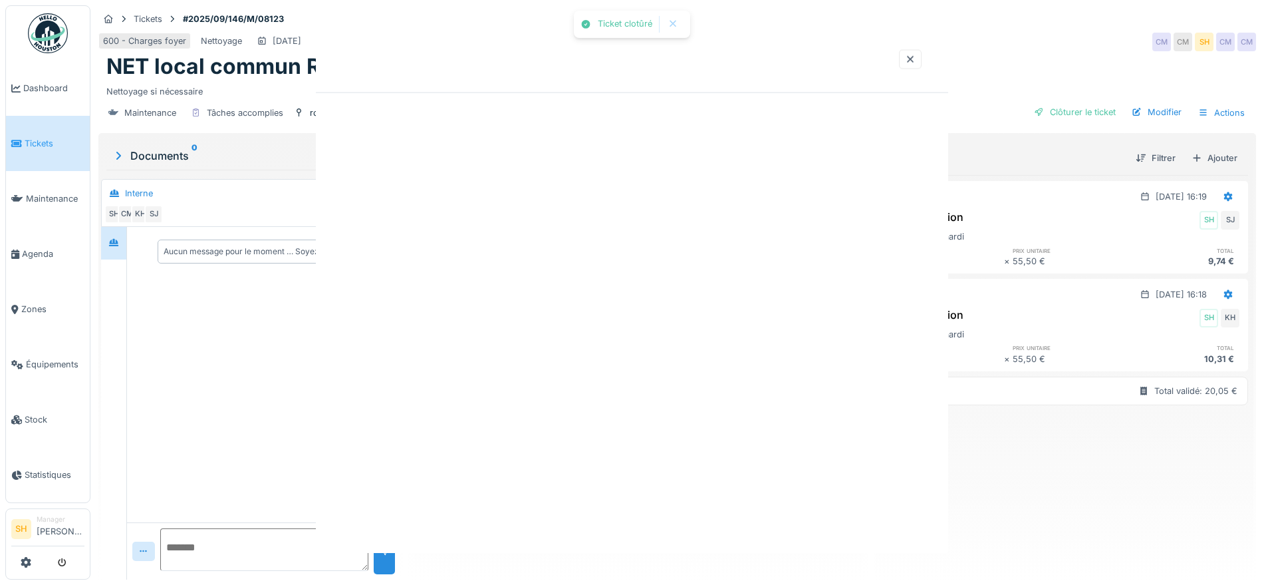
scroll to position [0, 0]
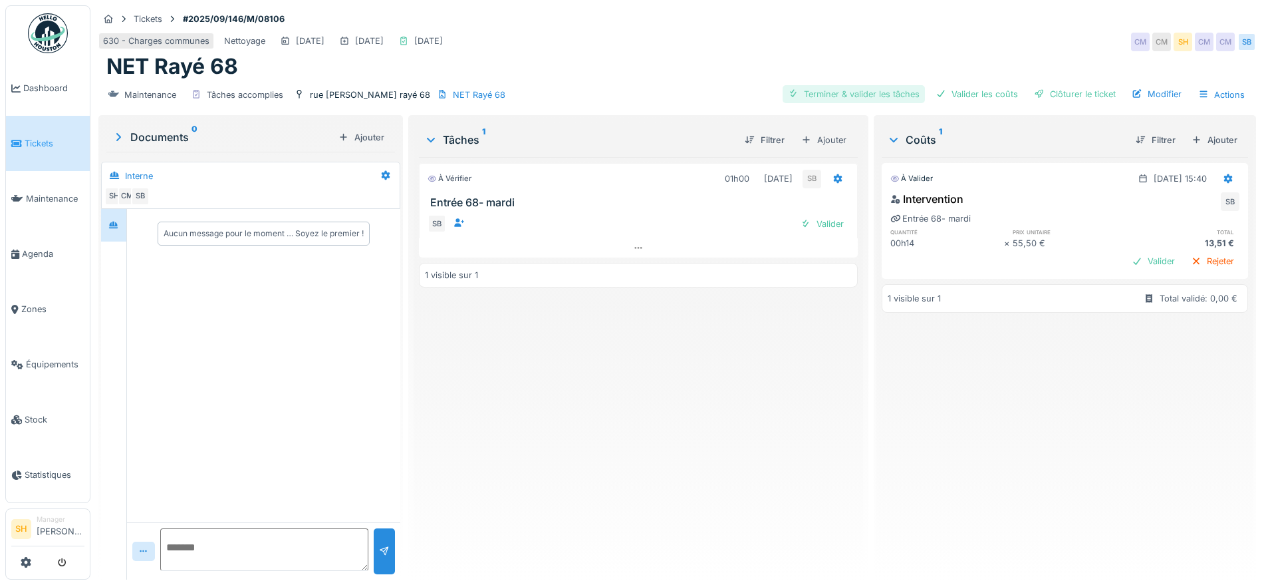
drag, startPoint x: 838, startPoint y: 92, endPoint x: 881, endPoint y: 99, distance: 43.7
click at [844, 93] on div "Terminer & valider les tâches" at bounding box center [854, 94] width 142 height 18
click at [968, 98] on div "Valider les coûts" at bounding box center [977, 94] width 93 height 18
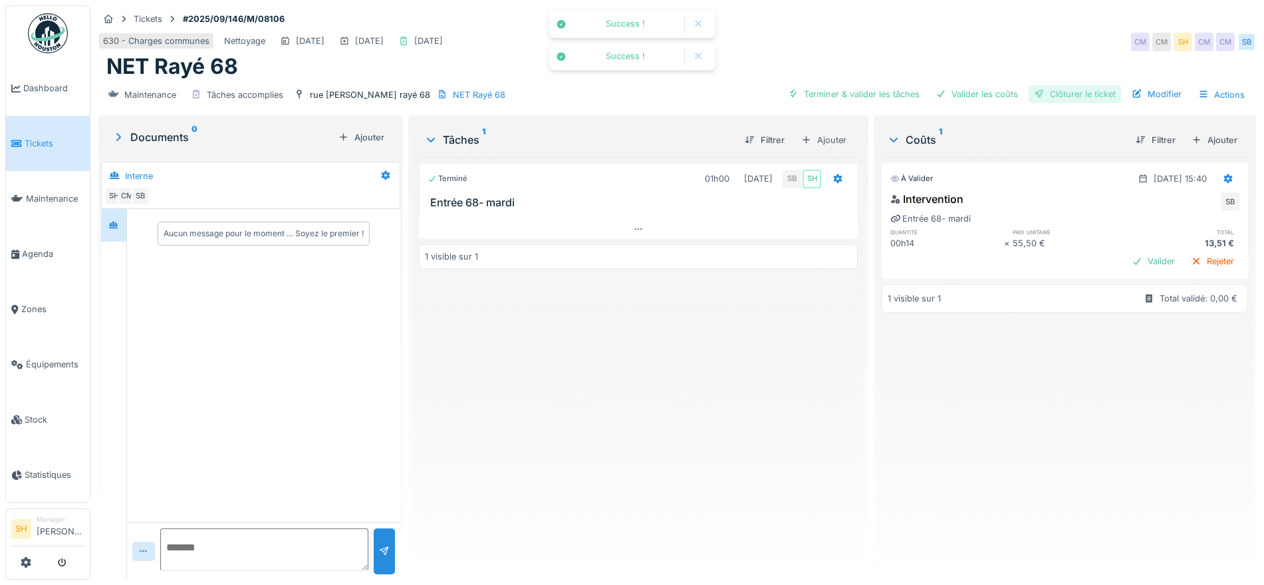
click at [1041, 89] on div "Clôturer le ticket" at bounding box center [1075, 94] width 92 height 18
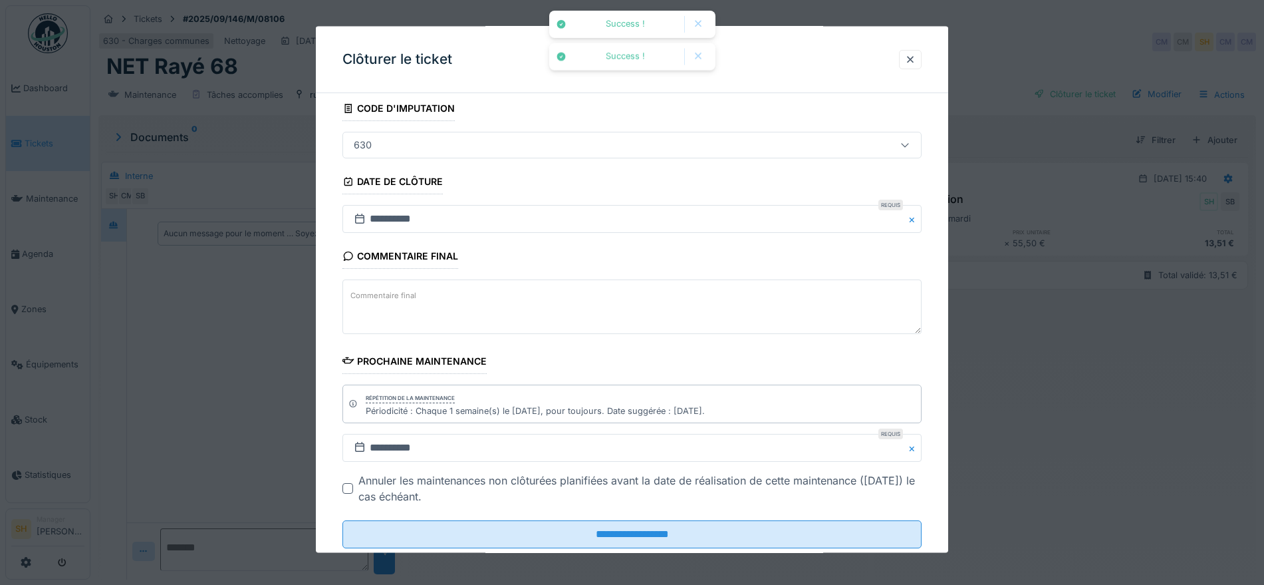
scroll to position [114, 0]
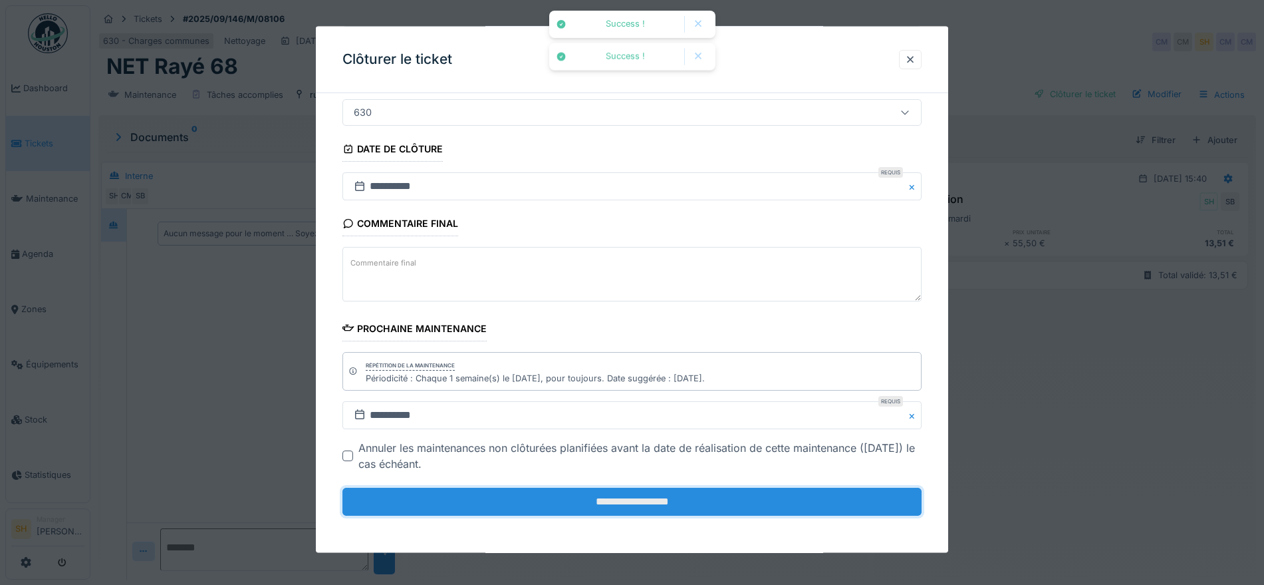
click at [674, 507] on input "**********" at bounding box center [632, 502] width 579 height 28
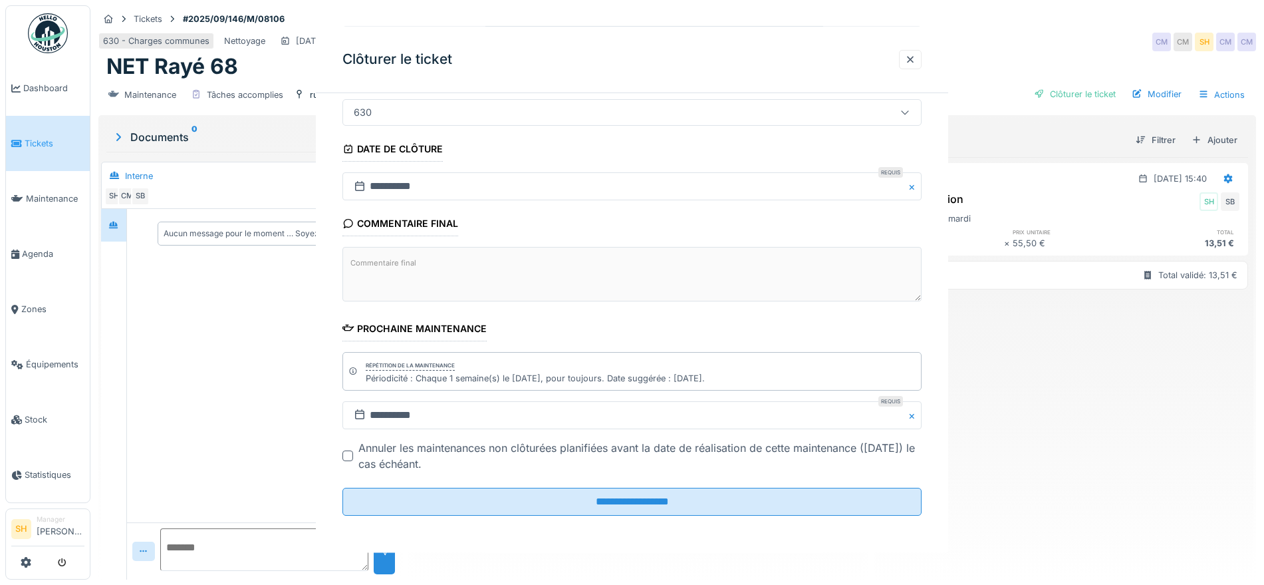
scroll to position [0, 0]
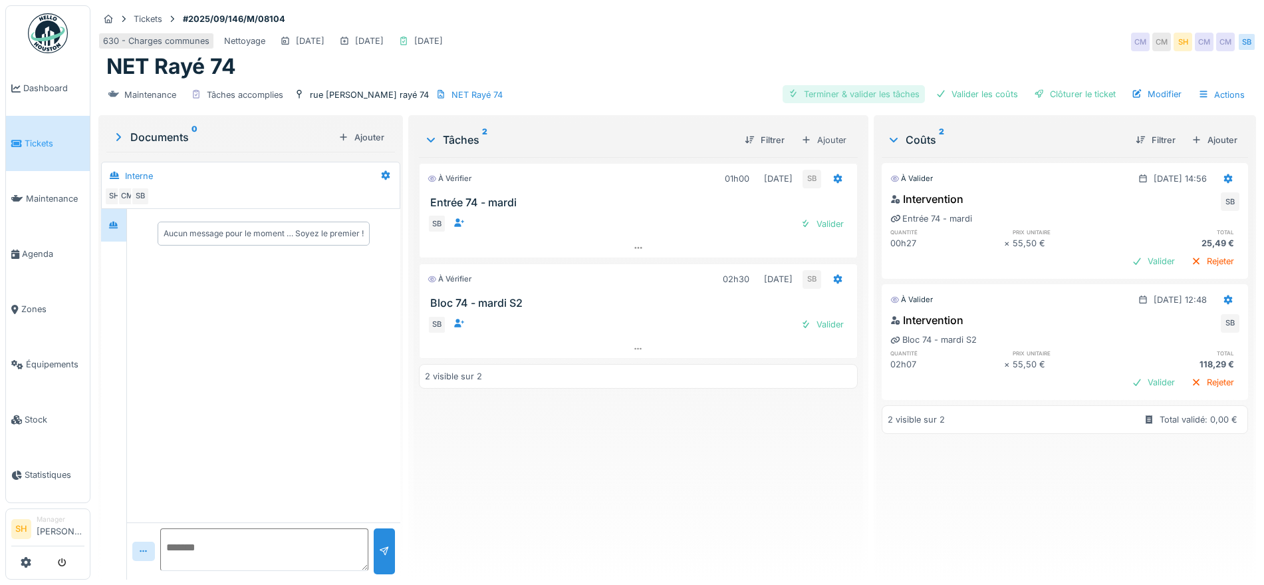
click at [859, 88] on div "Terminer & valider les tâches" at bounding box center [854, 94] width 142 height 18
drag, startPoint x: 964, startPoint y: 95, endPoint x: 1044, endPoint y: 88, distance: 80.1
click at [966, 96] on div "Valider les coûts" at bounding box center [977, 94] width 93 height 18
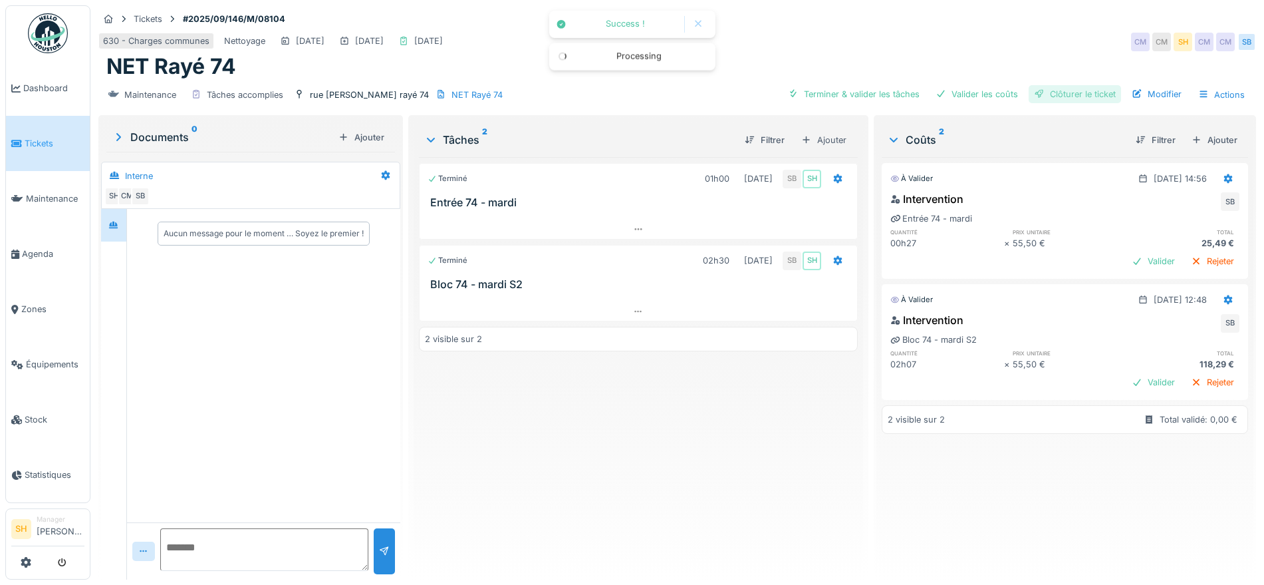
click at [1048, 88] on div "Clôturer le ticket" at bounding box center [1075, 94] width 92 height 18
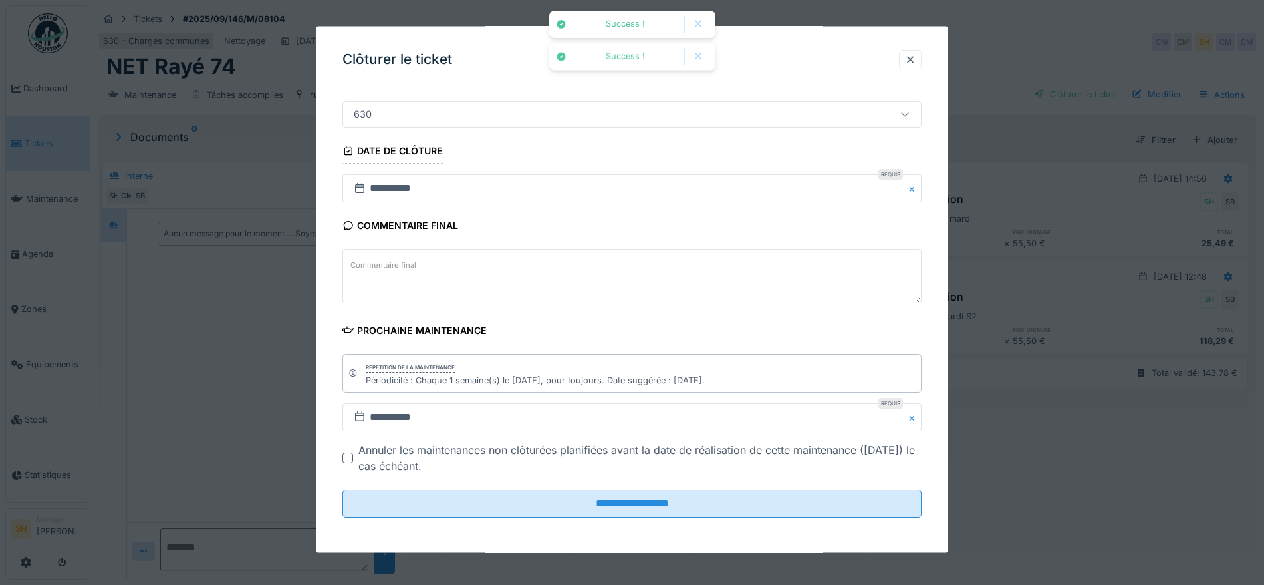
scroll to position [114, 0]
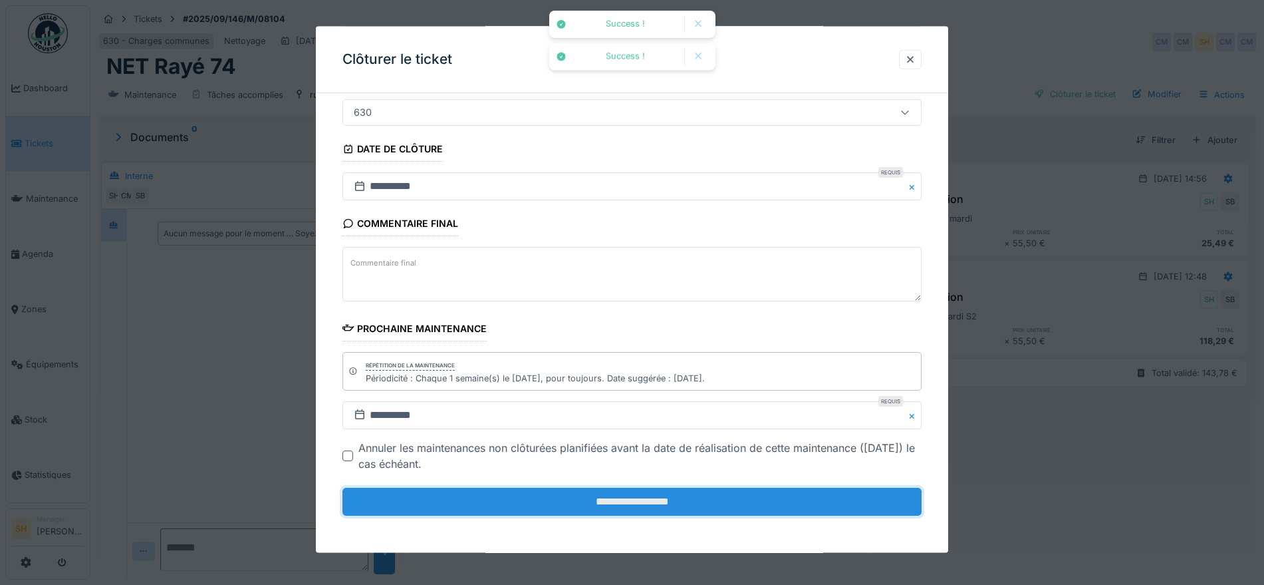
click at [697, 504] on input "**********" at bounding box center [632, 502] width 579 height 28
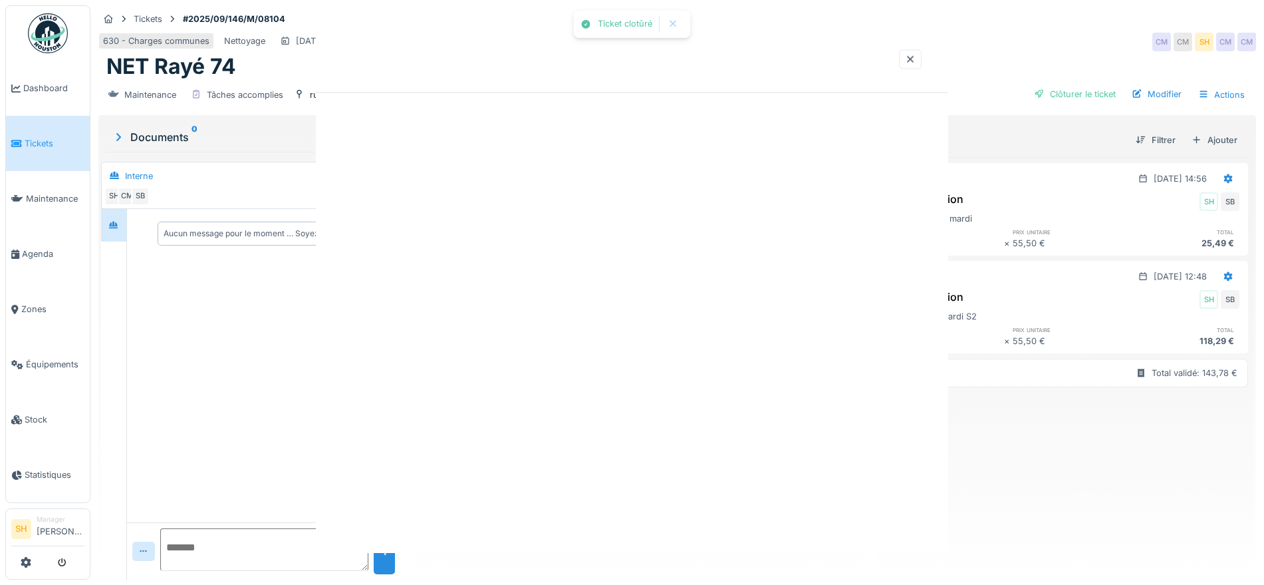
scroll to position [0, 0]
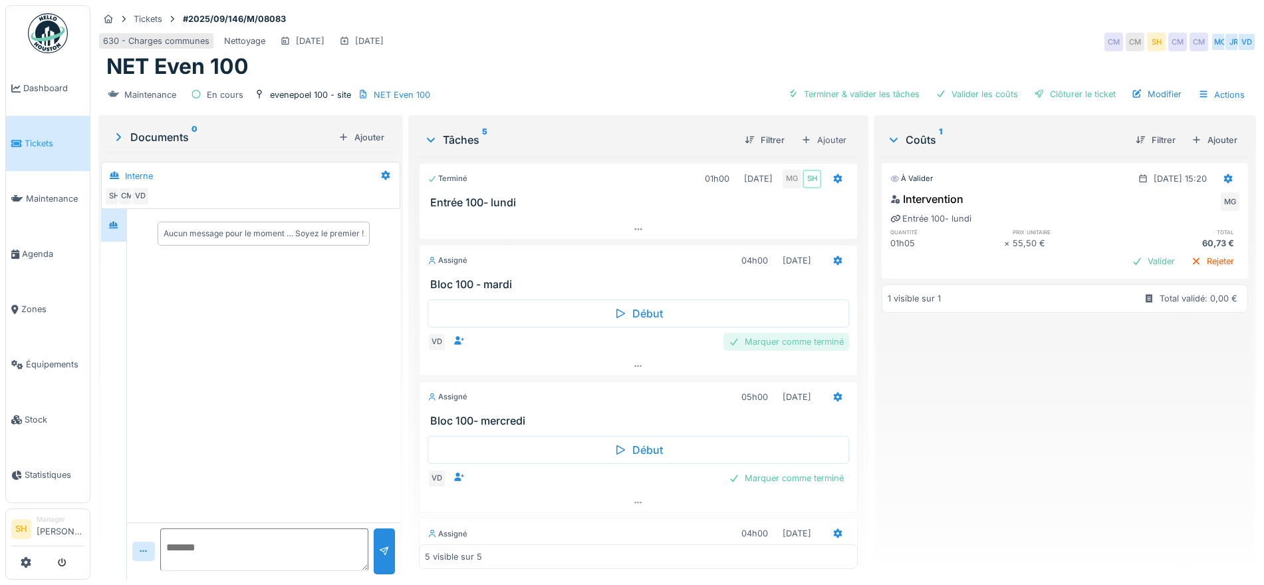
click at [779, 343] on div "Marquer comme terminé" at bounding box center [787, 342] width 126 height 18
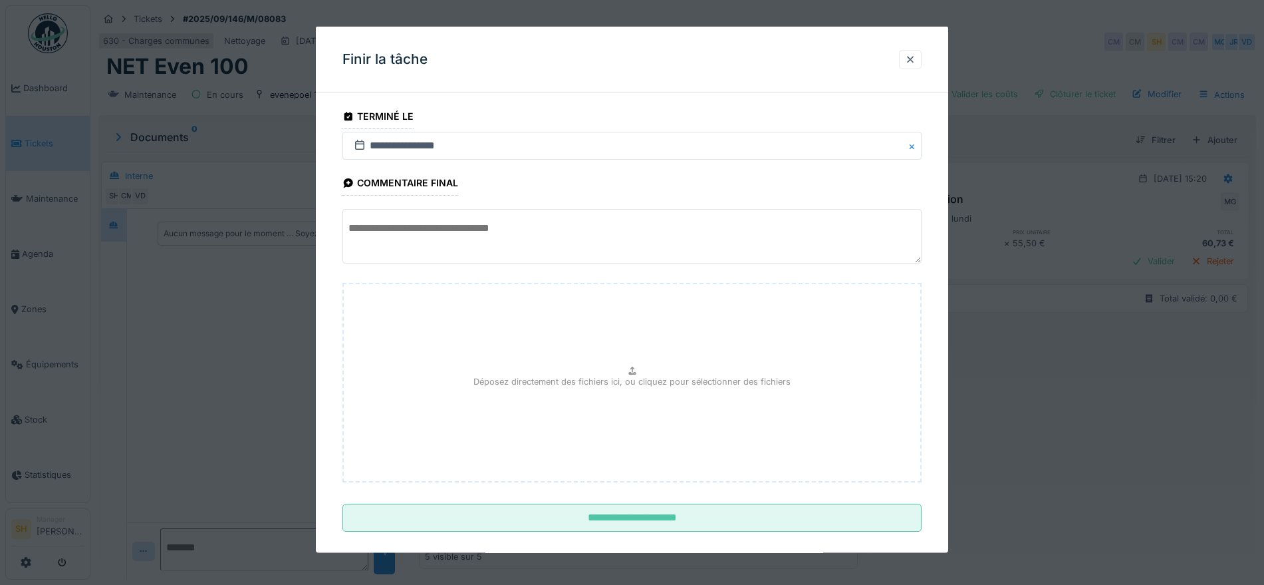
click at [587, 231] on textarea at bounding box center [632, 236] width 579 height 55
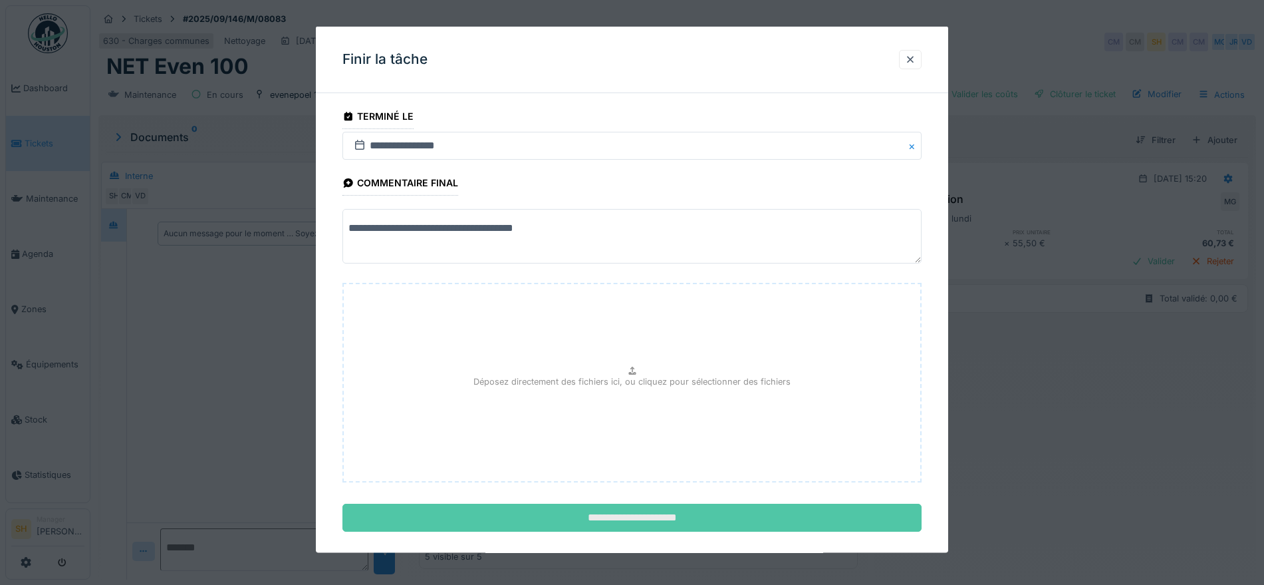
type textarea "**********"
click at [643, 529] on input "**********" at bounding box center [632, 518] width 579 height 28
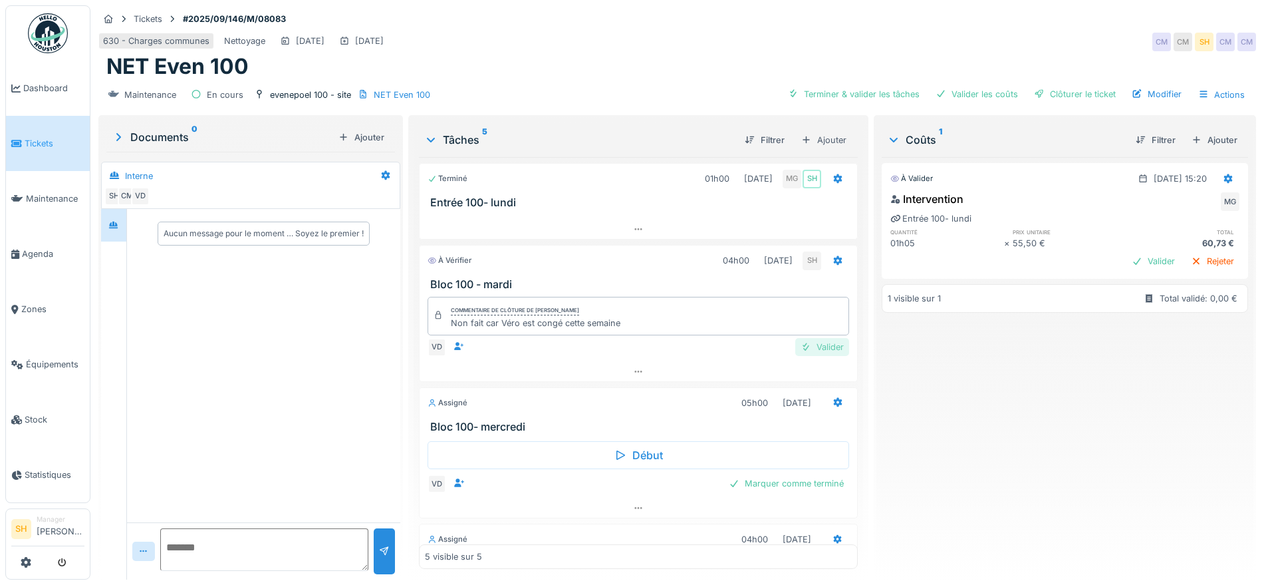
click at [804, 345] on div "Valider" at bounding box center [823, 347] width 54 height 18
